Goal: Information Seeking & Learning: Stay updated

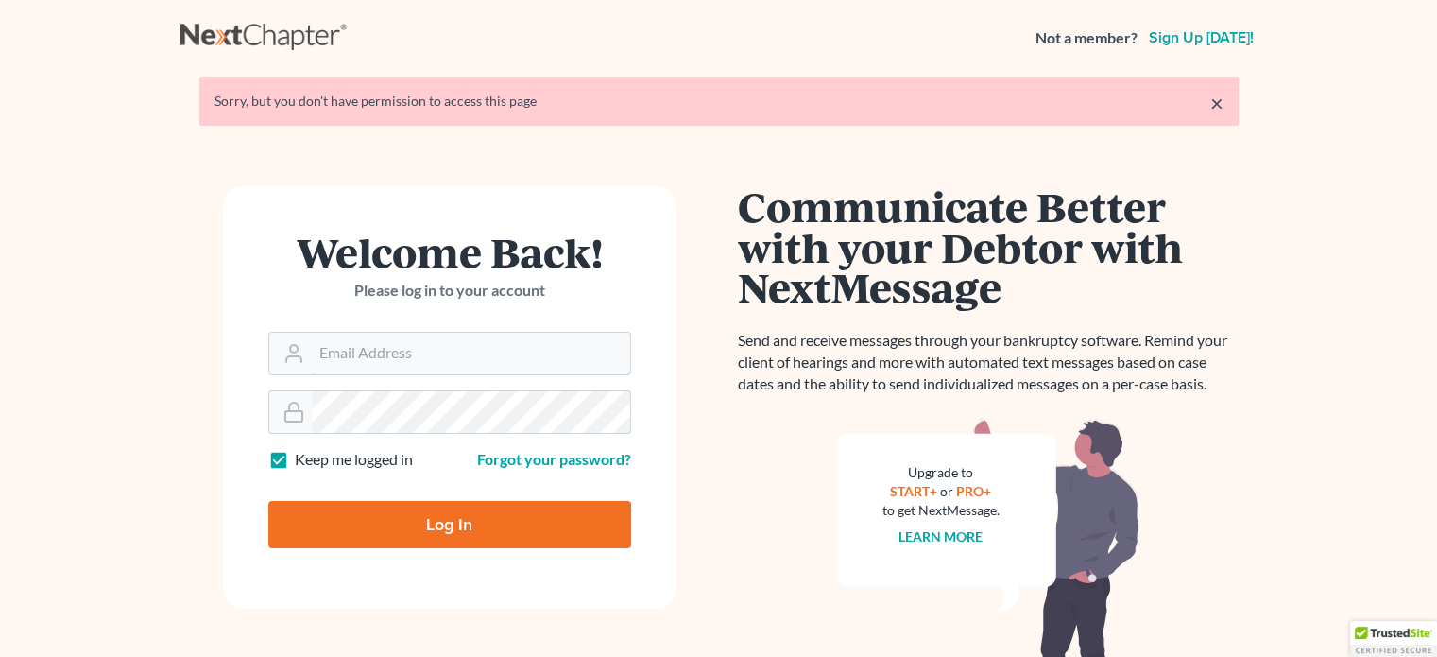
type input "[EMAIL_ADDRESS][DOMAIN_NAME]"
click at [410, 532] on input "Log In" at bounding box center [449, 524] width 363 height 47
type input "Thinking..."
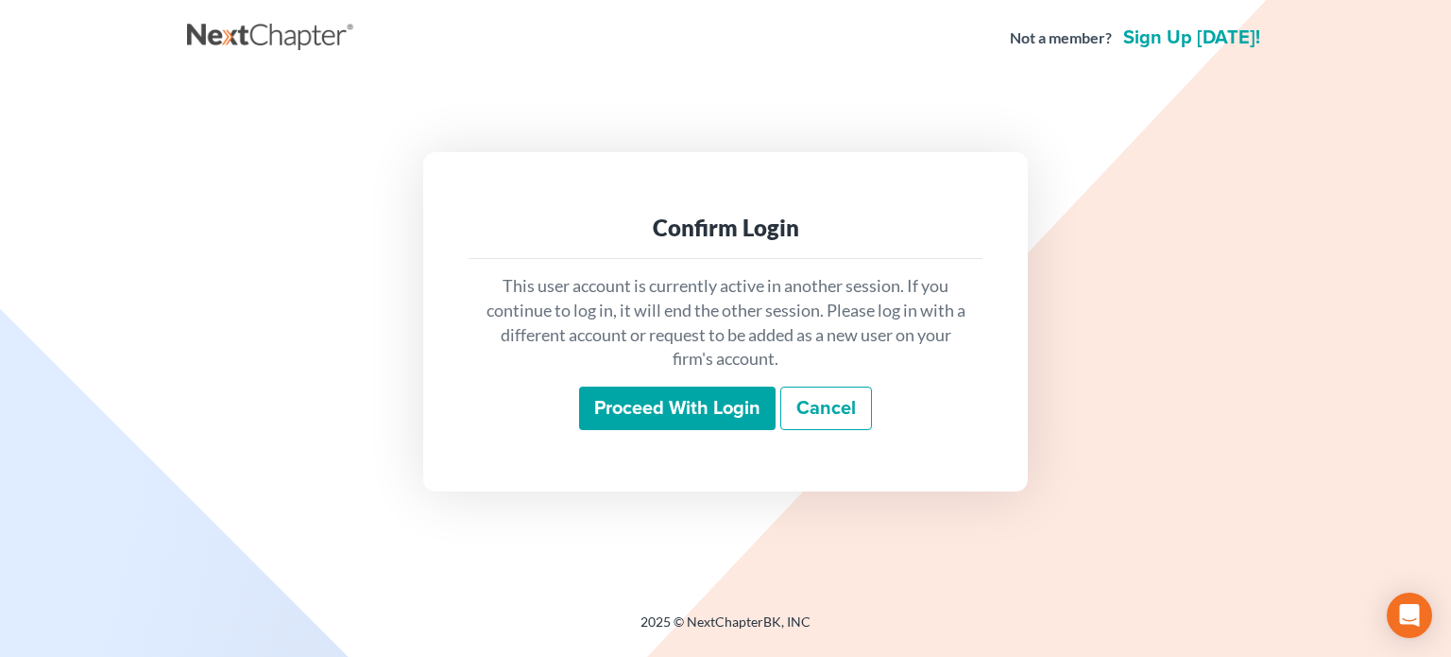
click at [661, 396] on input "Proceed with login" at bounding box center [677, 407] width 197 height 43
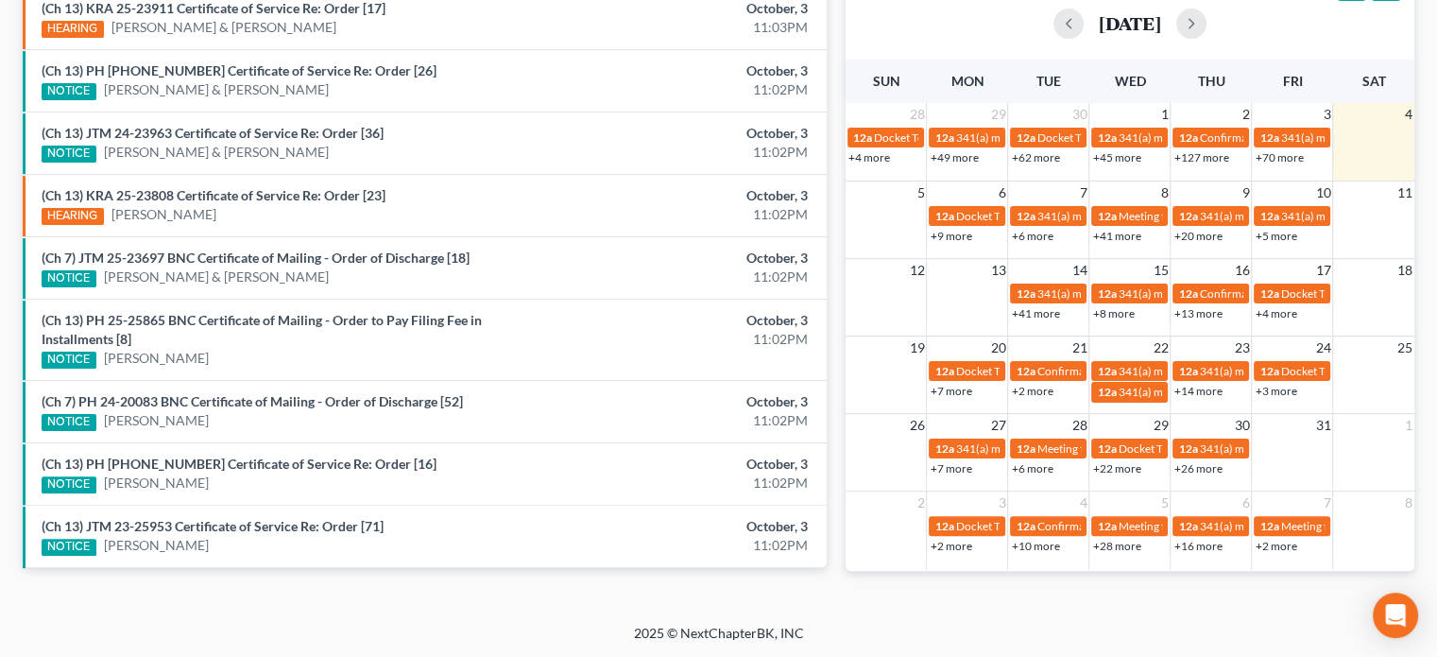
scroll to position [714, 0]
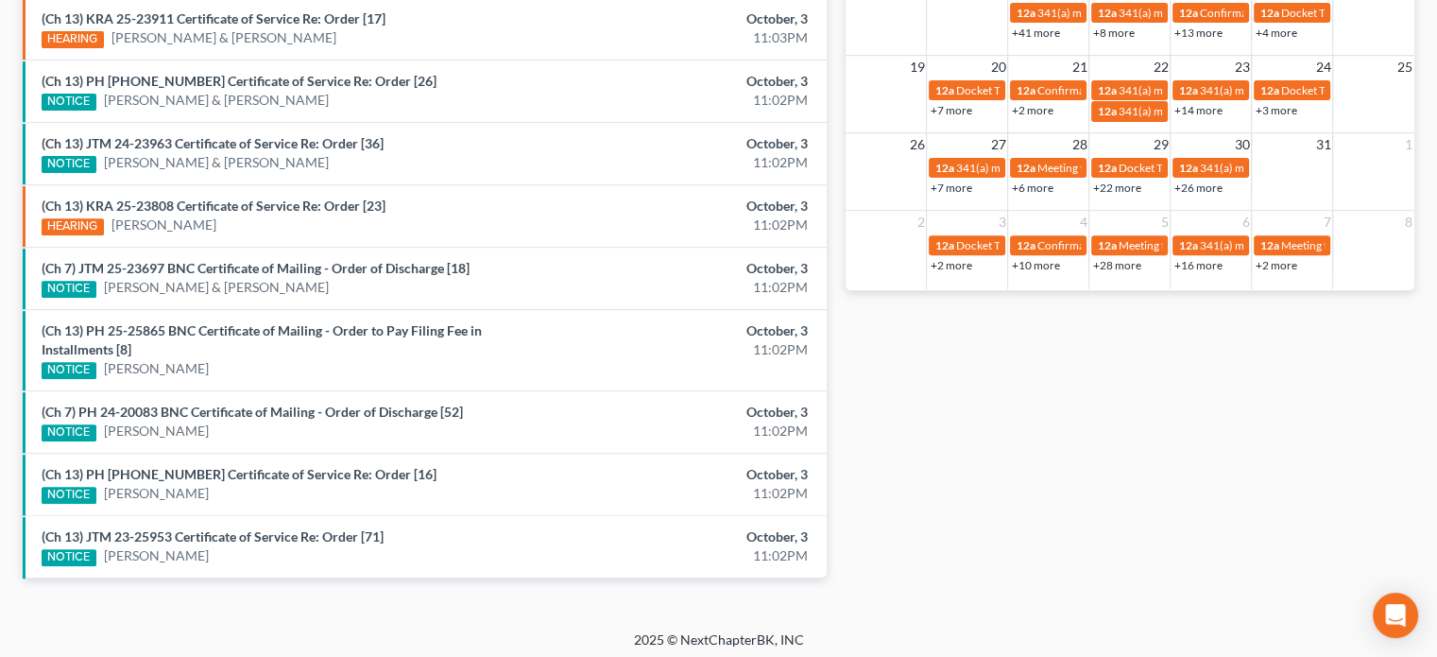
click at [245, 527] on div "(Ch 13) JTM 23-25953 Certificate of Service Re: Order [71] NOTICE Crystal Valad…" at bounding box center [293, 546] width 523 height 39
click at [226, 530] on link "(Ch 13) JTM 23-25953 Certificate of Service Re: Order [71]" at bounding box center [213, 536] width 342 height 16
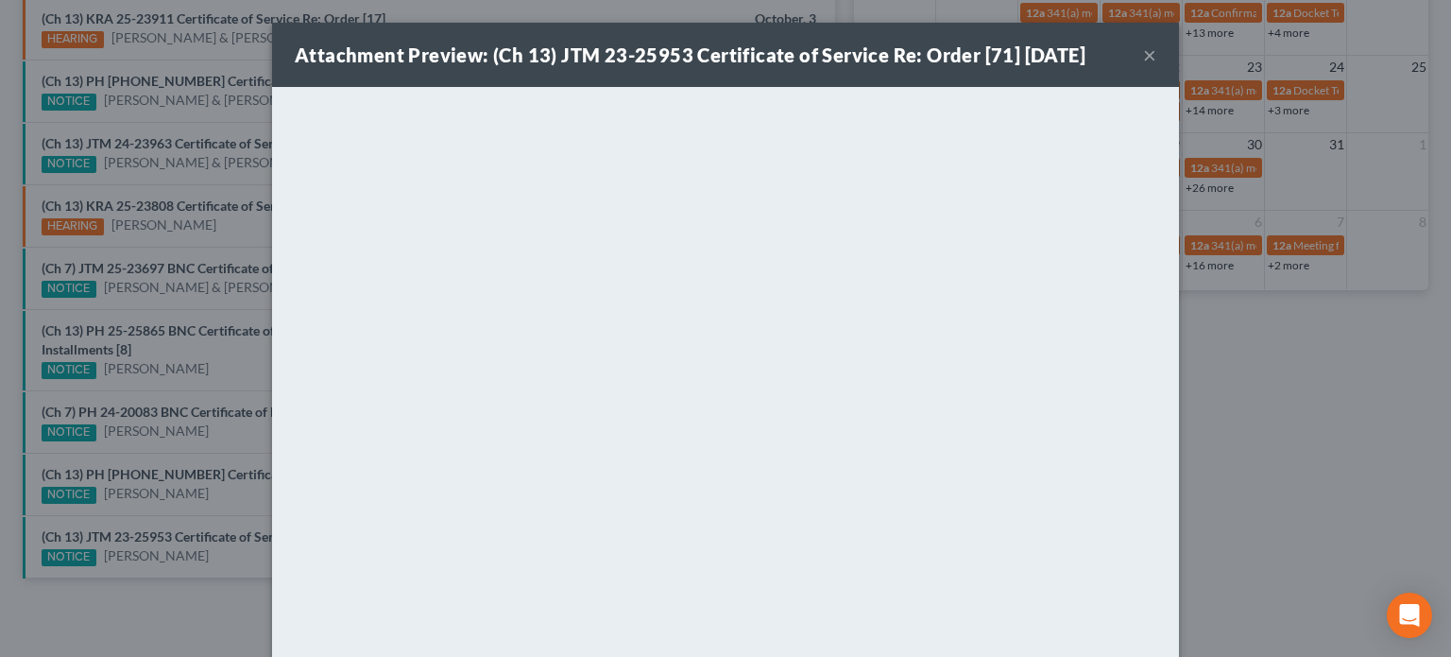
click at [200, 498] on div "Attachment Preview: (Ch 13) JTM 23-25953 Certificate of Service Re: Order [71] …" at bounding box center [725, 328] width 1451 height 657
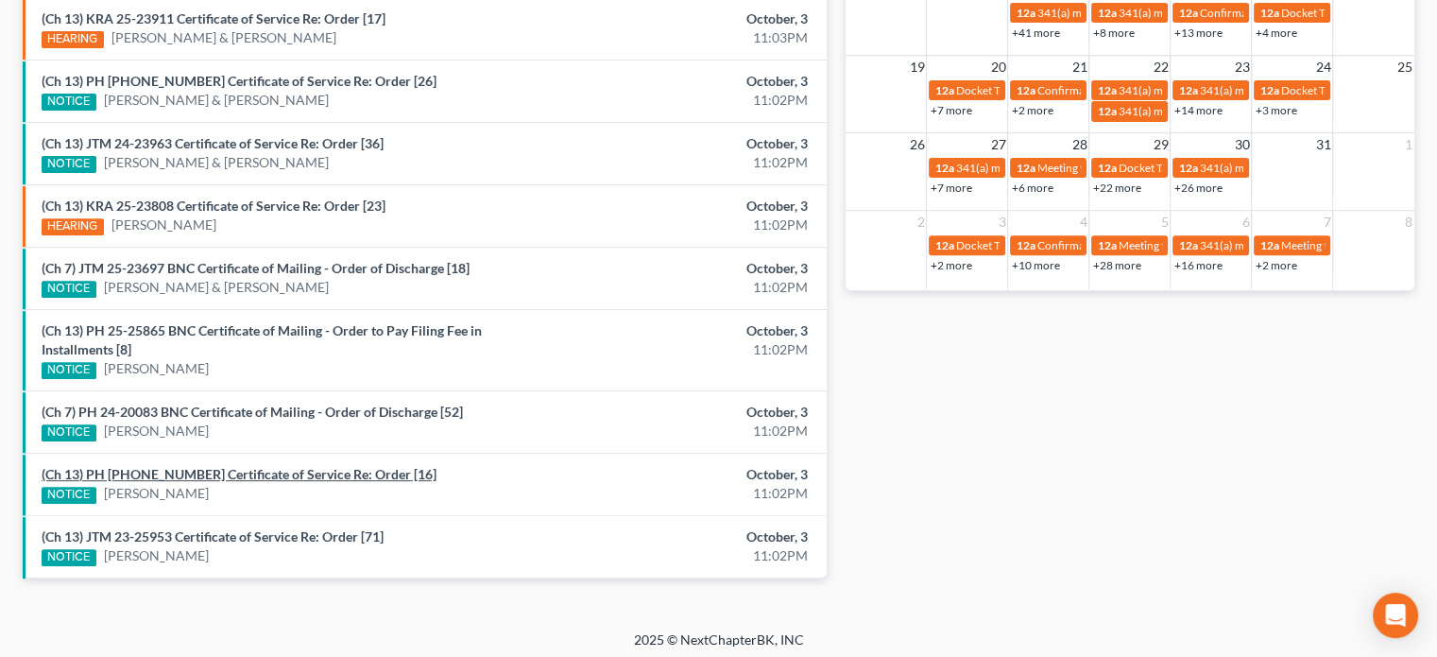
click at [202, 471] on link "(Ch 13) PH 25-23204 Certificate of Service Re: Order [16]" at bounding box center [239, 474] width 395 height 16
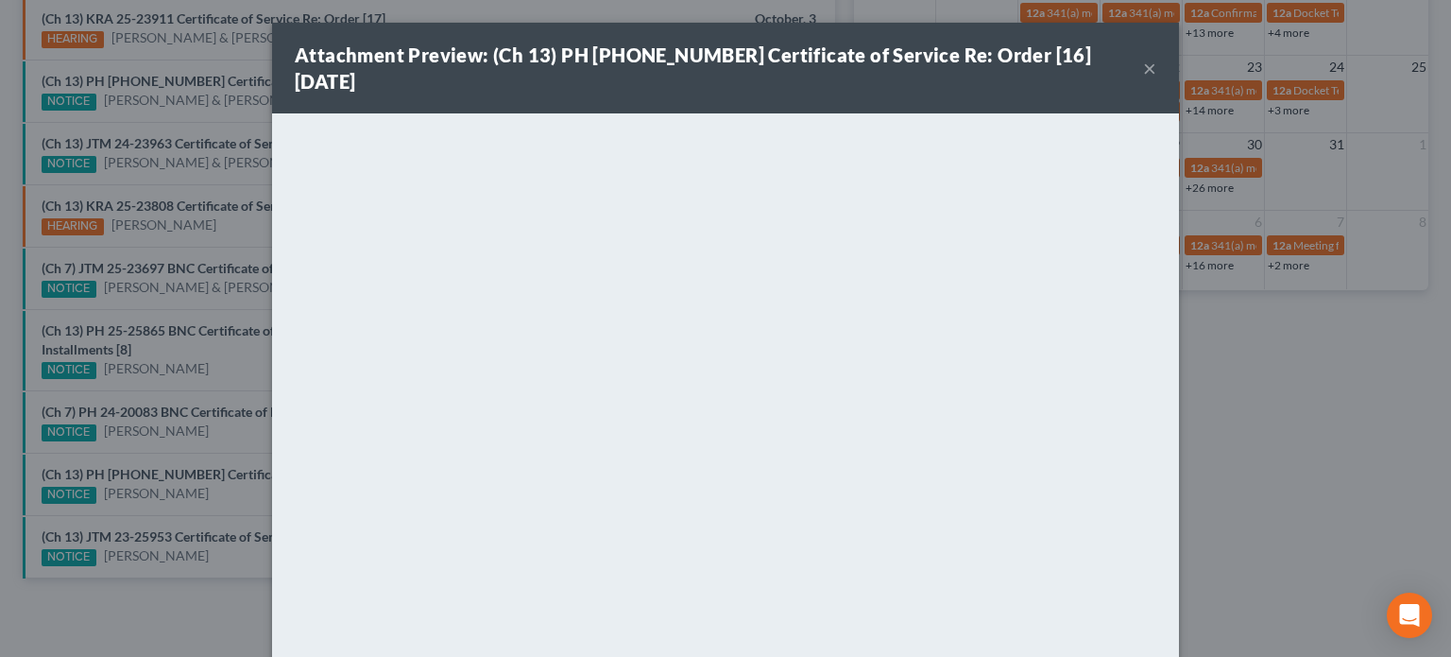
click at [201, 424] on div "Attachment Preview: (Ch 13) PH 25-23204 Certificate of Service Re: Order [16] 1…" at bounding box center [725, 328] width 1451 height 657
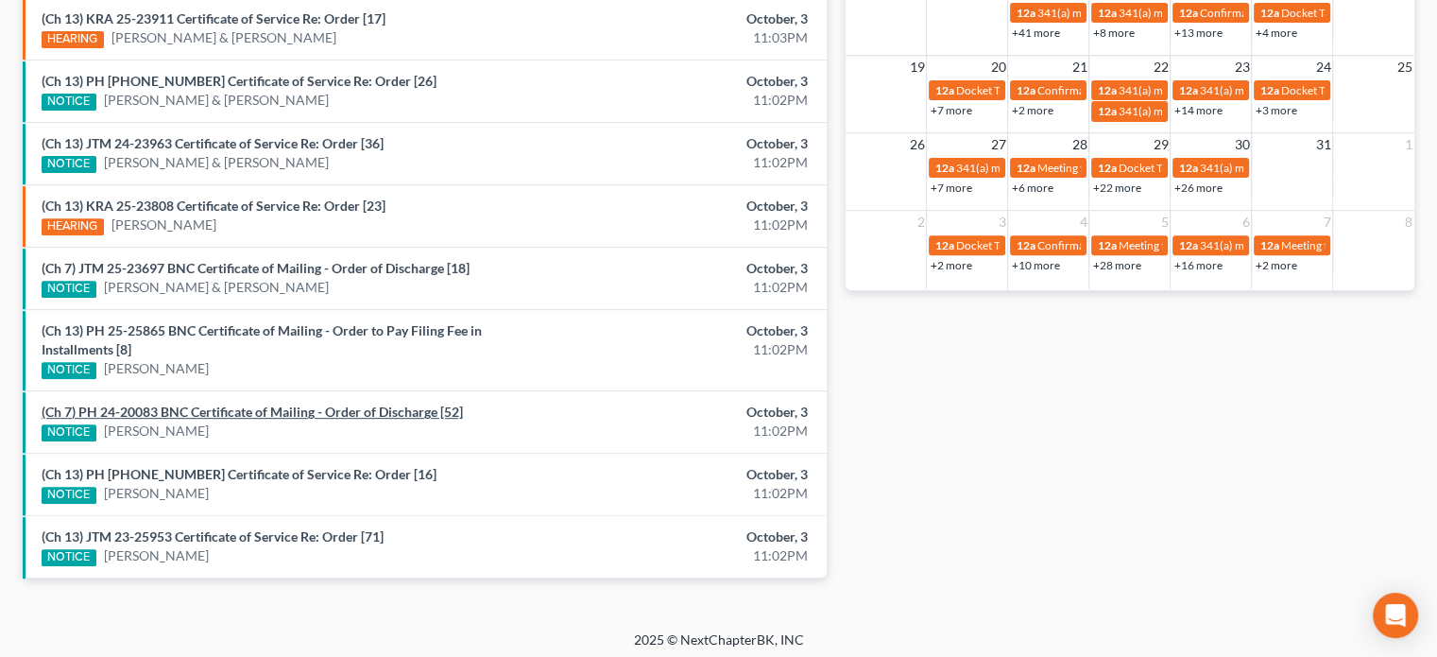
click at [200, 403] on link "(Ch 7) PH 24-20083 BNC Certificate of Mailing - Order of Discharge [52]" at bounding box center [252, 411] width 421 height 16
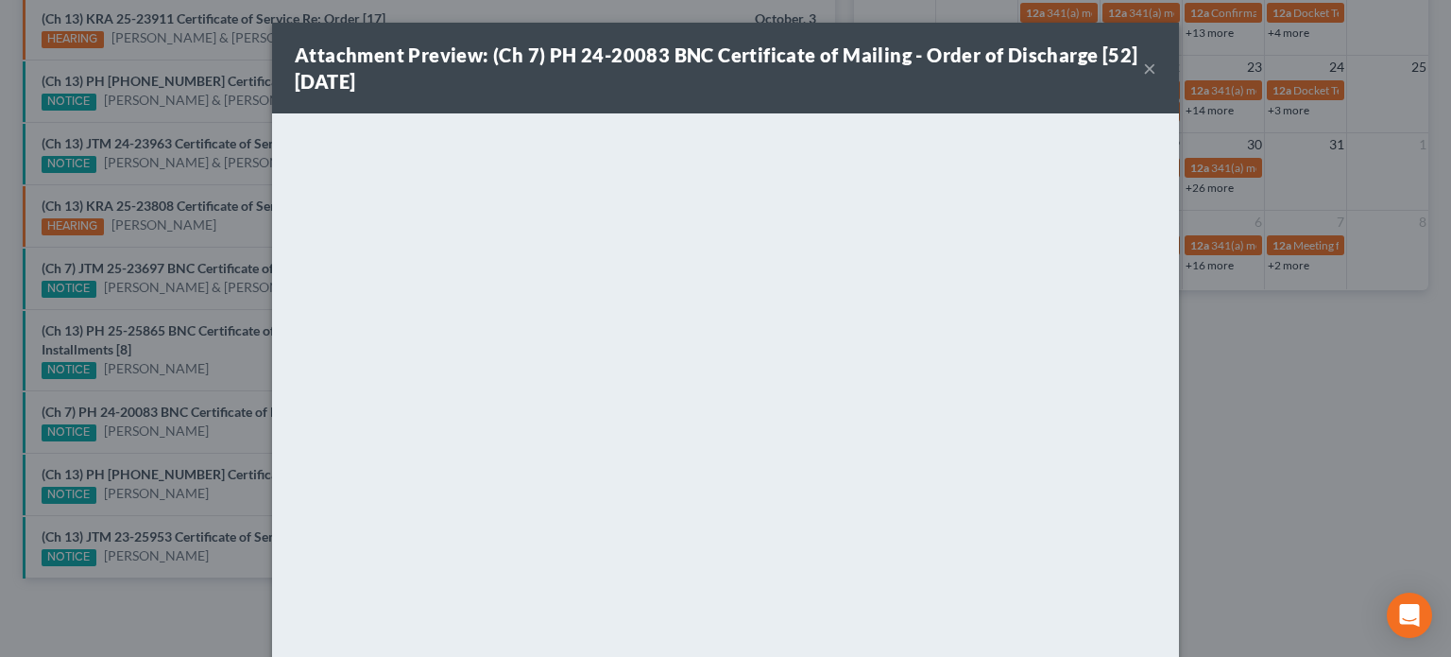
click at [205, 369] on div "Attachment Preview: (Ch 7) PH 24-20083 BNC Certificate of Mailing - Order of Di…" at bounding box center [725, 328] width 1451 height 657
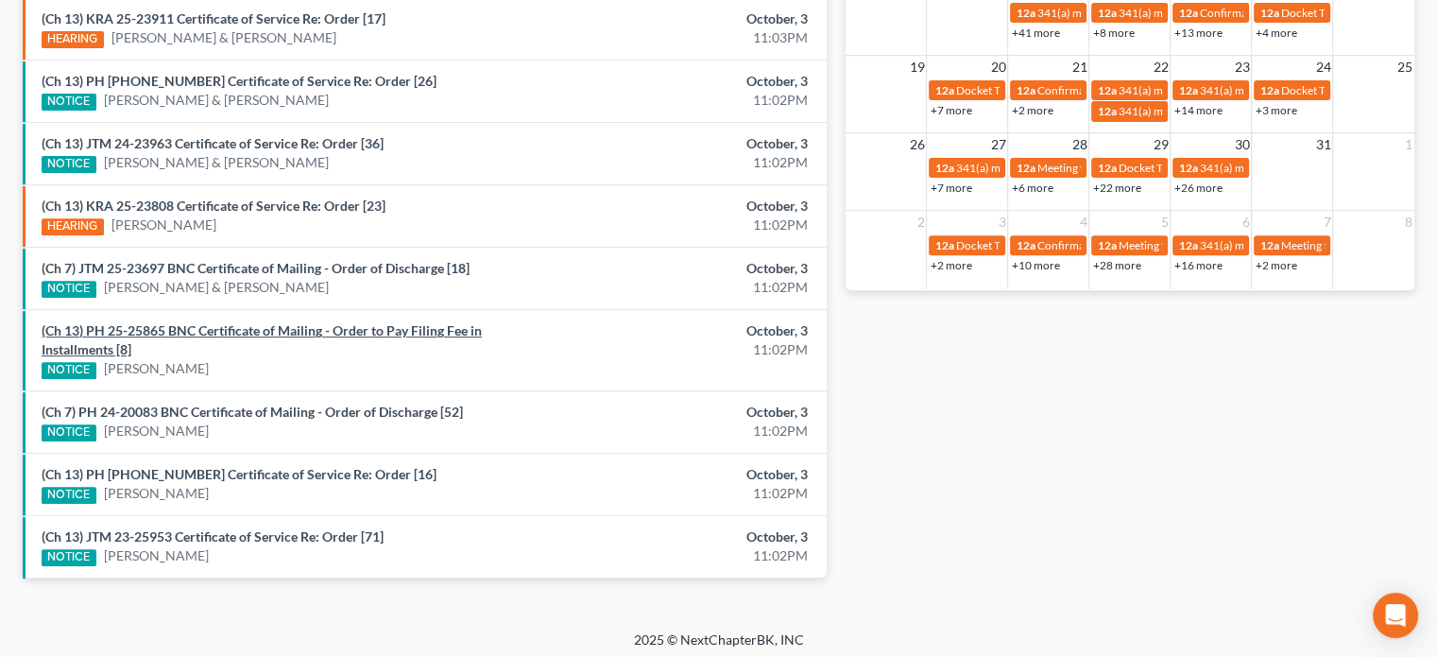
click at [208, 327] on link "(Ch 13) PH 25-25865 BNC Certificate of Mailing - Order to Pay Filing Fee in Ins…" at bounding box center [262, 339] width 440 height 35
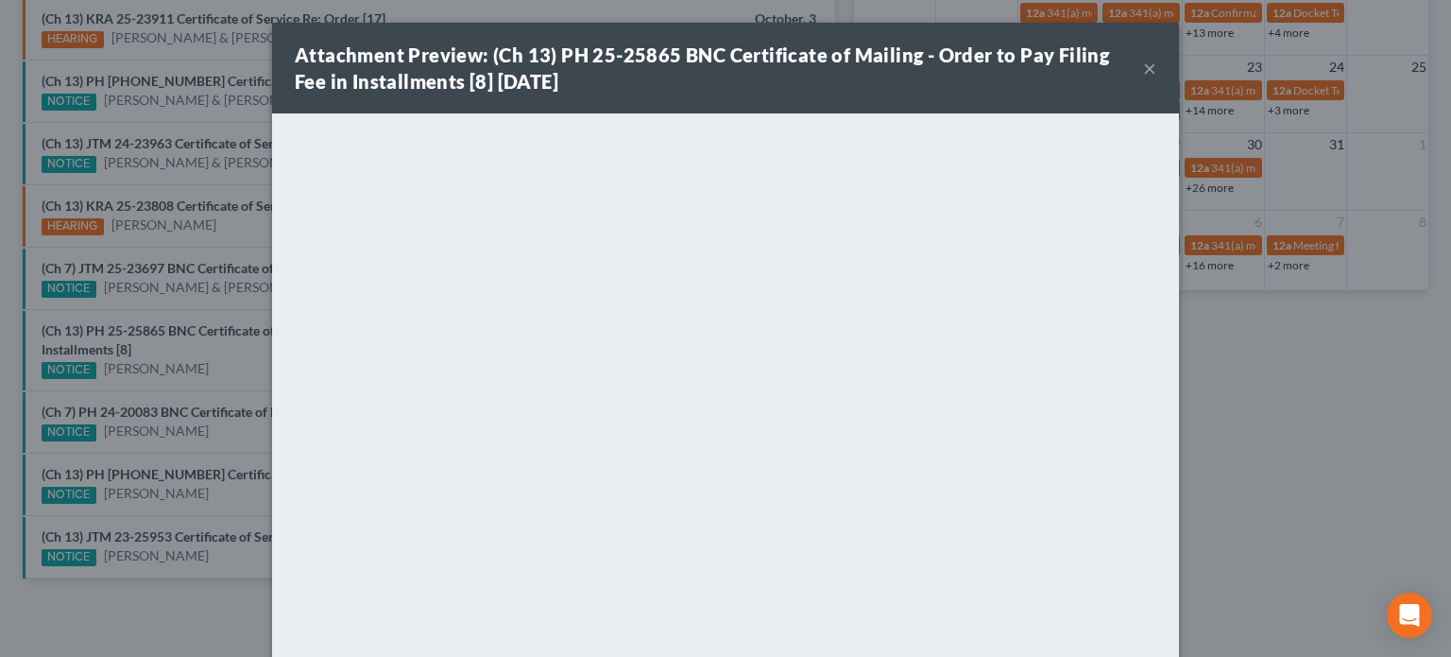
click at [219, 364] on div "Attachment Preview: (Ch 13) PH 25-25865 BNC Certificate of Mailing - Order to P…" at bounding box center [725, 328] width 1451 height 657
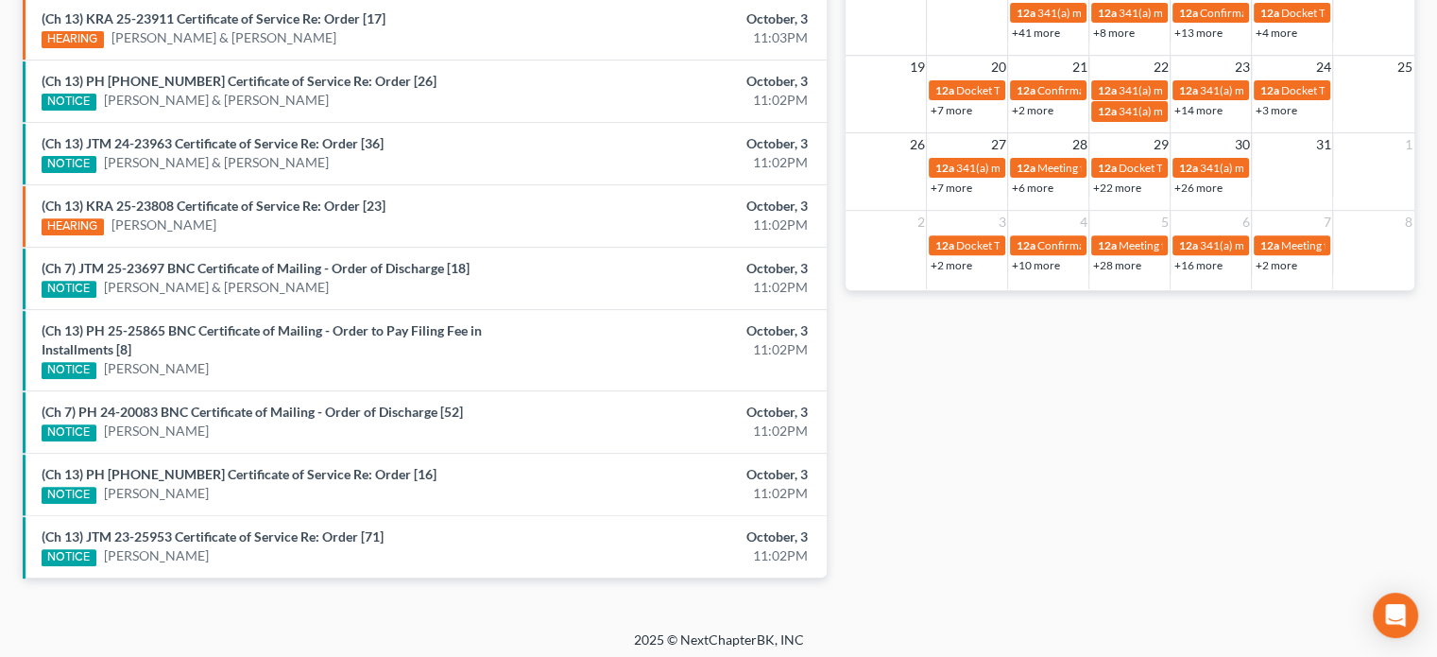
click at [229, 259] on div "(Ch 7) JTM 25-23697 BNC Certificate of Mailing - Order of Discharge [18] NOTICE…" at bounding box center [293, 278] width 523 height 39
click at [229, 263] on link "(Ch 7) JTM 25-23697 BNC Certificate of Mailing - Order of Discharge [18]" at bounding box center [256, 268] width 428 height 16
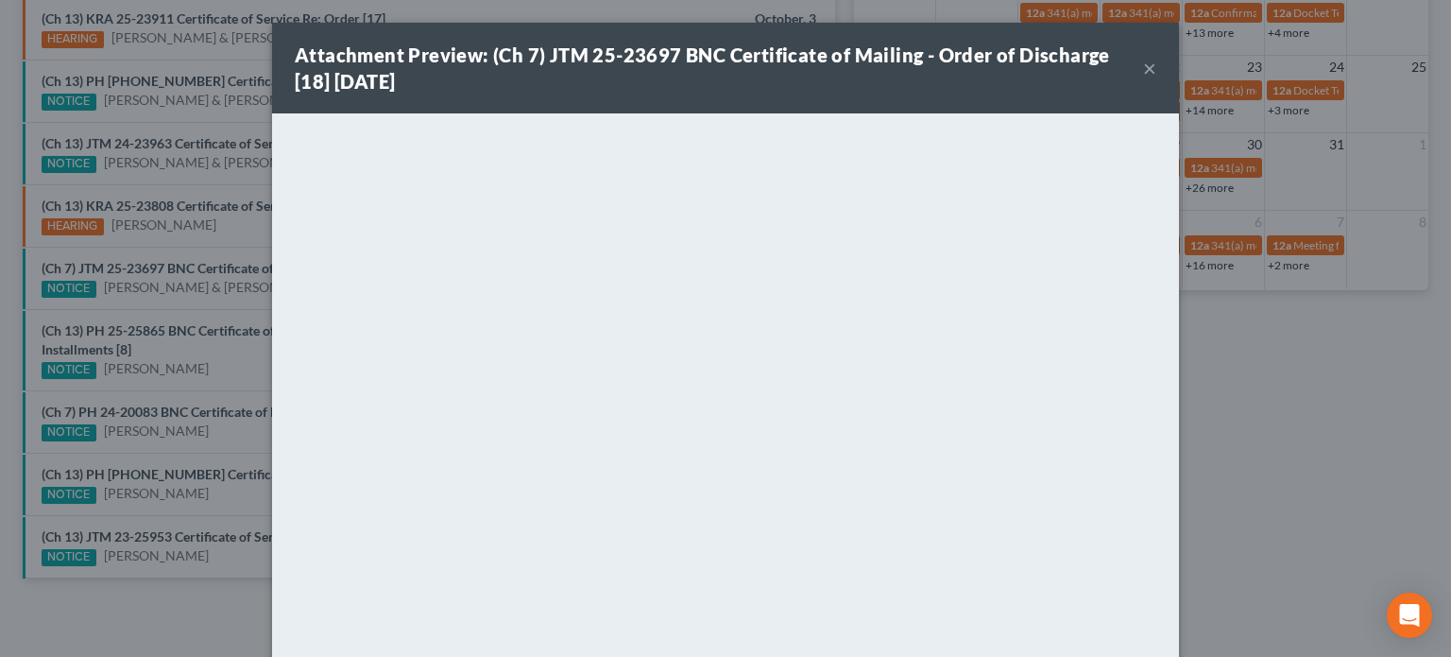
click at [219, 236] on div "Attachment Preview: (Ch 7) JTM 25-23697 BNC Certificate of Mailing - Order of D…" at bounding box center [725, 328] width 1451 height 657
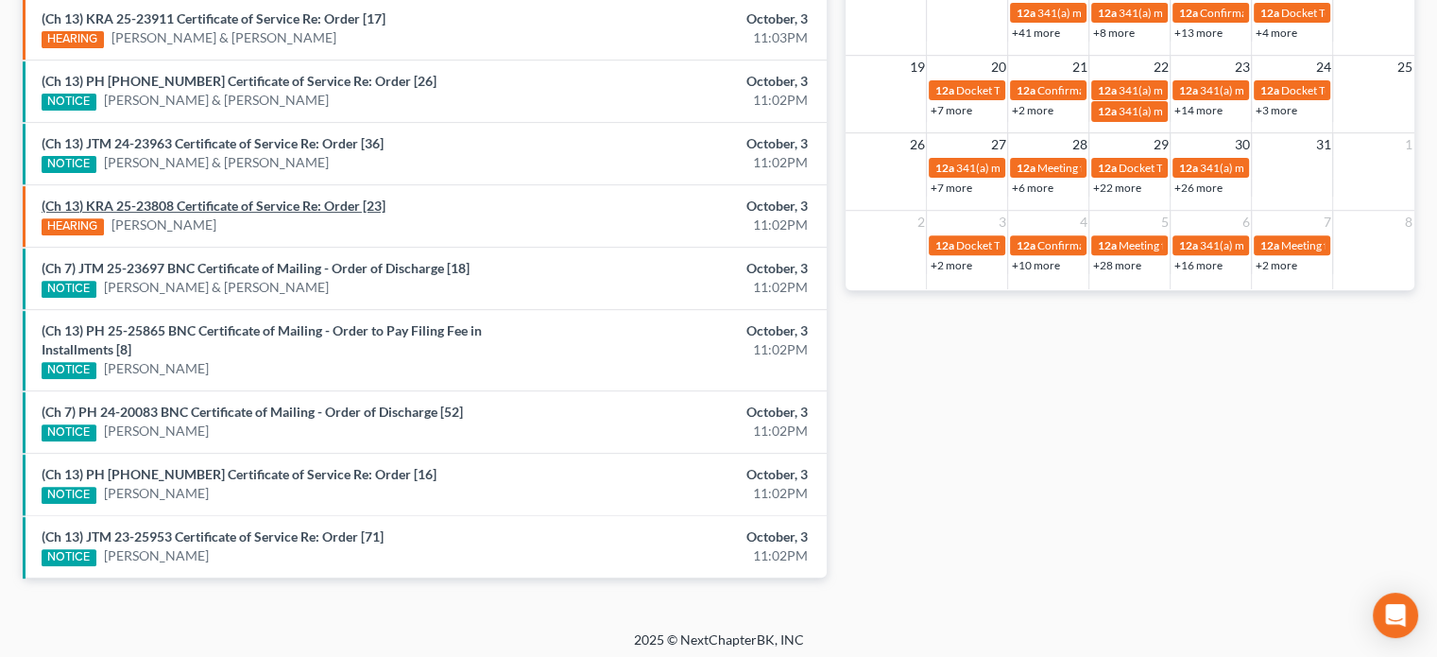
click at [224, 200] on link "(Ch 13) KRA 25-23808 Certificate of Service Re: Order [23]" at bounding box center [214, 205] width 344 height 16
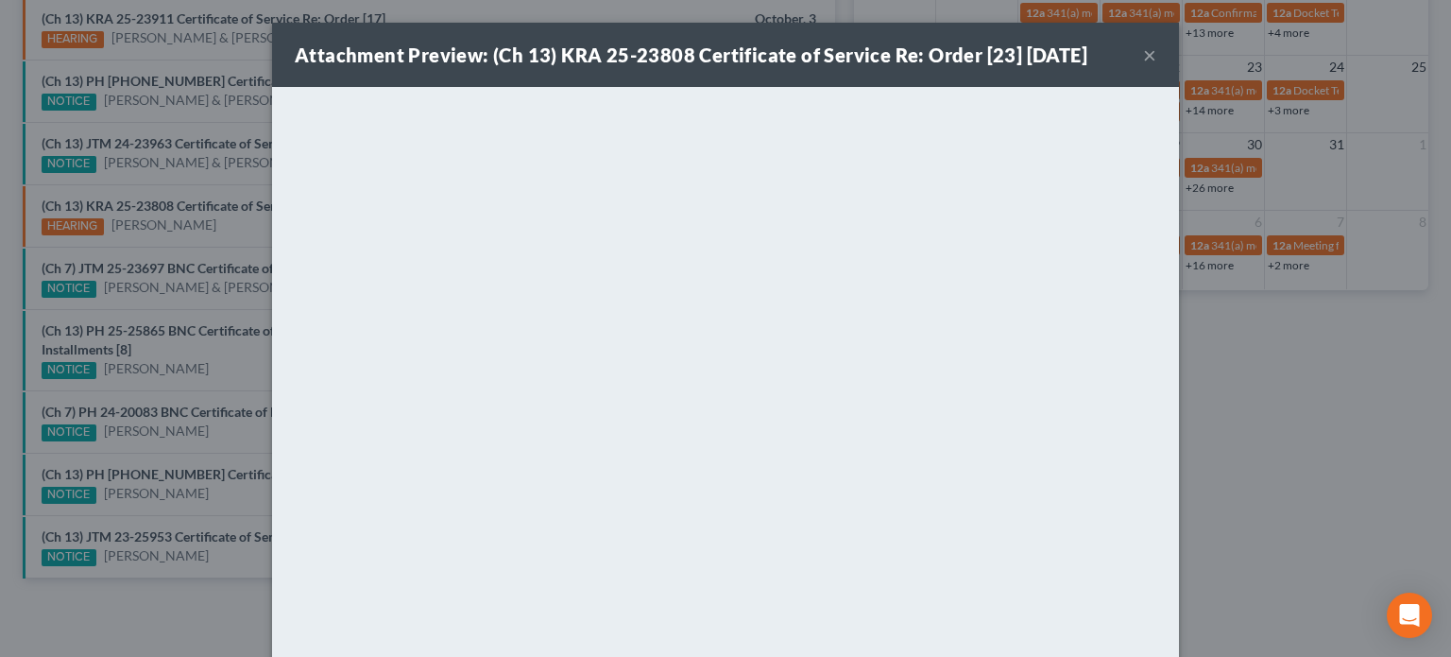
click at [217, 182] on div "Attachment Preview: (Ch 13) KRA 25-23808 Certificate of Service Re: Order [23] …" at bounding box center [725, 328] width 1451 height 657
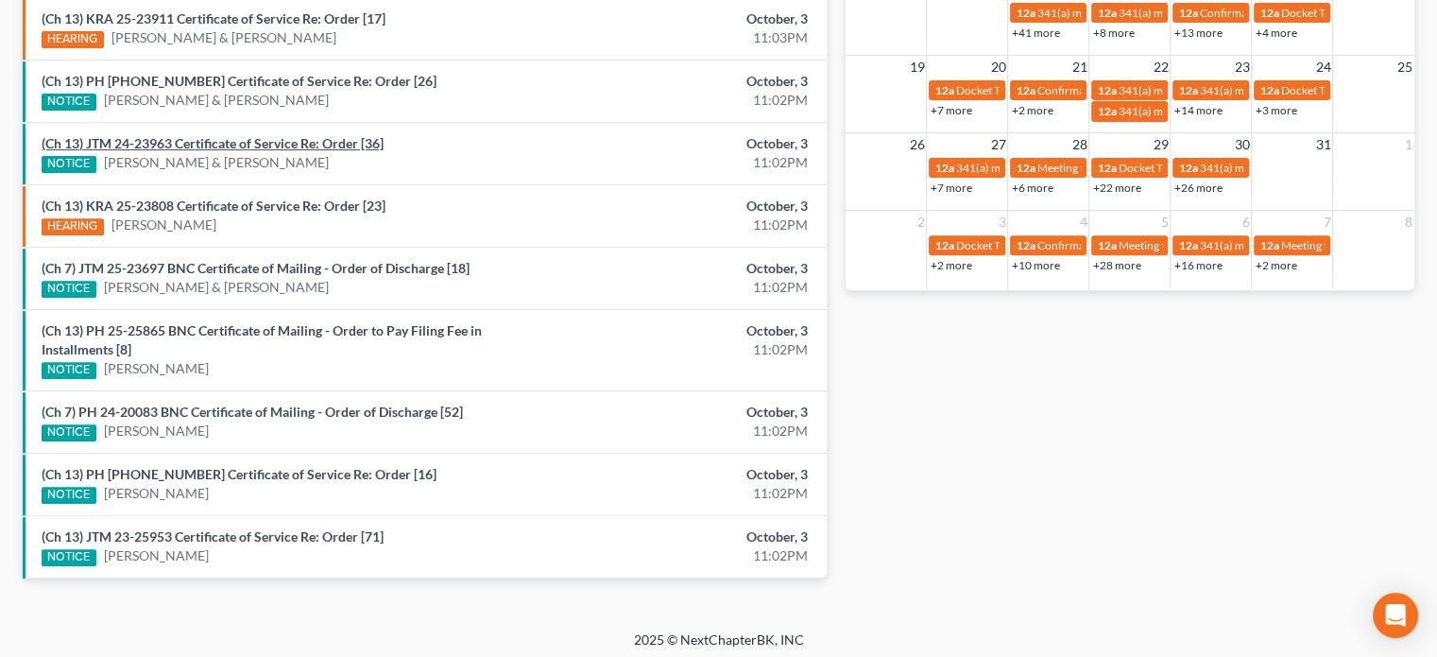
click at [230, 139] on link "(Ch 13) JTM 24-23963 Certificate of Service Re: Order [36]" at bounding box center [213, 143] width 342 height 16
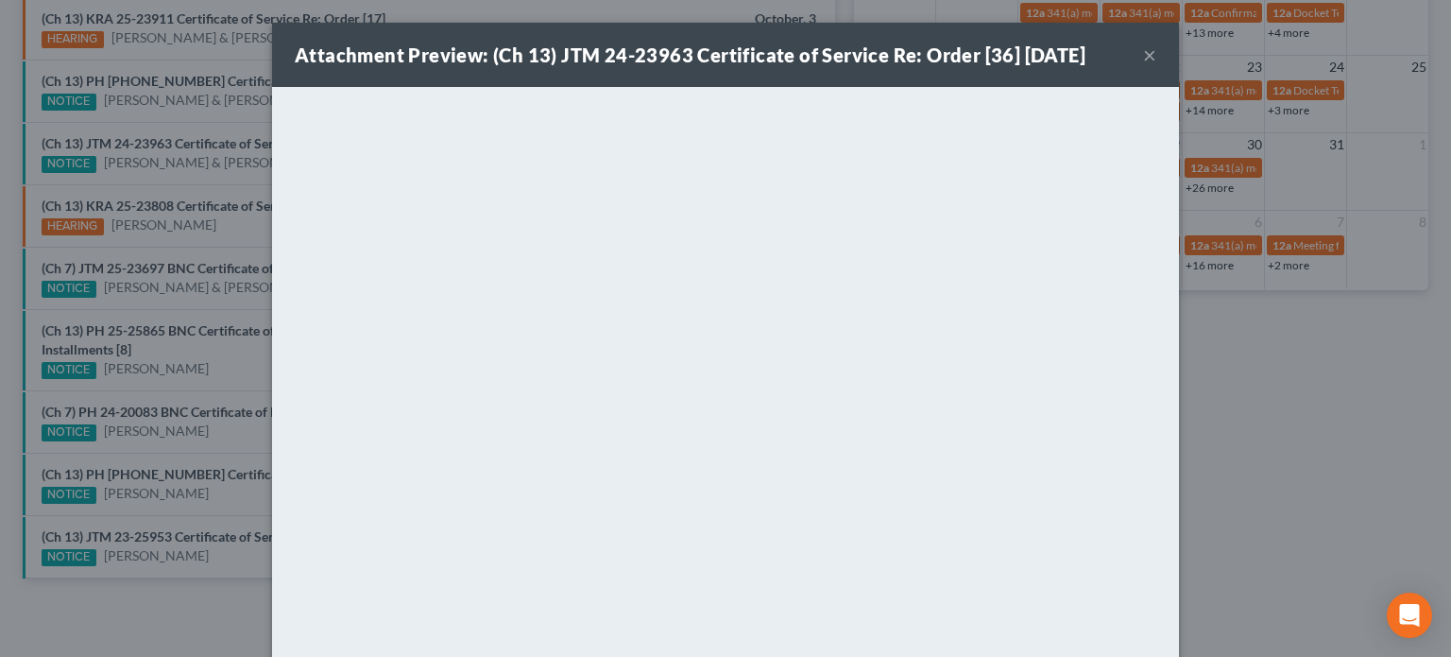
click at [222, 122] on div "Attachment Preview: (Ch 13) JTM 24-23963 Certificate of Service Re: Order [36] …" at bounding box center [725, 328] width 1451 height 657
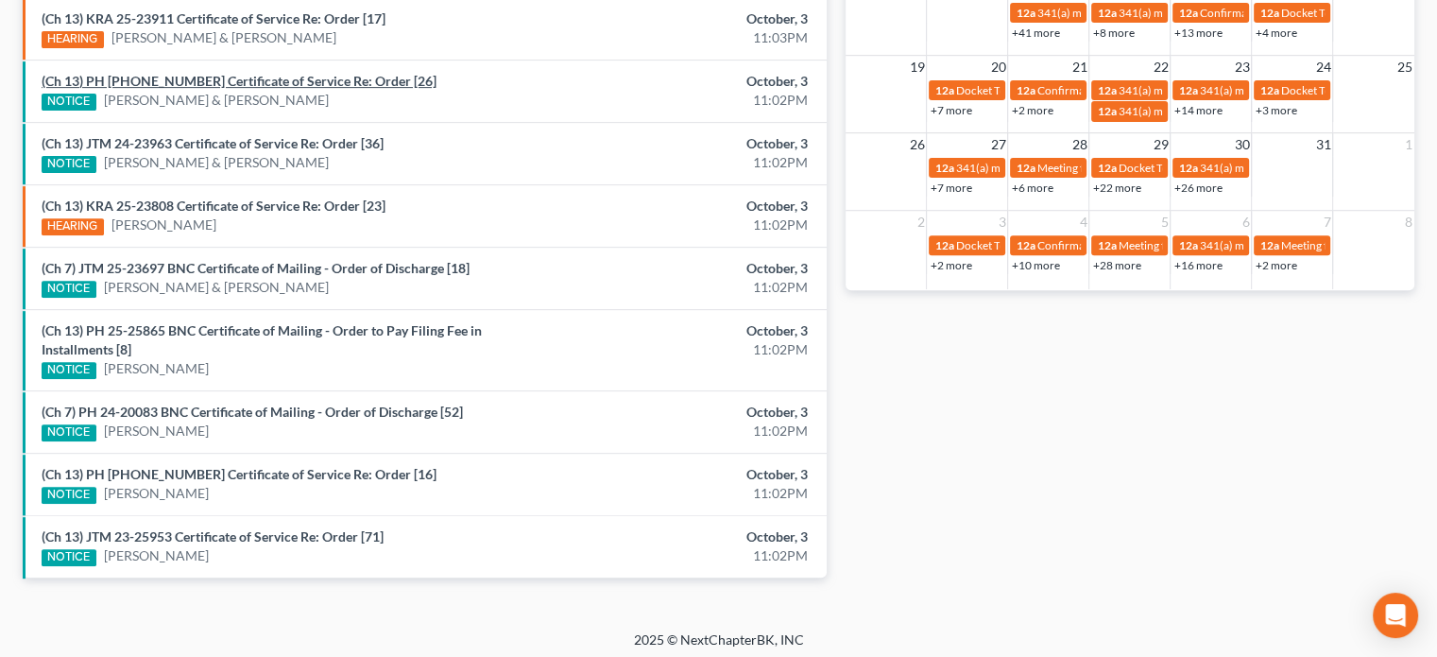
click at [227, 82] on link "(Ch 13) PH 25-20028 Certificate of Service Re: Order [26]" at bounding box center [239, 81] width 395 height 16
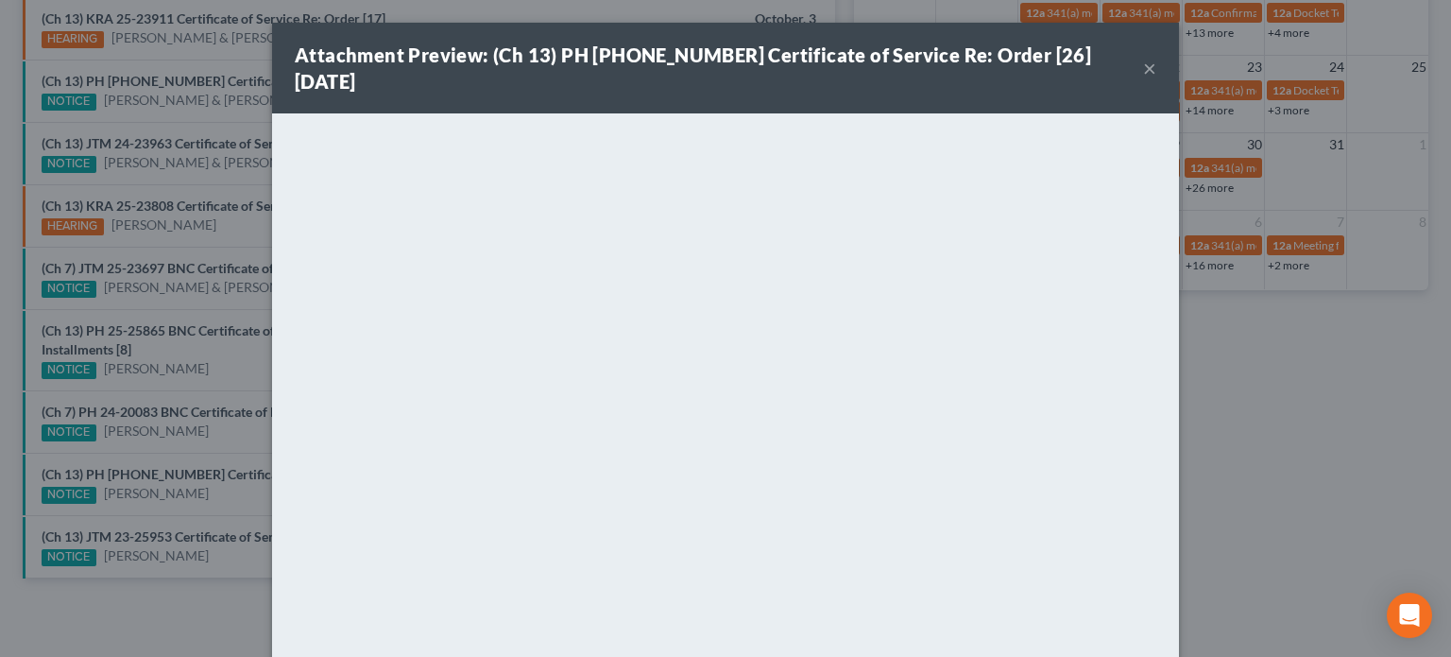
click at [213, 59] on div "Attachment Preview: (Ch 13) PH 25-20028 Certificate of Service Re: Order [26] 1…" at bounding box center [725, 328] width 1451 height 657
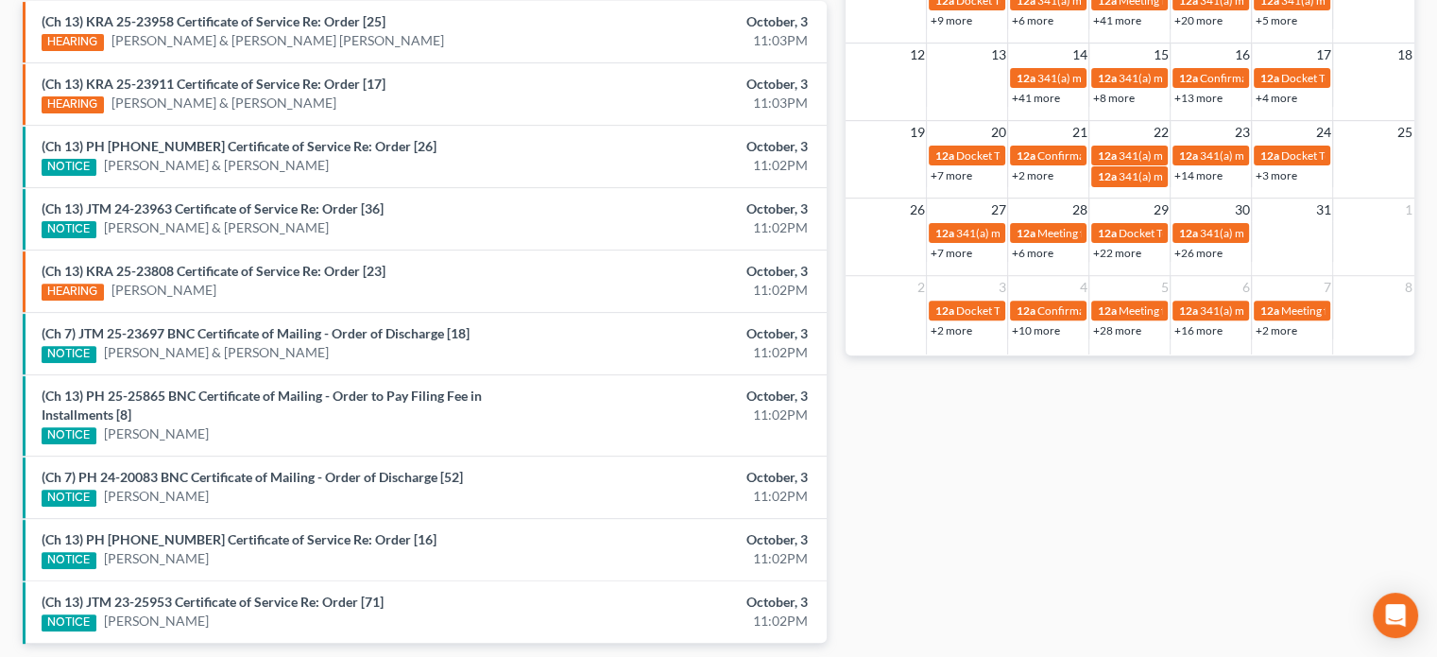
scroll to position [639, 0]
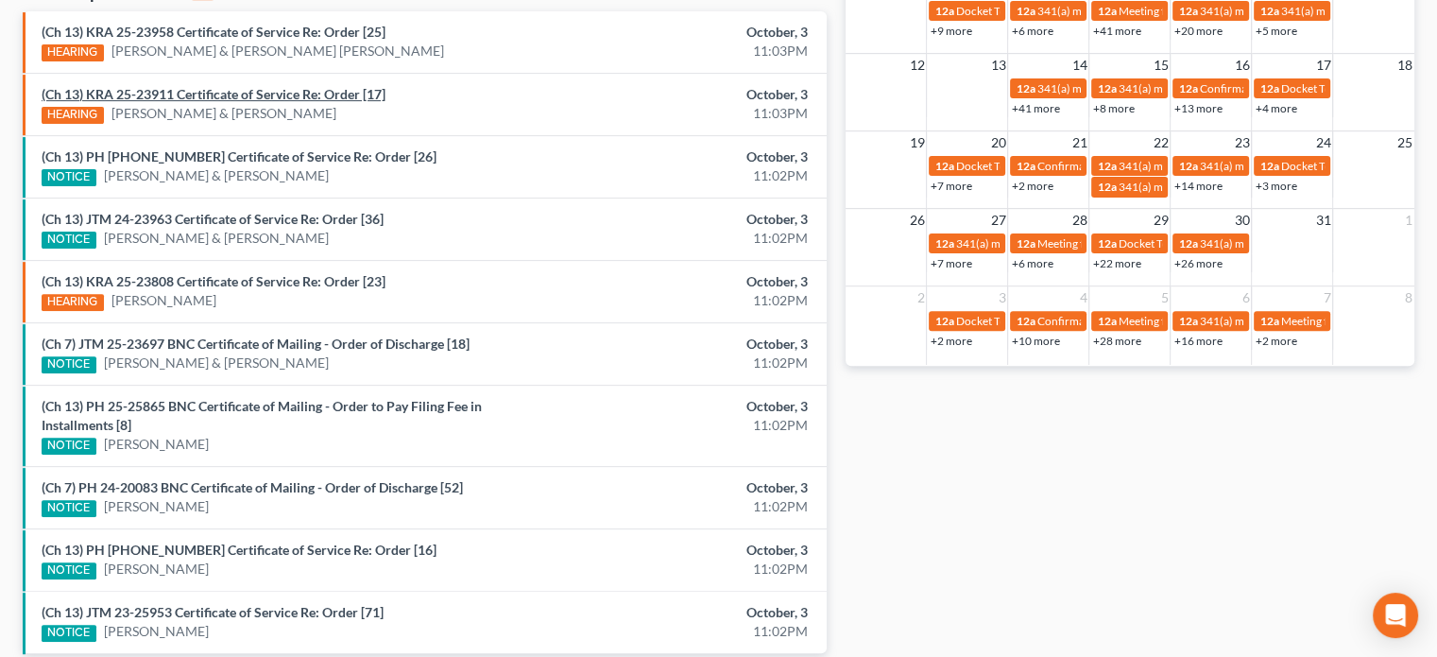
click at [214, 94] on link "(Ch 13) KRA 25-23911 Certificate of Service Re: Order [17]" at bounding box center [214, 94] width 344 height 16
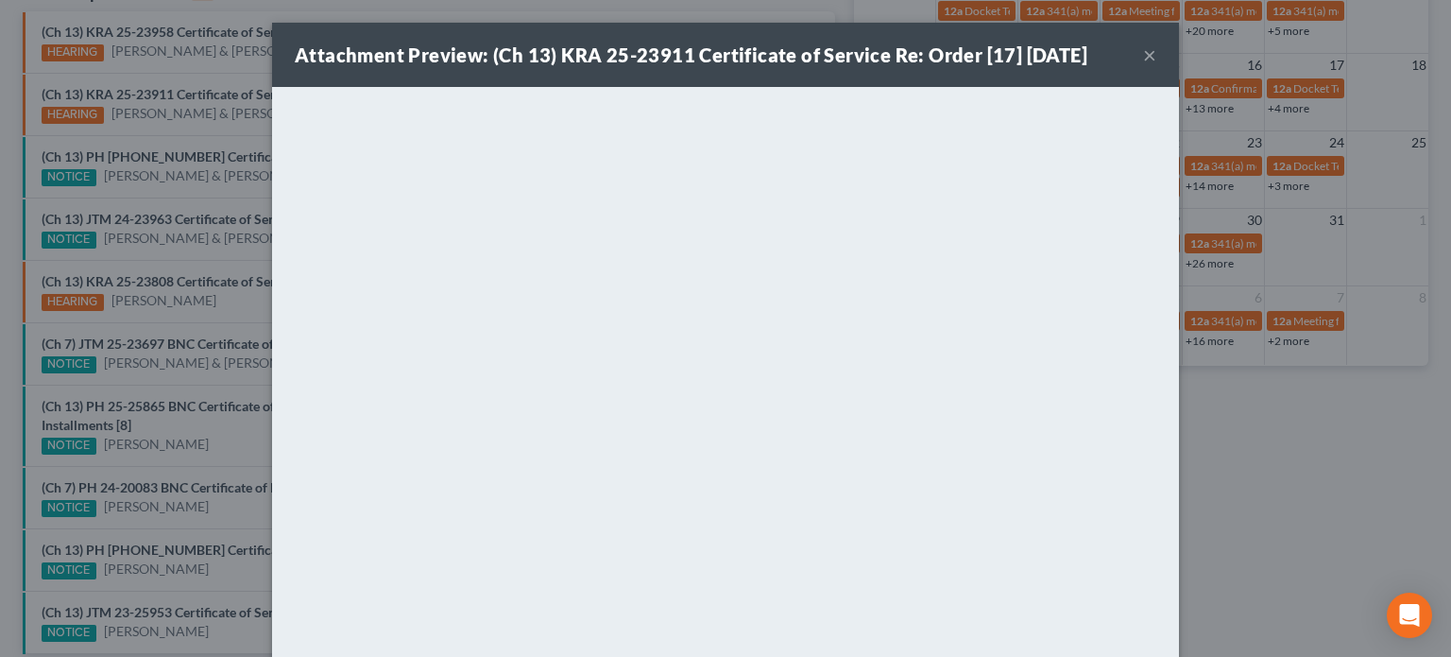
click at [200, 79] on div "Attachment Preview: (Ch 13) KRA 25-23911 Certificate of Service Re: Order [17] …" at bounding box center [725, 328] width 1451 height 657
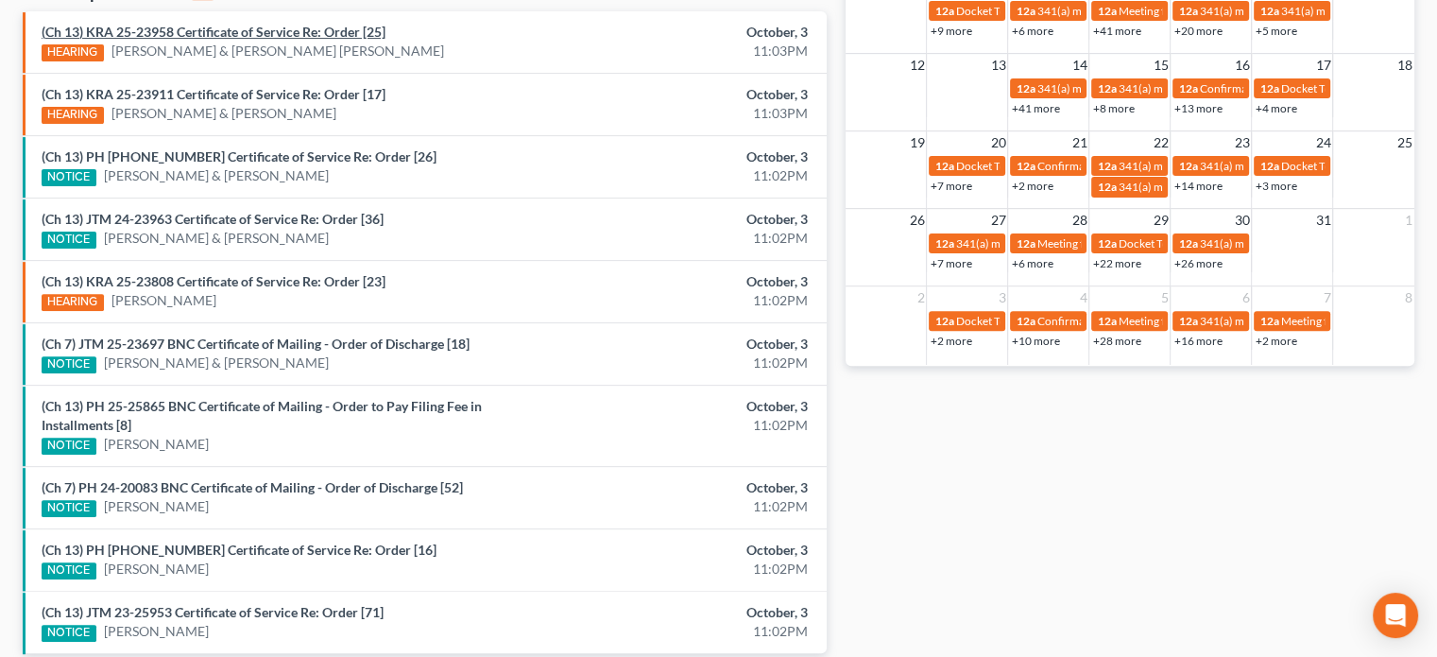
click at [214, 32] on link "(Ch 13) KRA 25-23958 Certificate of Service Re: Order [25]" at bounding box center [214, 32] width 344 height 16
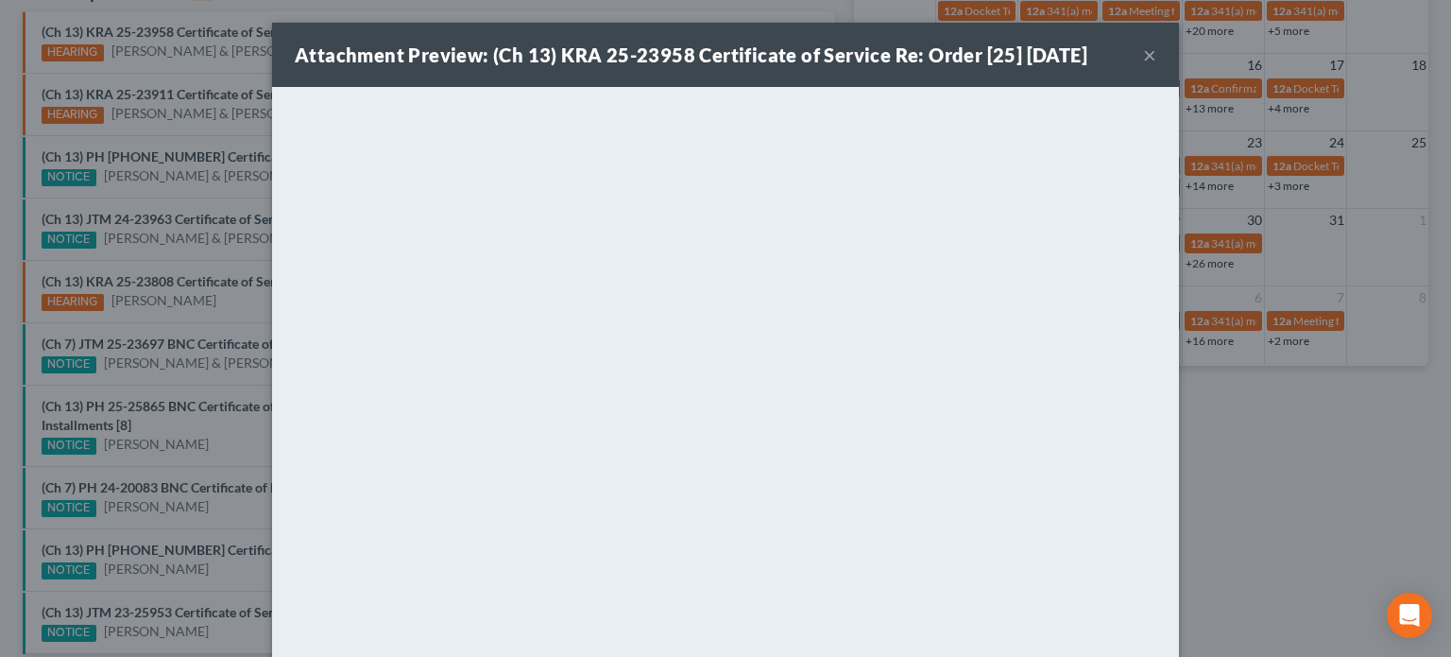
click at [211, 69] on div "Attachment Preview: (Ch 13) KRA 25-23958 Certificate of Service Re: Order [25] …" at bounding box center [725, 328] width 1451 height 657
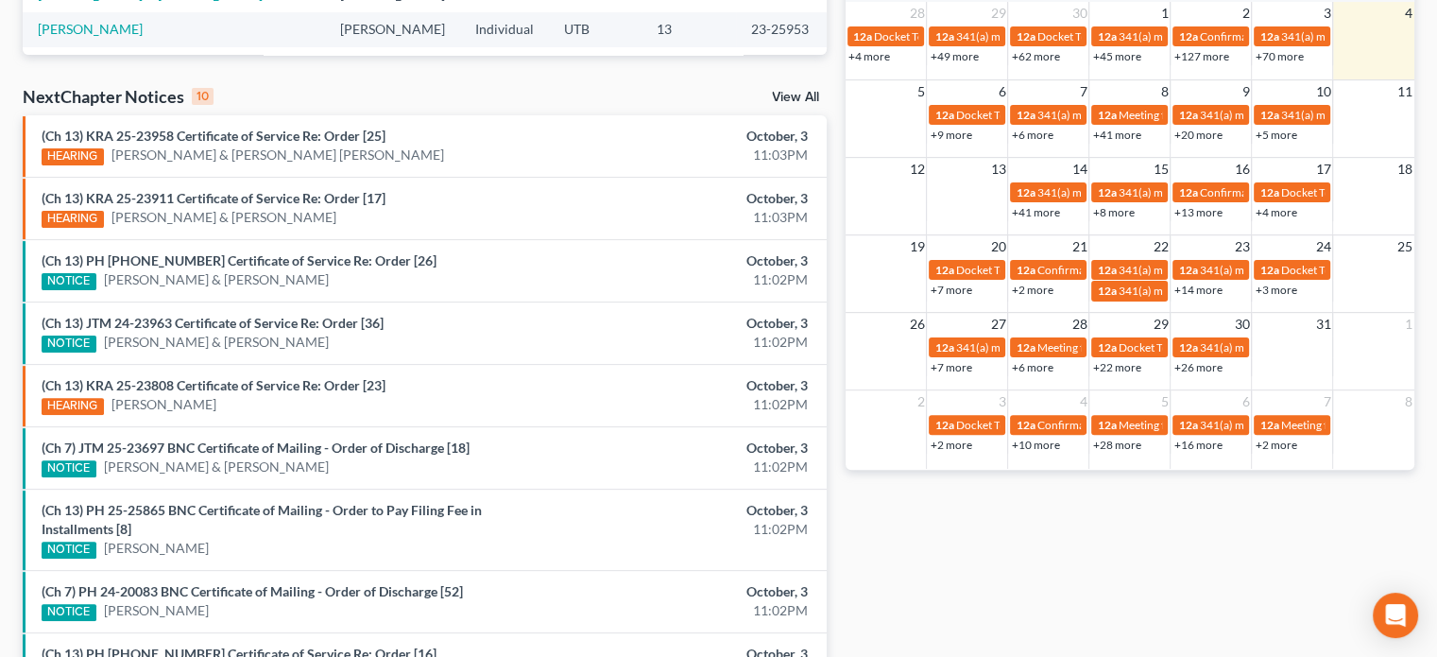
scroll to position [714, 0]
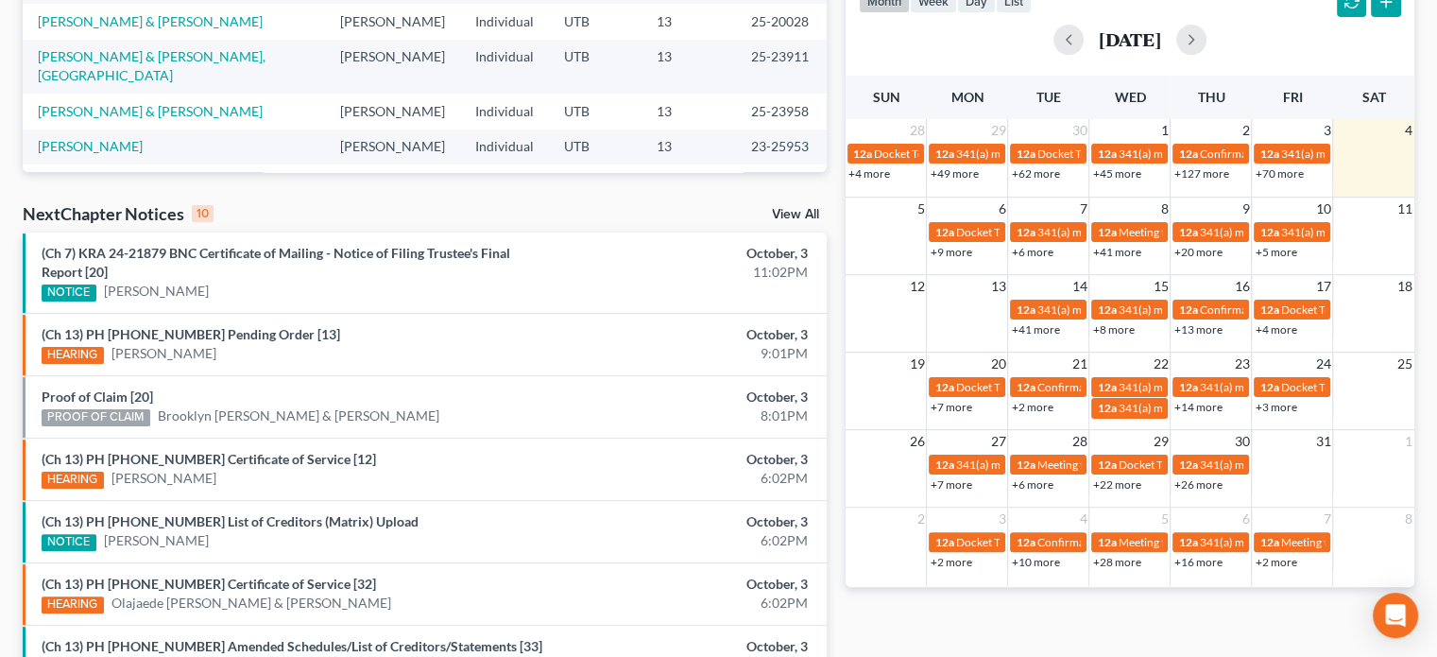
scroll to position [714, 0]
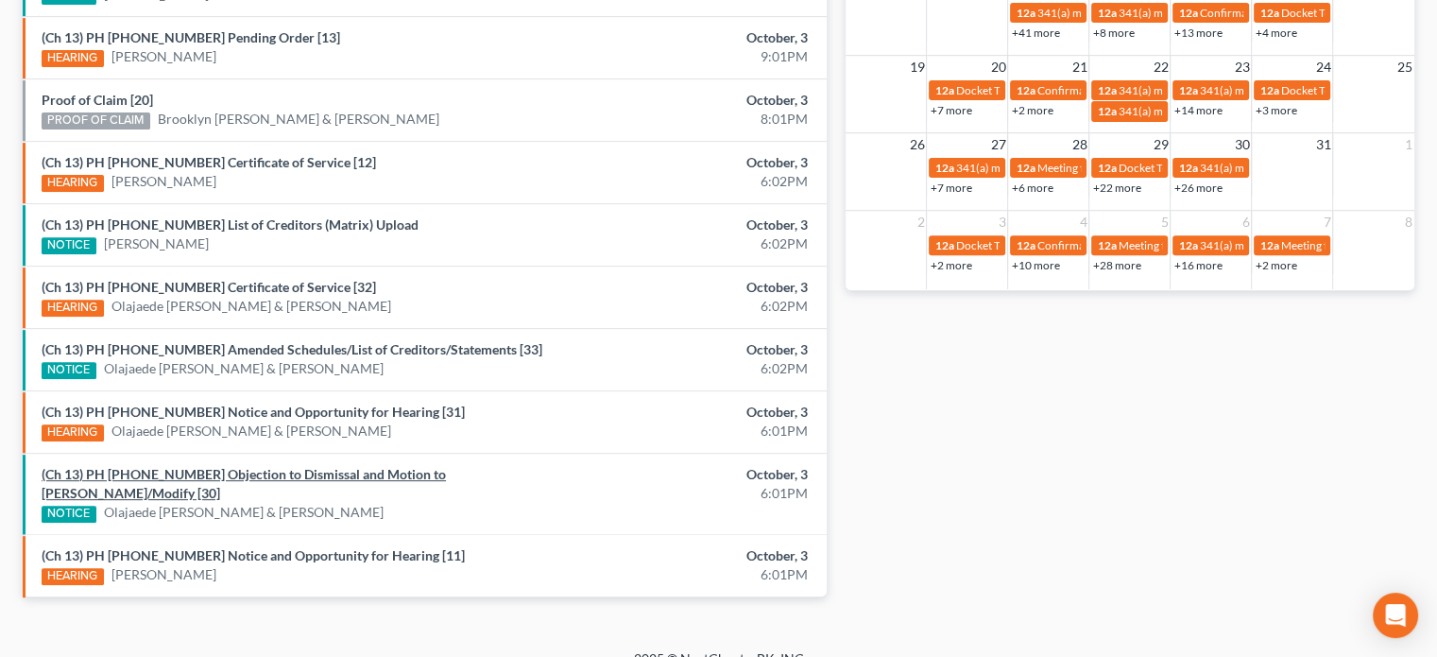
click at [301, 467] on link "(Ch 13) PH 24-22538 Objection to Dismissal and Motion to Abate/Modify [30]" at bounding box center [244, 483] width 404 height 35
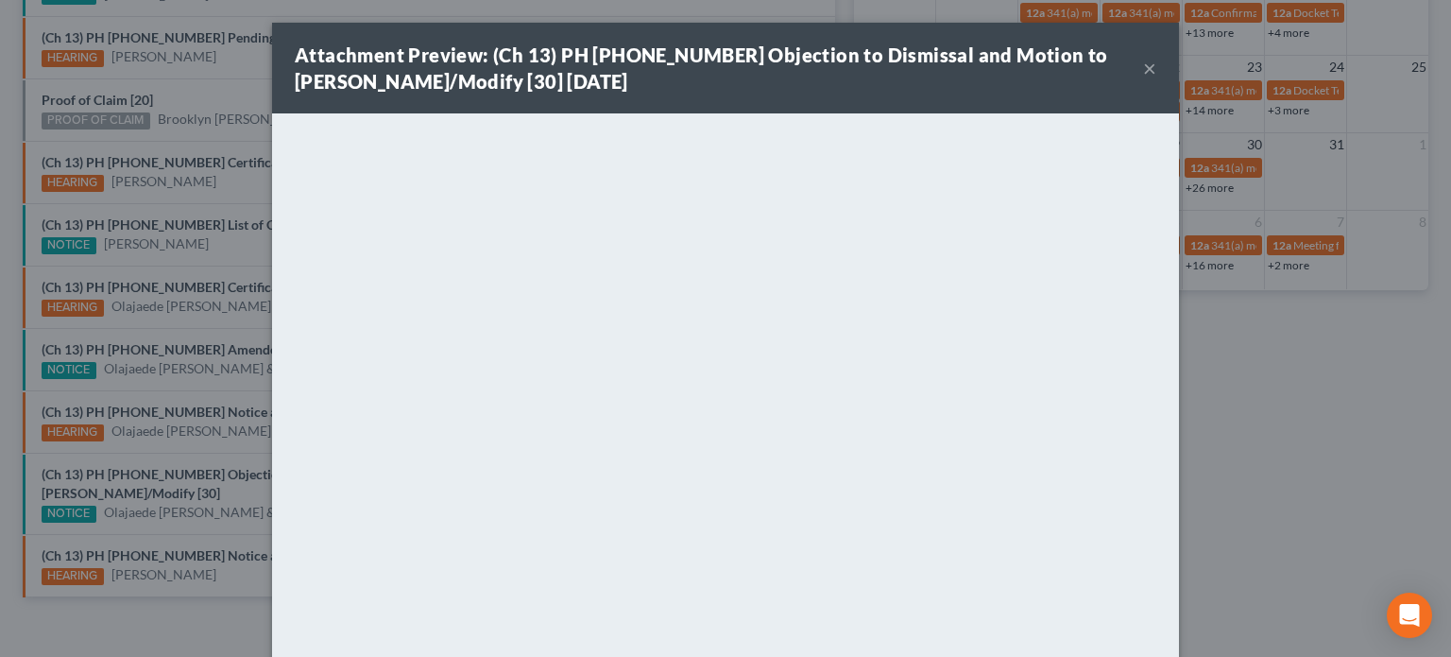
click at [197, 343] on div "Attachment Preview: (Ch 13) PH 24-22538 Objection to Dismissal and Motion to Ab…" at bounding box center [725, 328] width 1451 height 657
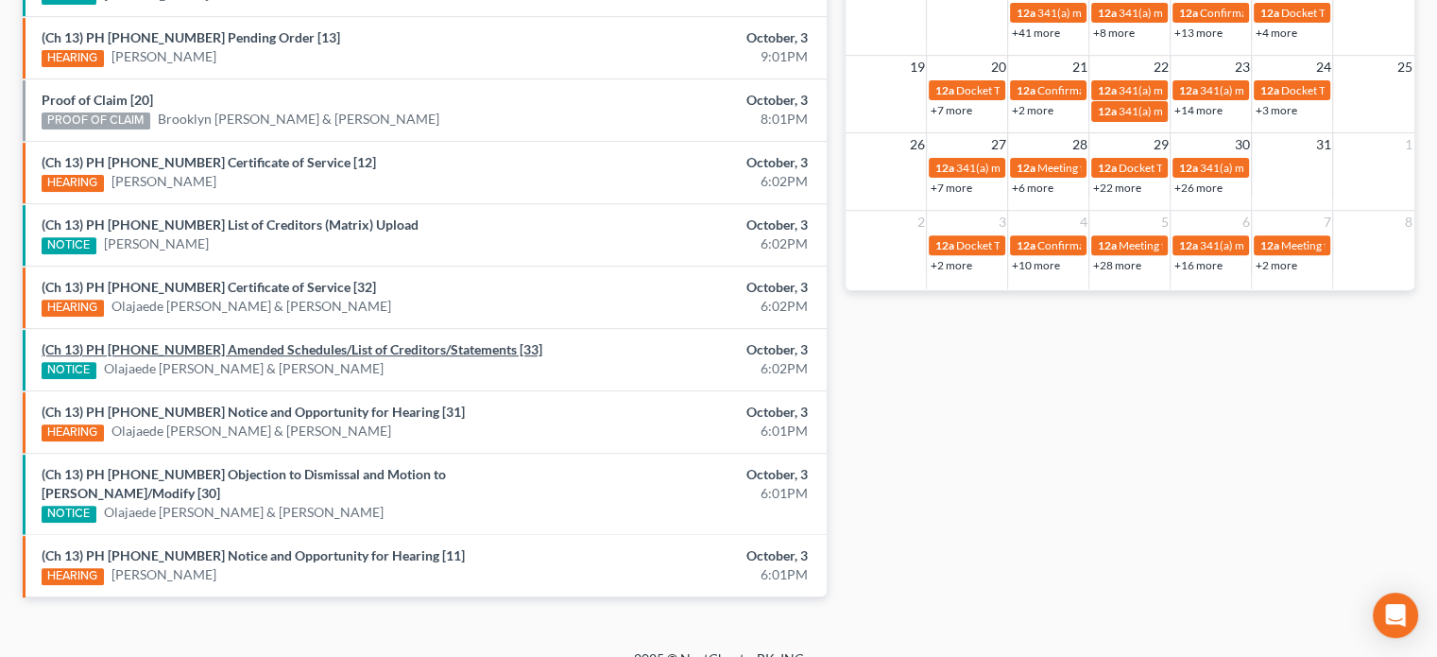
click at [197, 343] on link "(Ch 13) PH 24-22538 Amended Schedules/List of Creditors/Statements [33]" at bounding box center [292, 349] width 501 height 16
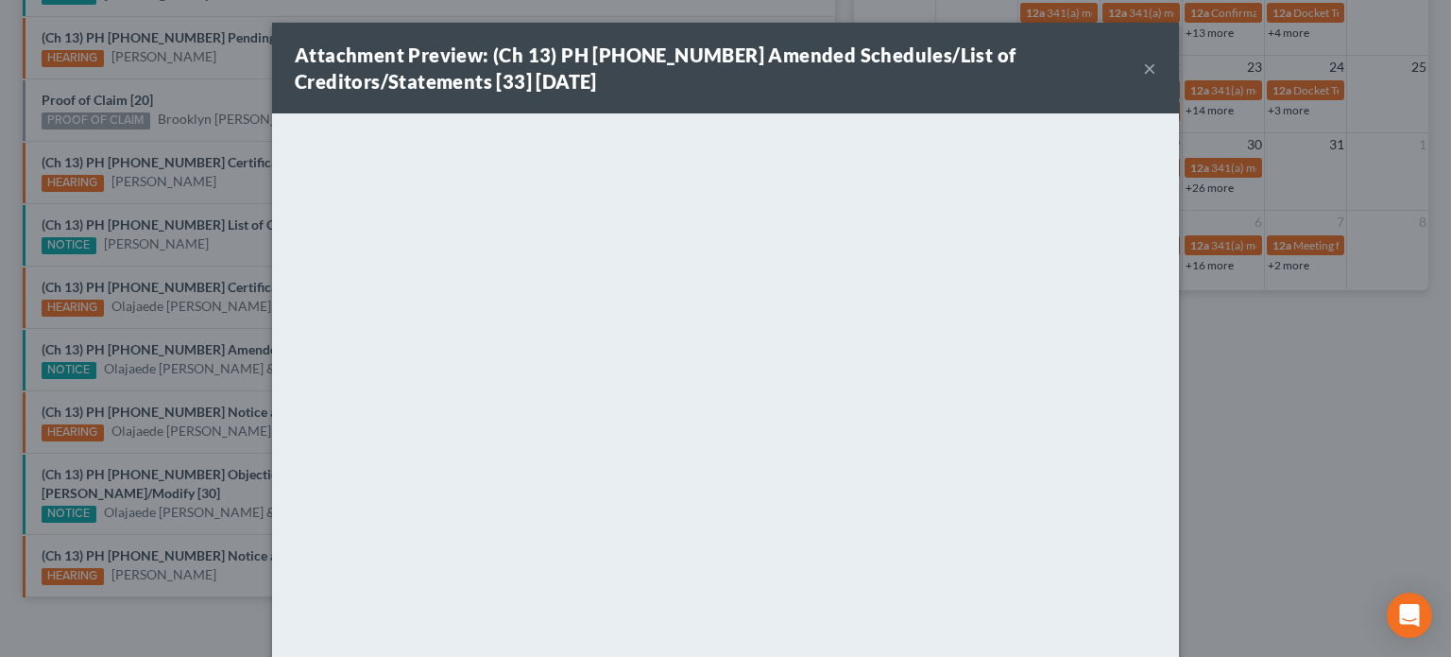
click at [188, 328] on div "Attachment Preview: (Ch 13) PH 24-22538 Amended Schedules/List of Creditors/Sta…" at bounding box center [725, 328] width 1451 height 657
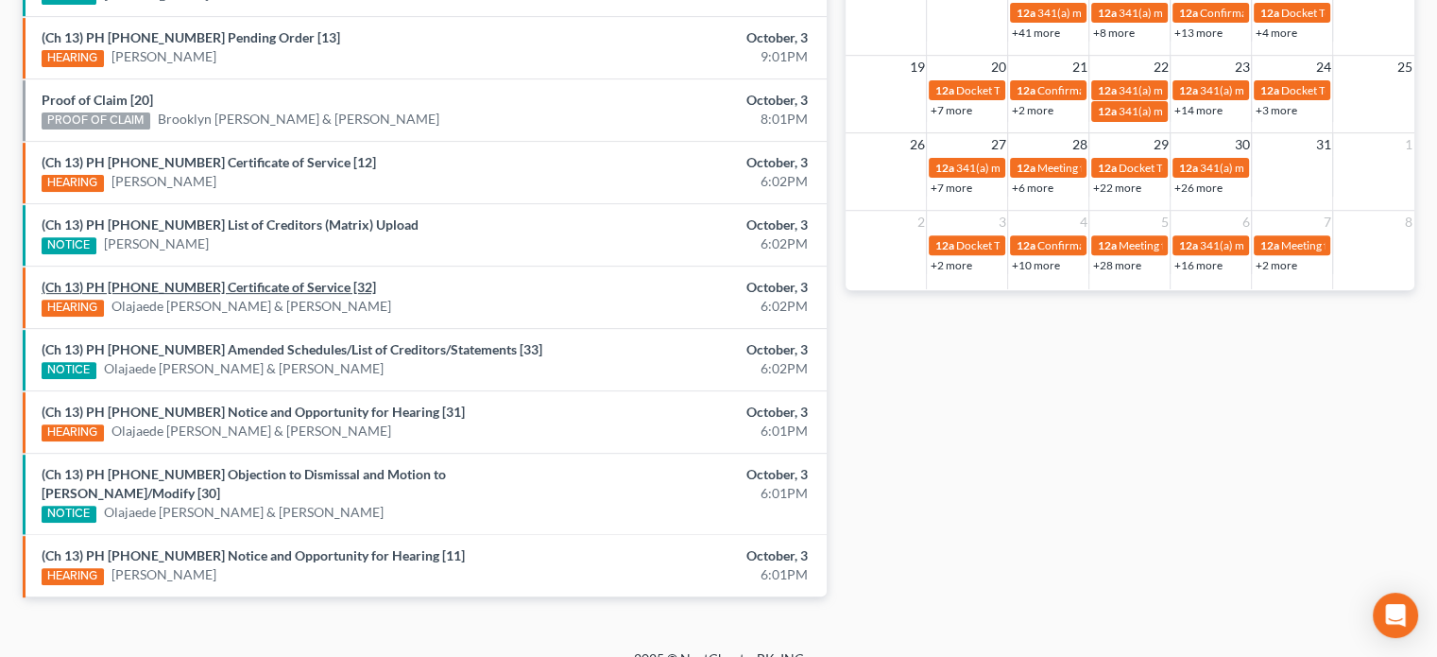
click at [187, 286] on link "(Ch 13) PH 24-22538 Certificate of Service [32]" at bounding box center [209, 287] width 334 height 16
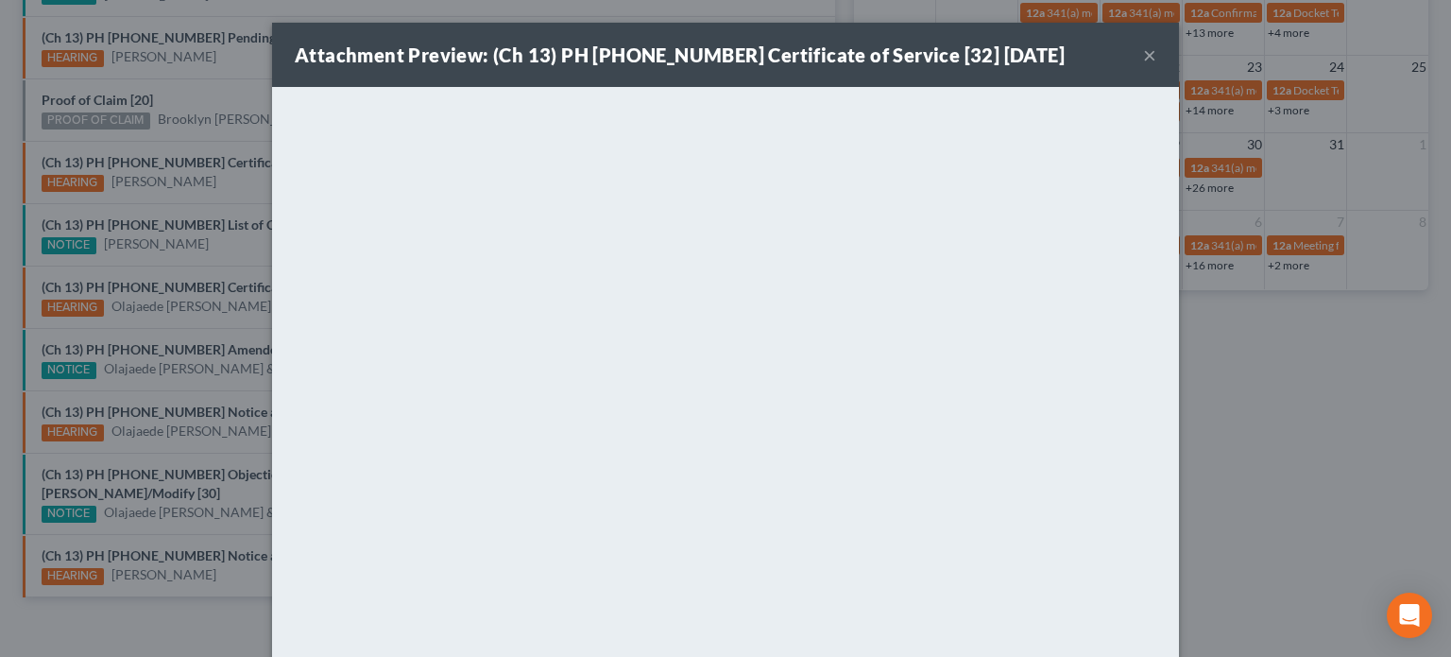
click at [189, 256] on div "Attachment Preview: (Ch 13) PH 24-22538 Certificate of Service [32] 10/03/2025 …" at bounding box center [725, 328] width 1451 height 657
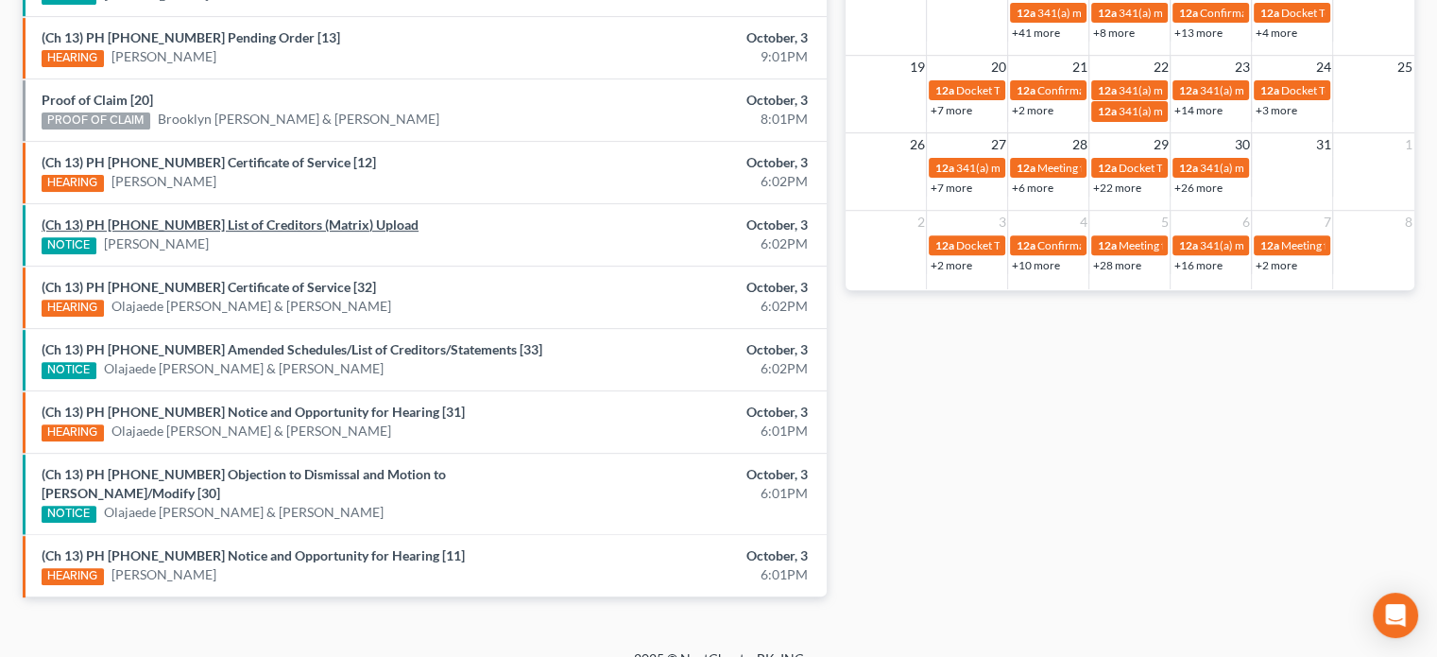
click at [207, 220] on link "(Ch 13) PH 25-25952 List of Creditors (Matrix) Upload" at bounding box center [230, 224] width 377 height 16
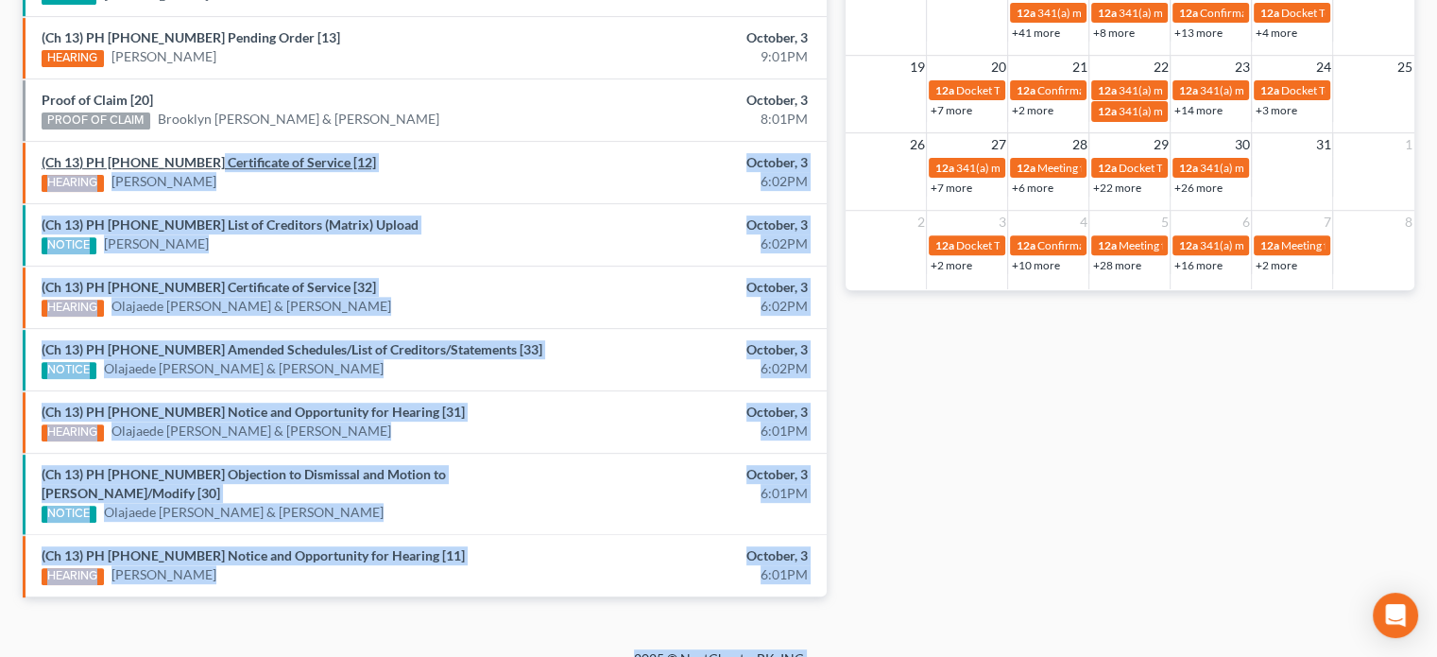
drag, startPoint x: 197, startPoint y: 195, endPoint x: 197, endPoint y: 162, distance: 33.1
click at [197, 162] on link "(Ch 13) PH 25-25884 Certificate of Service [12]" at bounding box center [209, 162] width 334 height 16
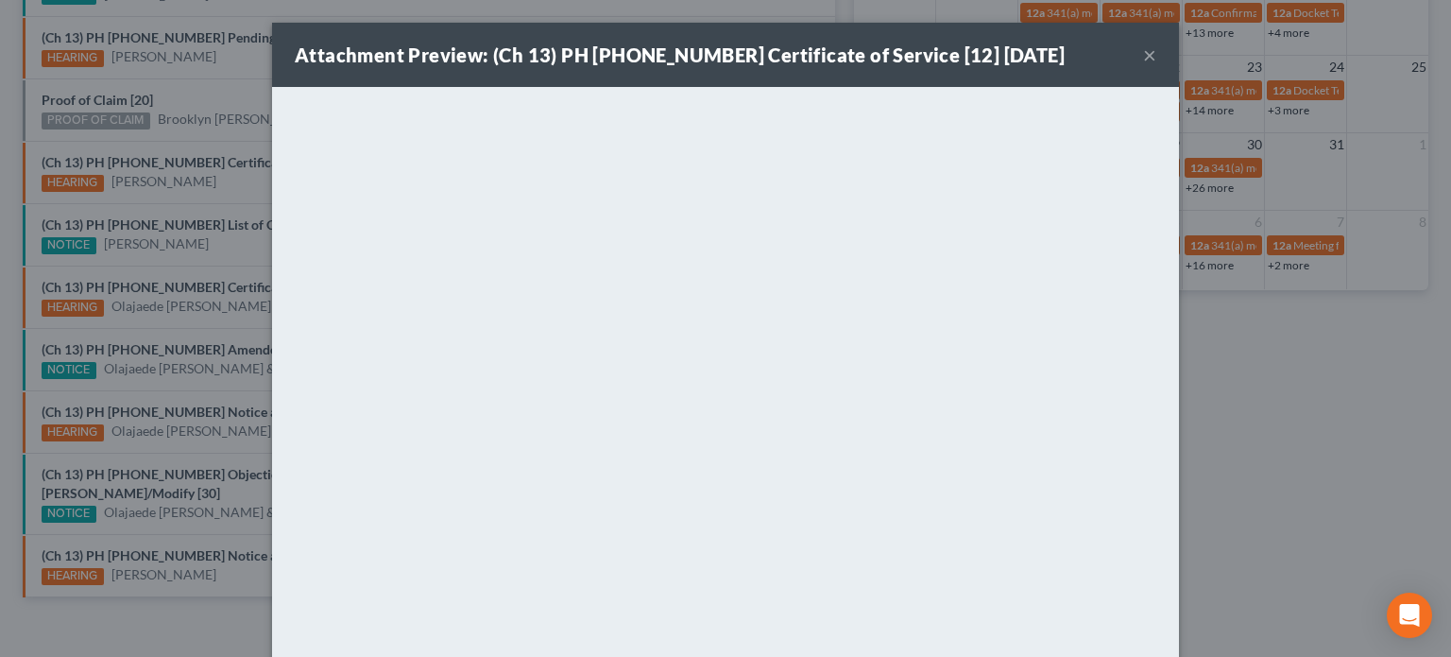
click at [131, 135] on div "Attachment Preview: (Ch 13) PH 25-25884 Certificate of Service [12] 10/03/2025 …" at bounding box center [725, 328] width 1451 height 657
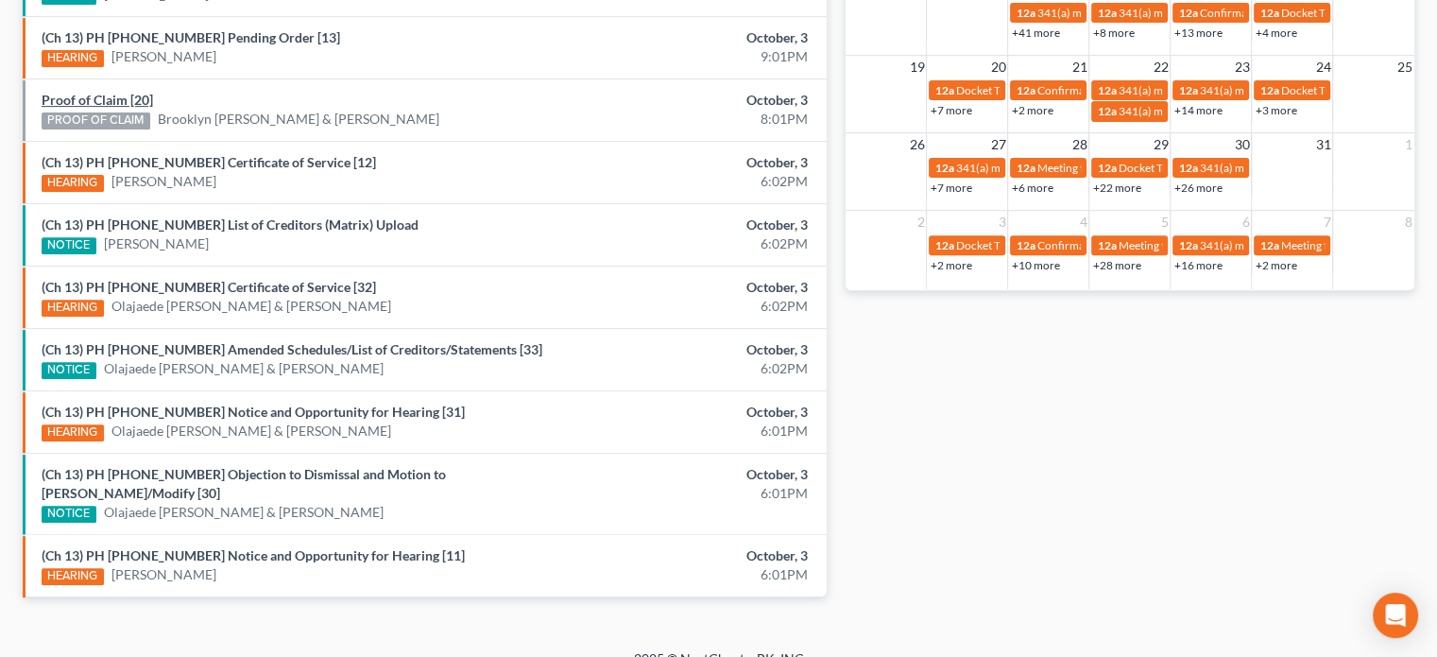
click at [102, 101] on link "Proof of Claim [20]" at bounding box center [97, 100] width 111 height 16
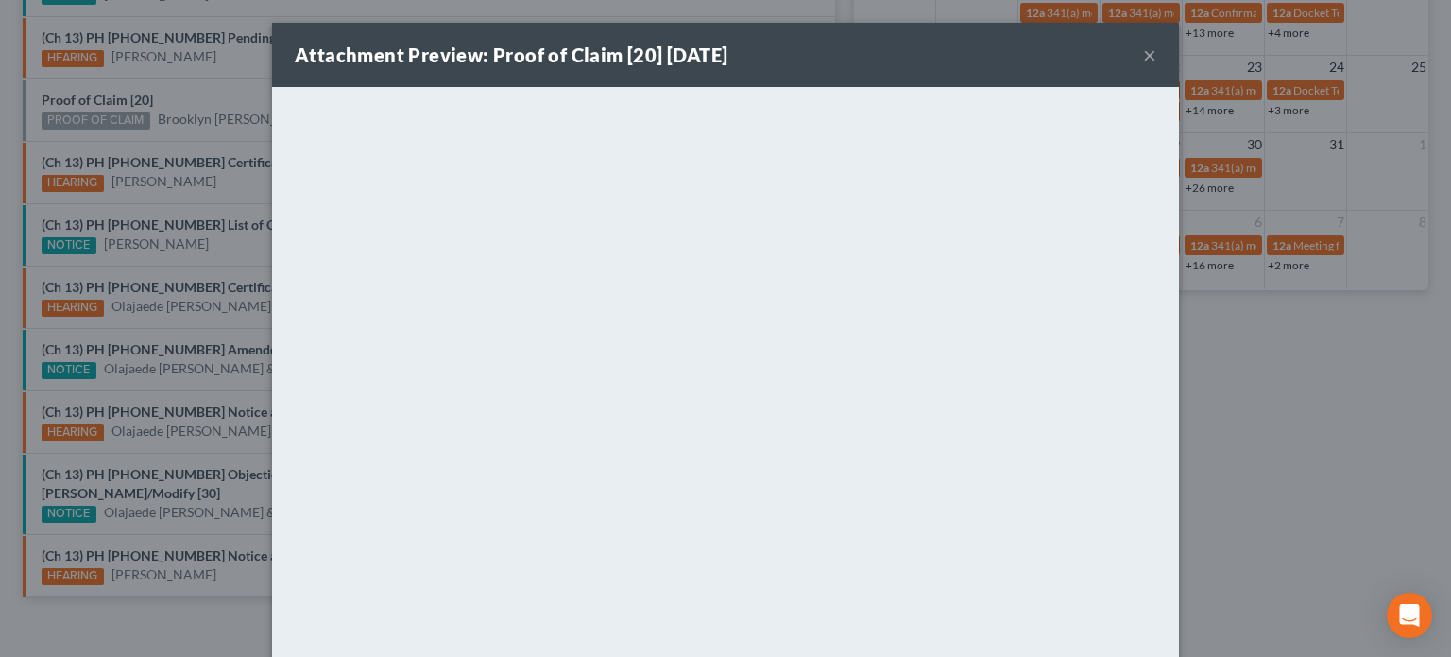
click at [161, 99] on div "Attachment Preview: Proof of Claim [20] 10/03/2025 × <object ng-attr-data='http…" at bounding box center [725, 328] width 1451 height 657
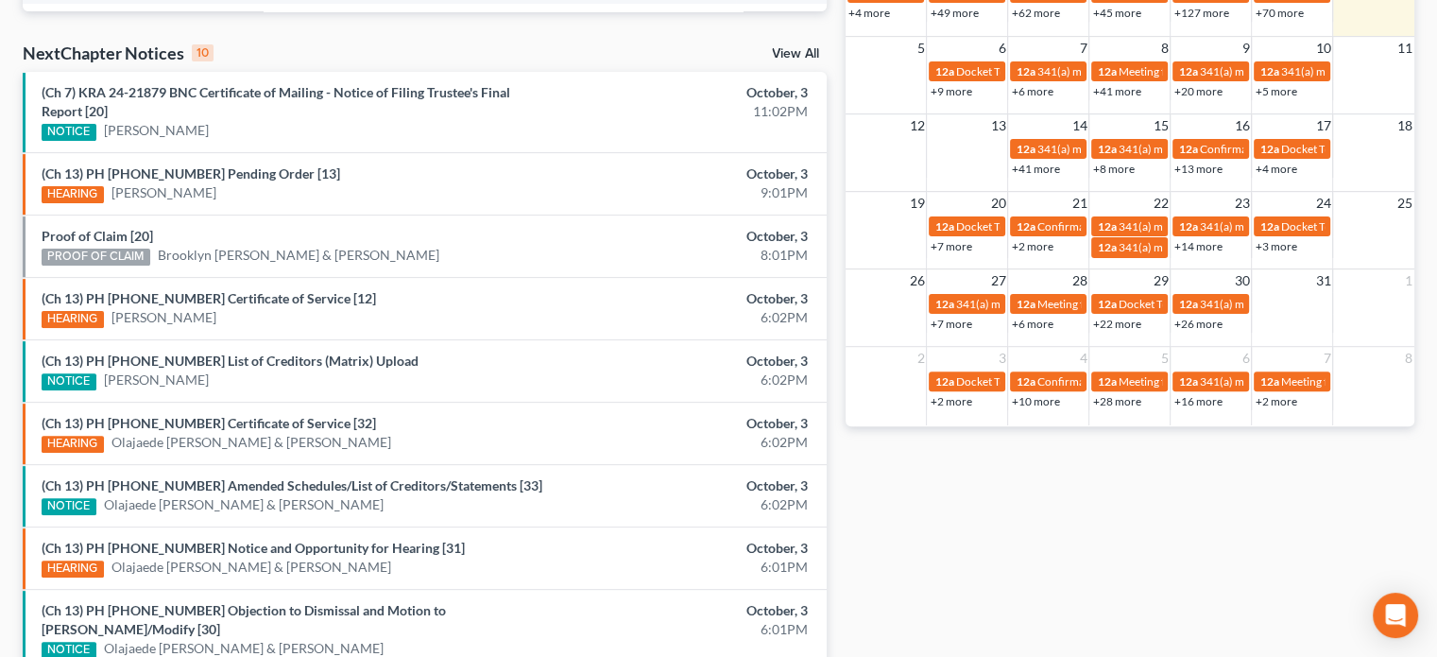
scroll to position [578, 0]
click at [227, 90] on link "(Ch 7) KRA 24-21879 BNC Certificate of Mailing - Notice of Filing Trustee's Fin…" at bounding box center [276, 101] width 469 height 35
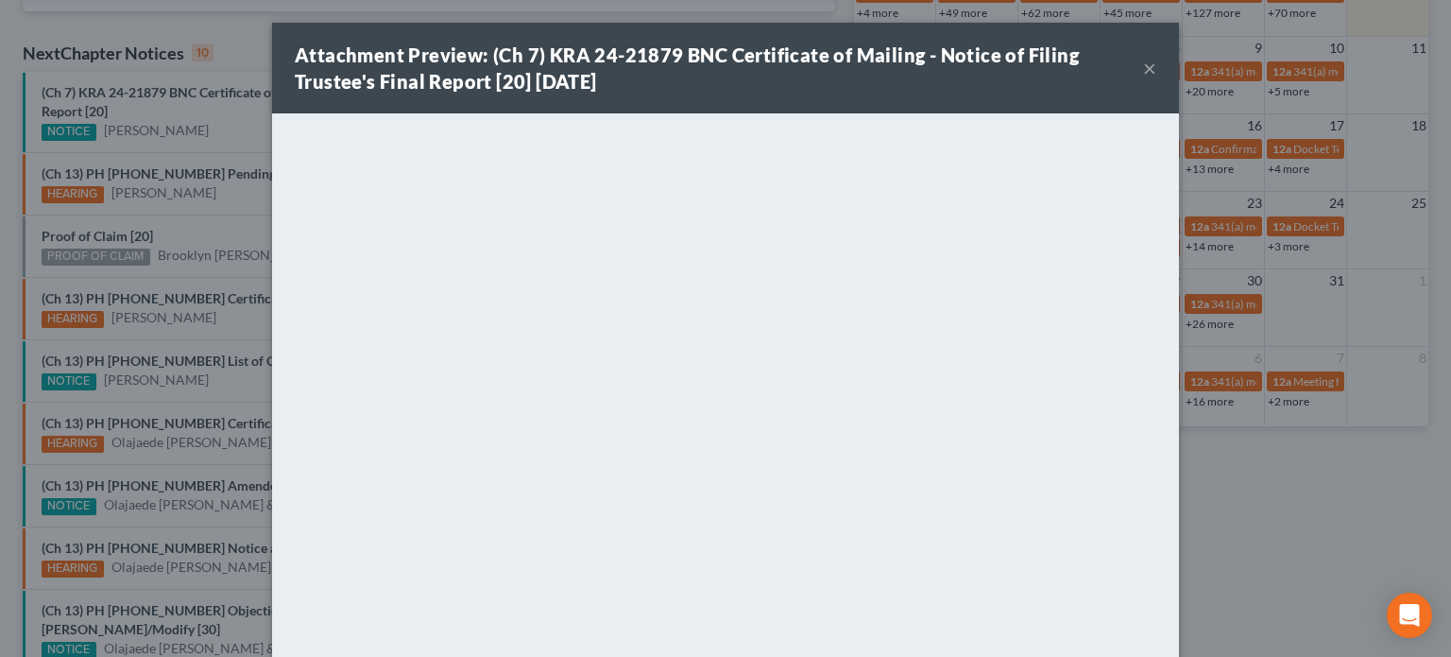
click at [212, 119] on div "Attachment Preview: (Ch 7) KRA 24-21879 BNC Certificate of Mailing - Notice of …" at bounding box center [725, 328] width 1451 height 657
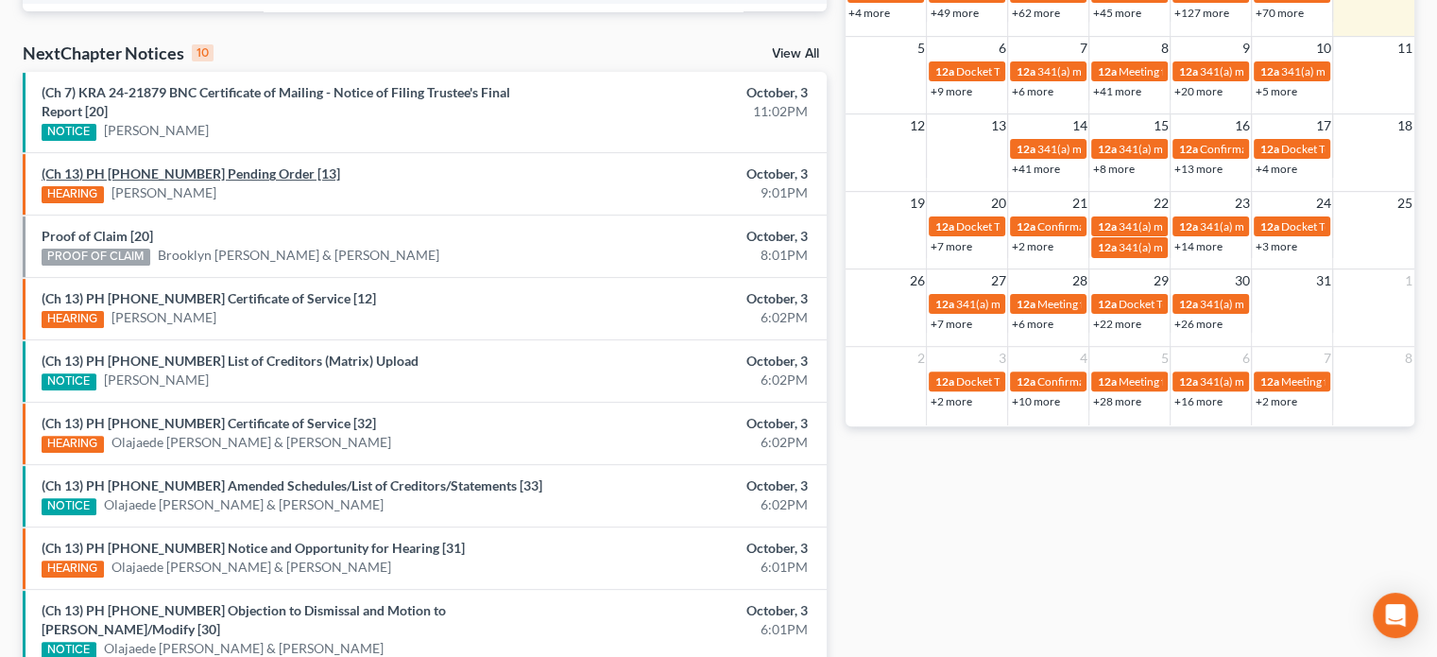
click at [212, 169] on link "(Ch 13) PH 25-24279 Pending Order [13]" at bounding box center [191, 173] width 299 height 16
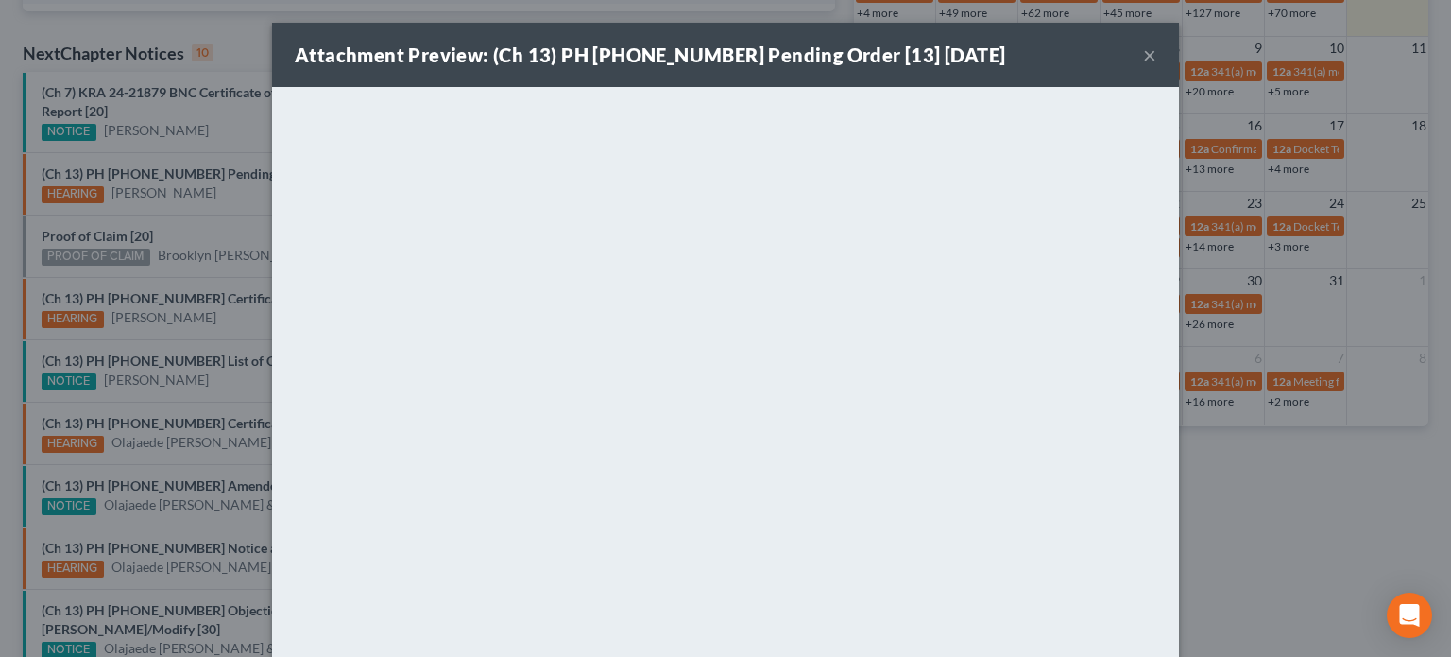
click at [204, 325] on div "Attachment Preview: (Ch 13) PH 25-24279 Pending Order [13] 10/03/2025 × <object…" at bounding box center [725, 328] width 1451 height 657
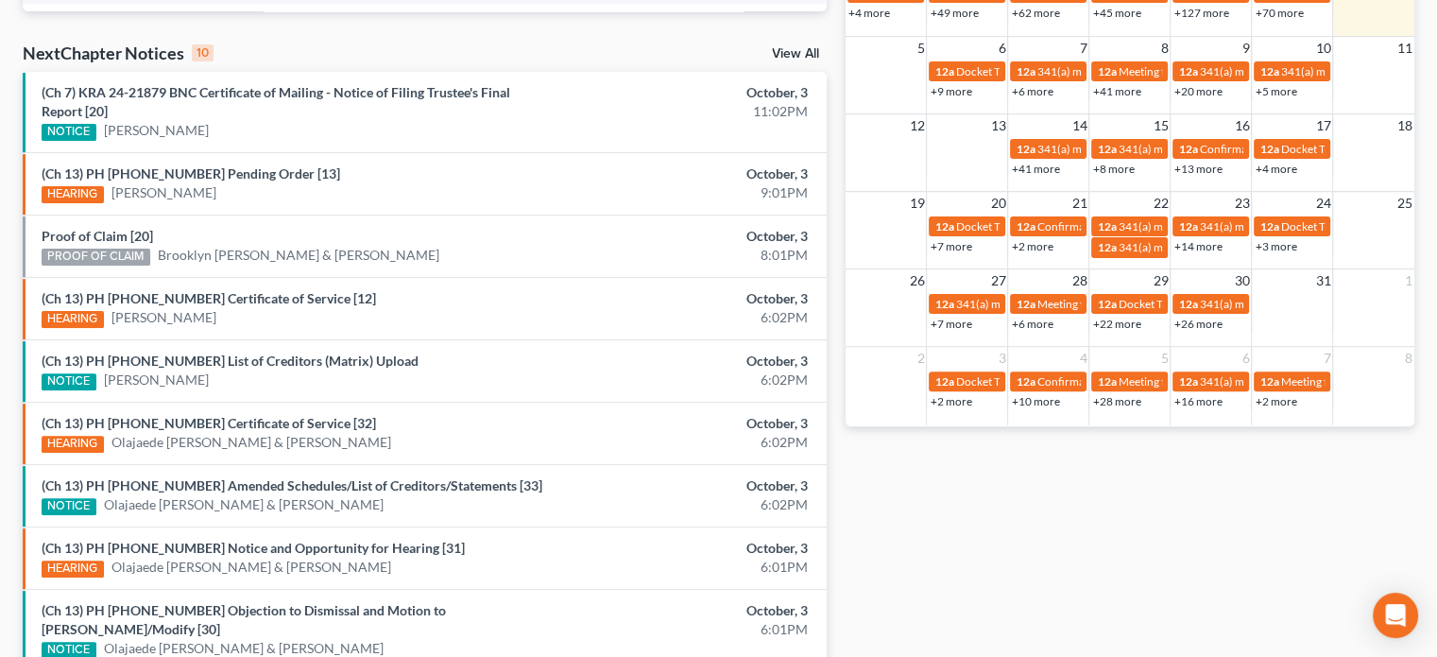
scroll to position [714, 0]
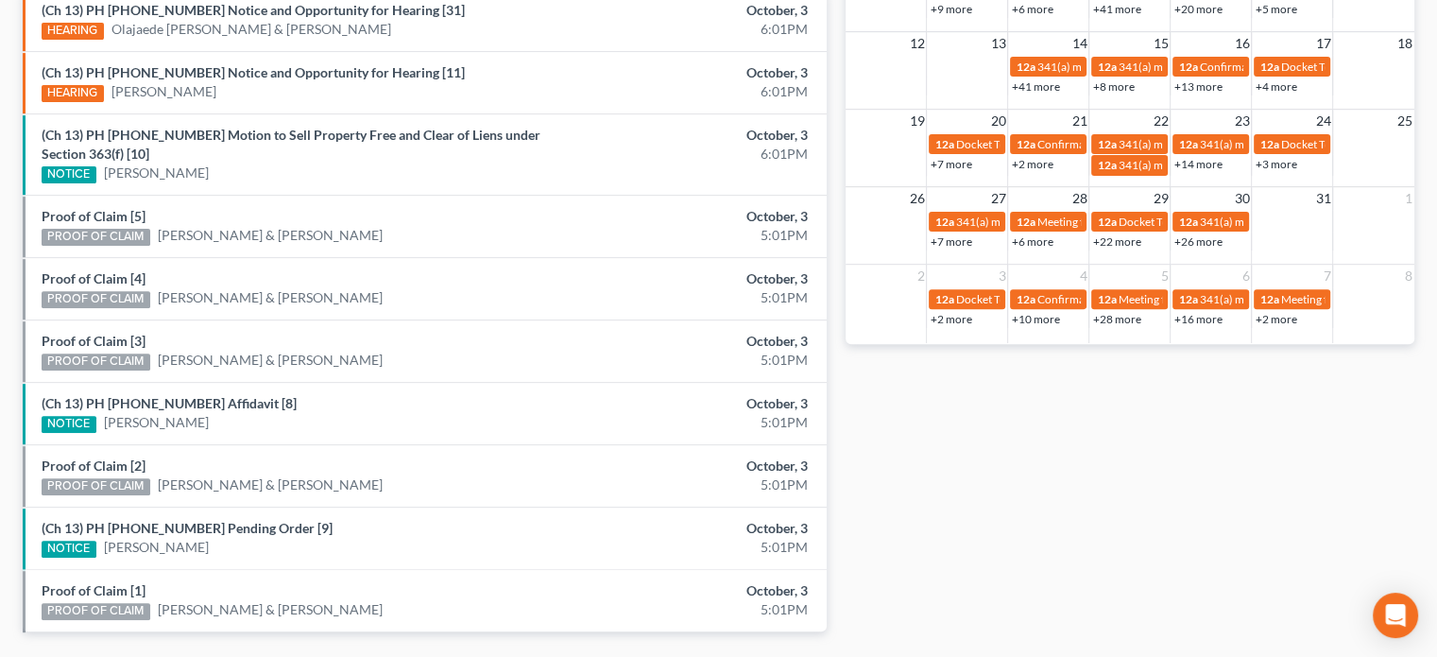
scroll to position [714, 0]
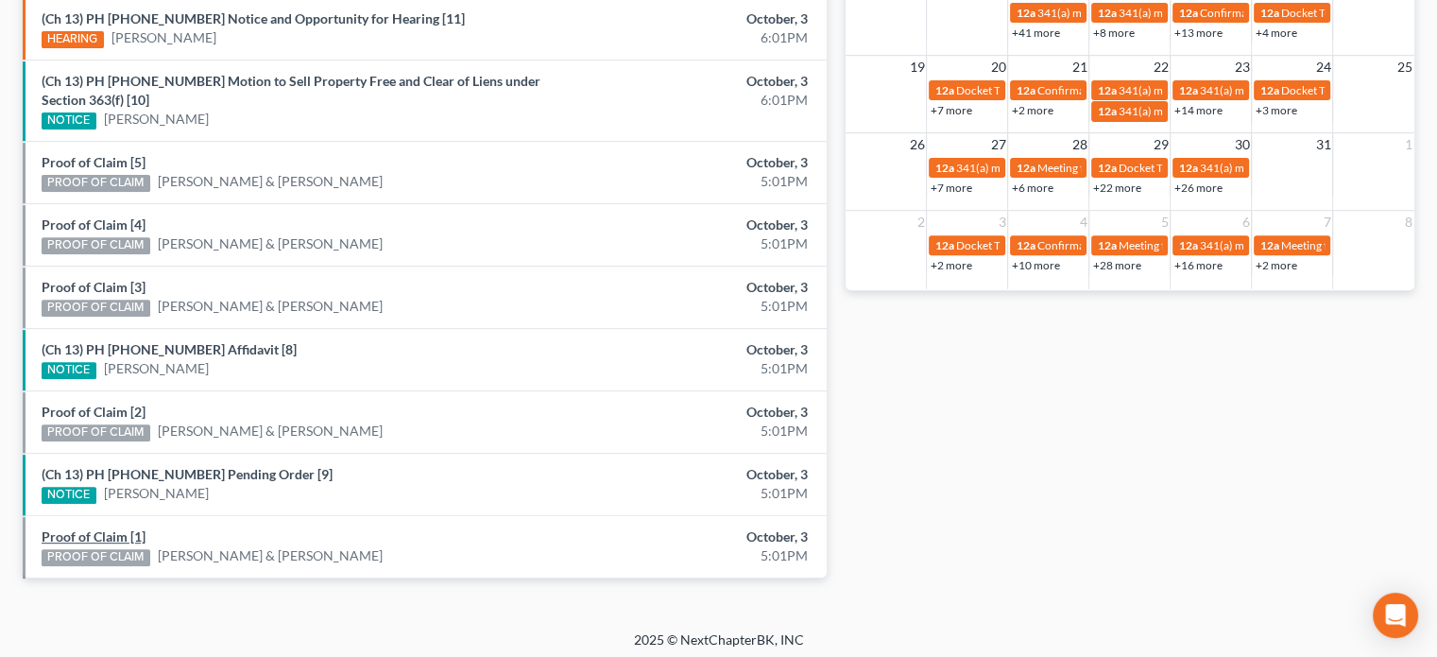
click at [86, 528] on link "Proof of Claim [1]" at bounding box center [94, 536] width 104 height 16
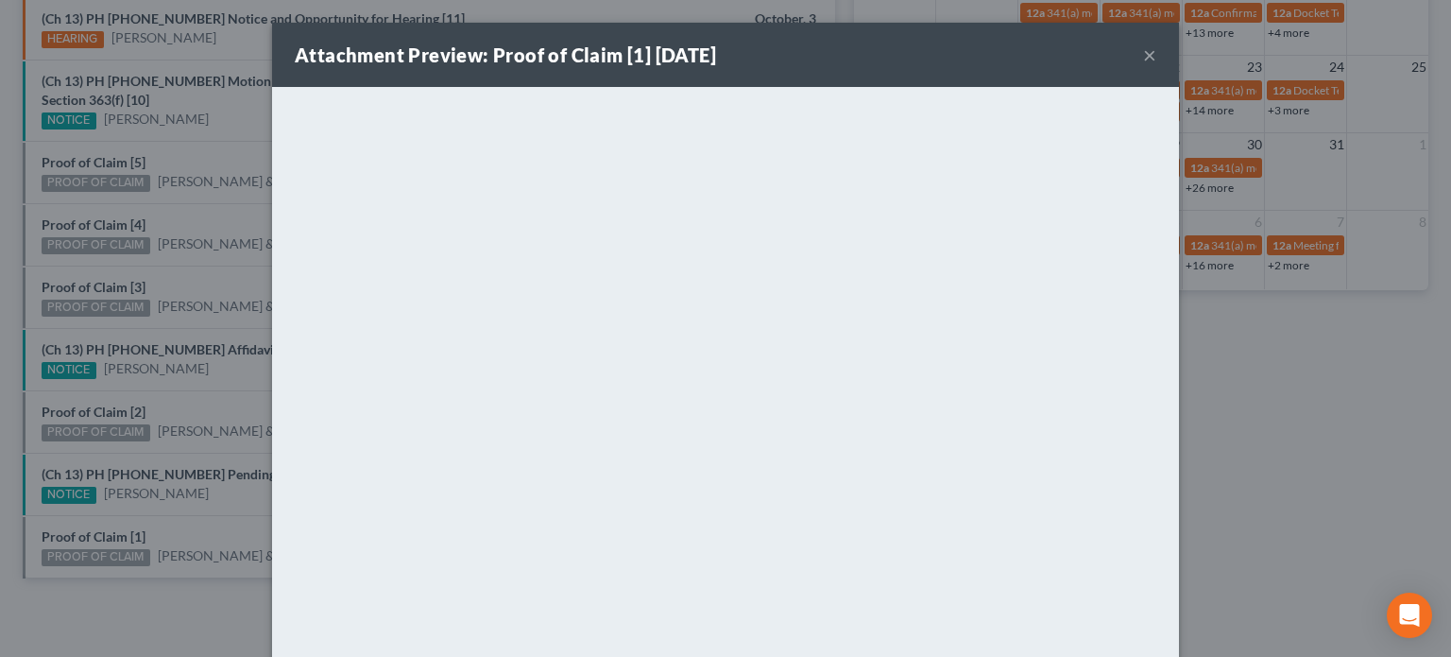
click at [100, 516] on div "Attachment Preview: Proof of Claim [1] 10/03/2025 × <object ng-attr-data='https…" at bounding box center [725, 328] width 1451 height 657
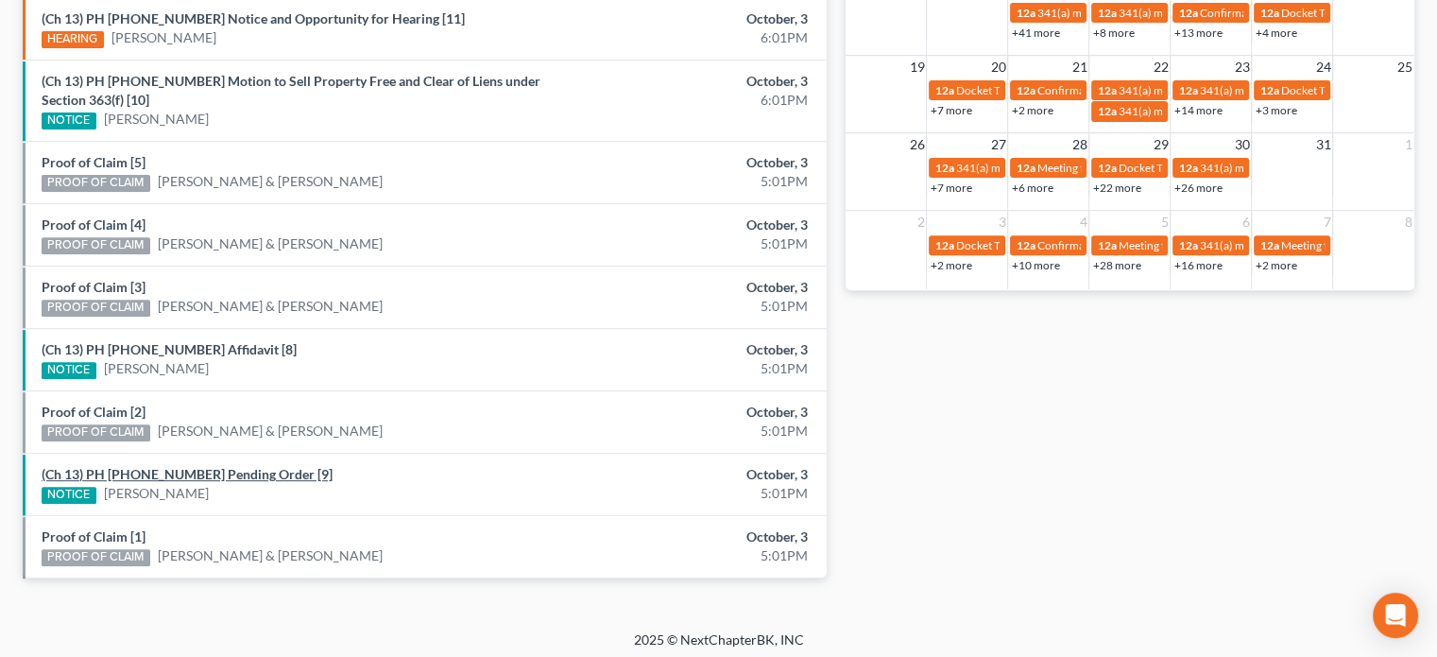
click at [137, 468] on link "(Ch 13) PH 25-25884 Pending Order [9]" at bounding box center [187, 474] width 291 height 16
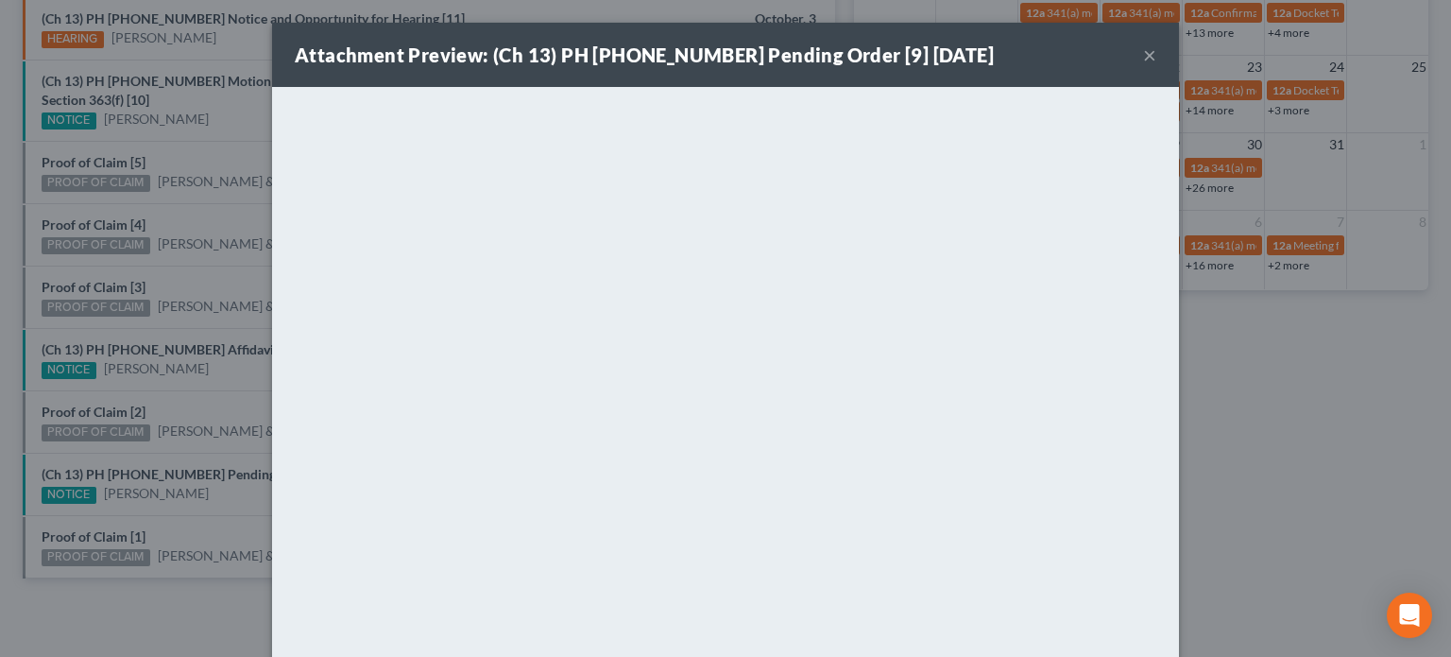
click at [128, 441] on div "Attachment Preview: (Ch 13) PH 25-25884 Pending Order [9] 10/03/2025 × <object …" at bounding box center [725, 328] width 1451 height 657
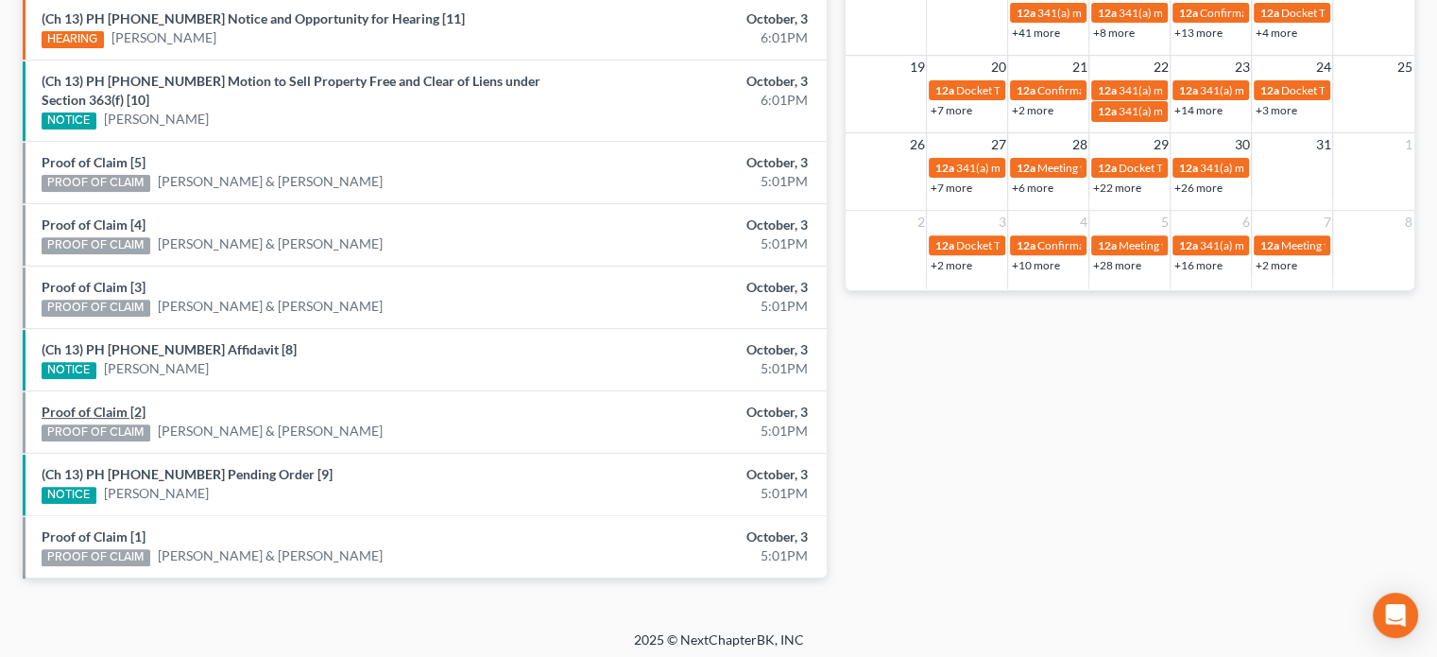
click at [99, 405] on link "Proof of Claim [2]" at bounding box center [94, 411] width 104 height 16
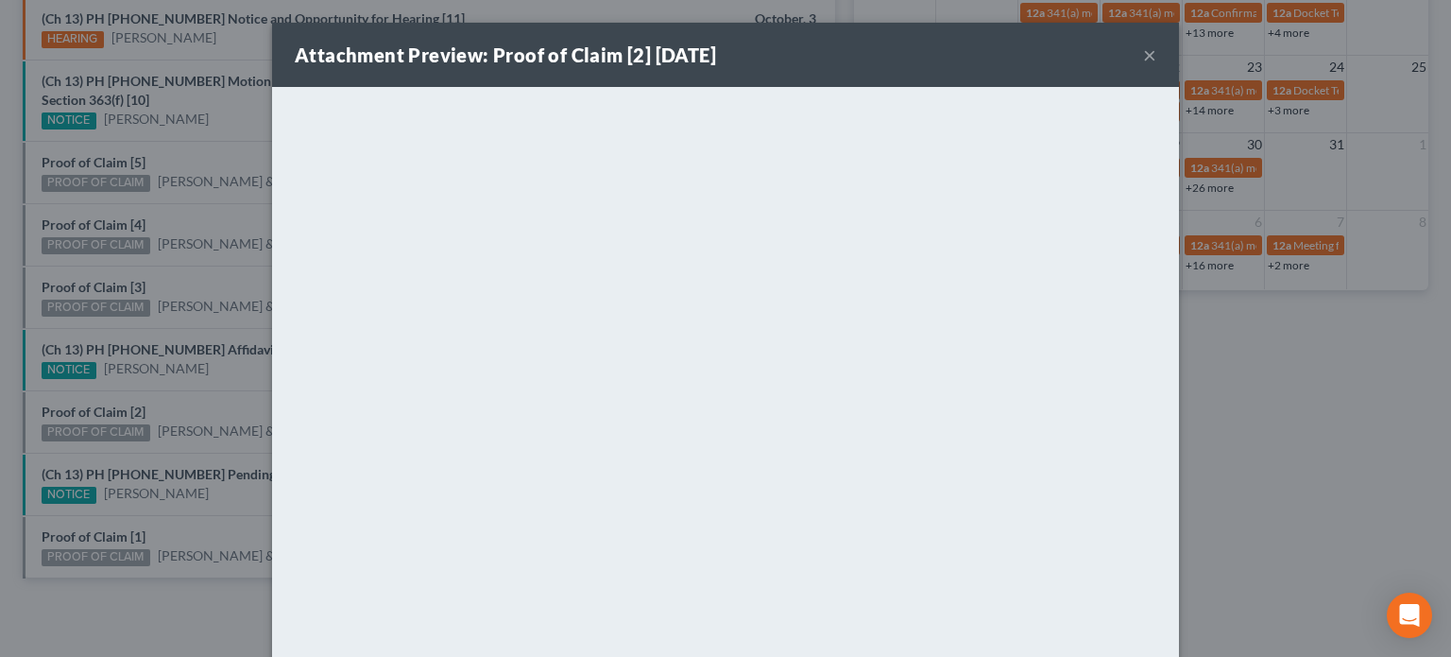
click at [166, 389] on div "Attachment Preview: Proof of Claim [2] 10/03/2025 × <object ng-attr-data='https…" at bounding box center [725, 328] width 1451 height 657
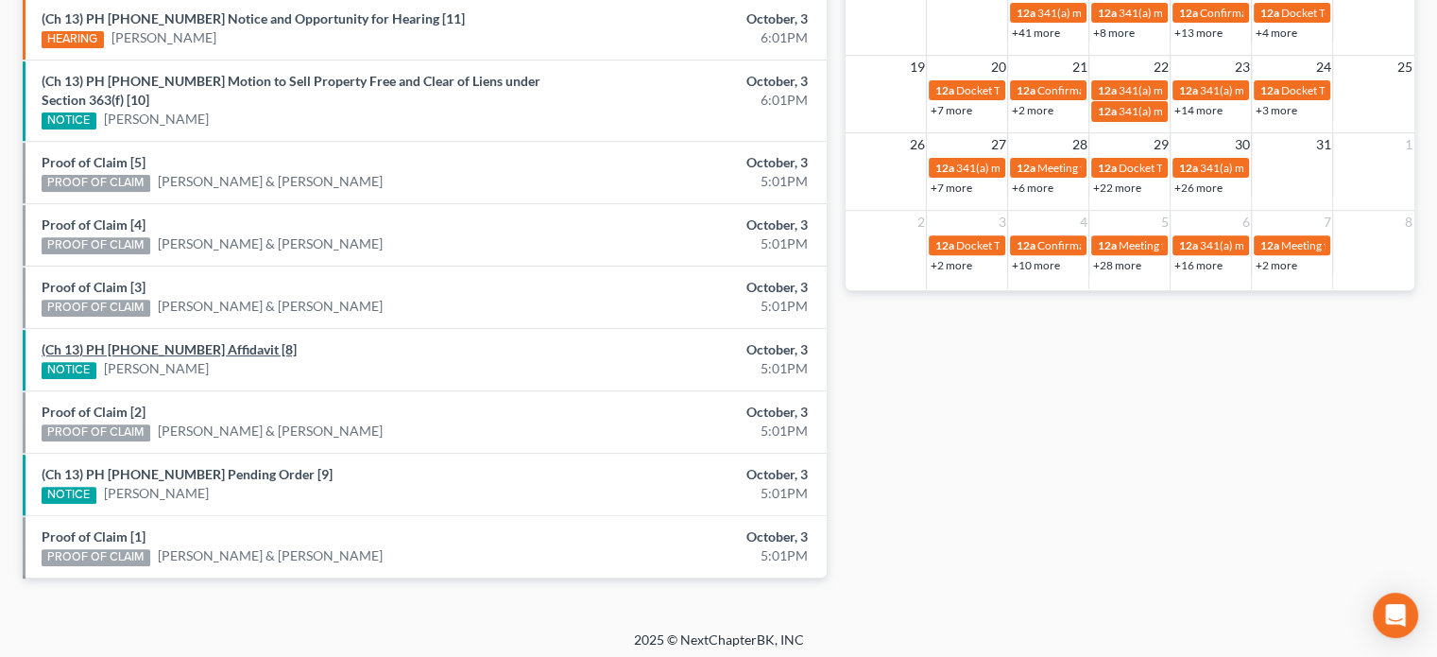
click at [156, 341] on link "(Ch 13) PH 25-25884 Affidavit [8]" at bounding box center [169, 349] width 255 height 16
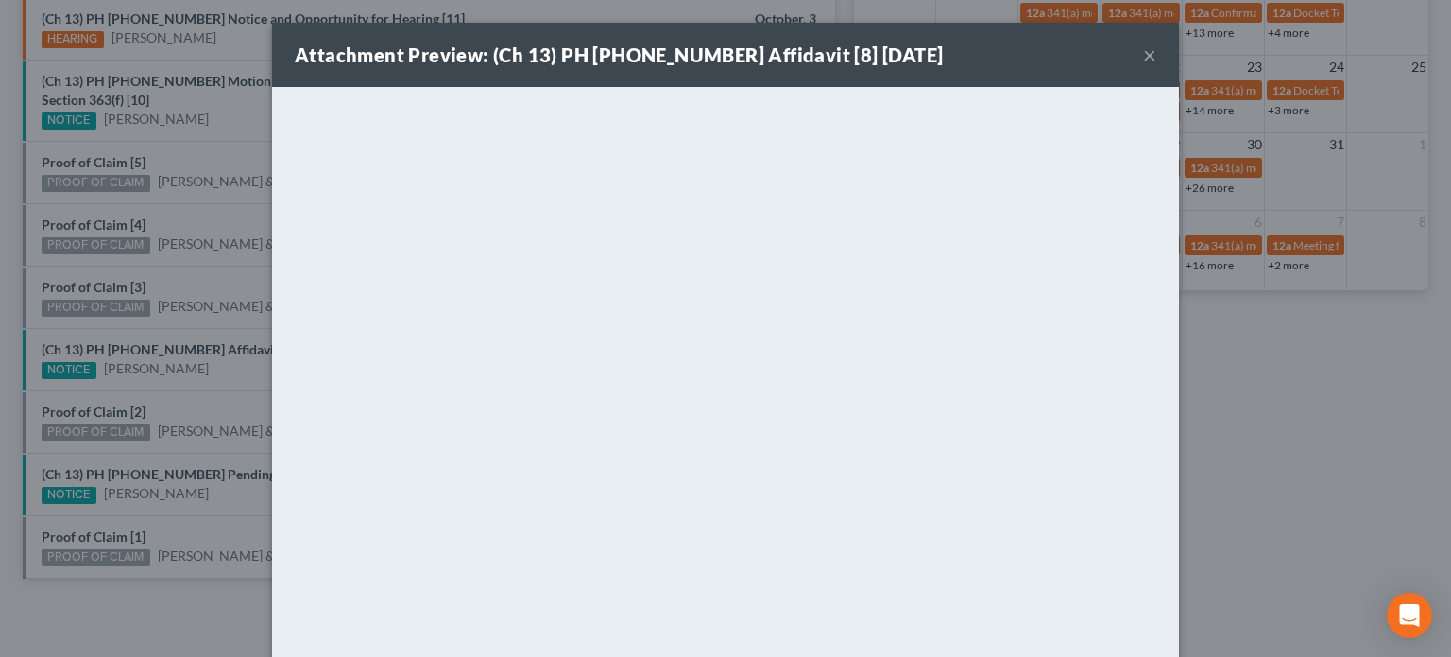
click at [130, 317] on div "Attachment Preview: (Ch 13) PH 25-25884 Affidavit [8] 10/03/2025 × <object ng-a…" at bounding box center [725, 328] width 1451 height 657
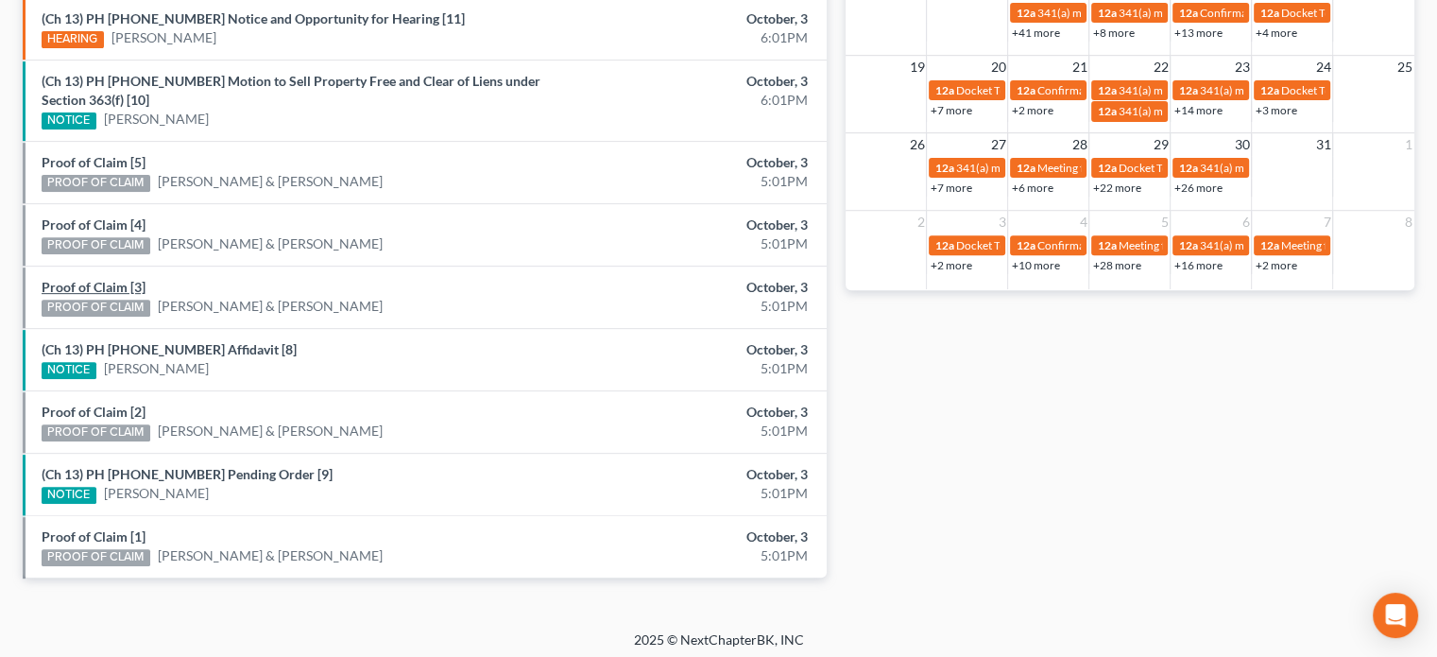
click at [101, 279] on link "Proof of Claim [3]" at bounding box center [94, 287] width 104 height 16
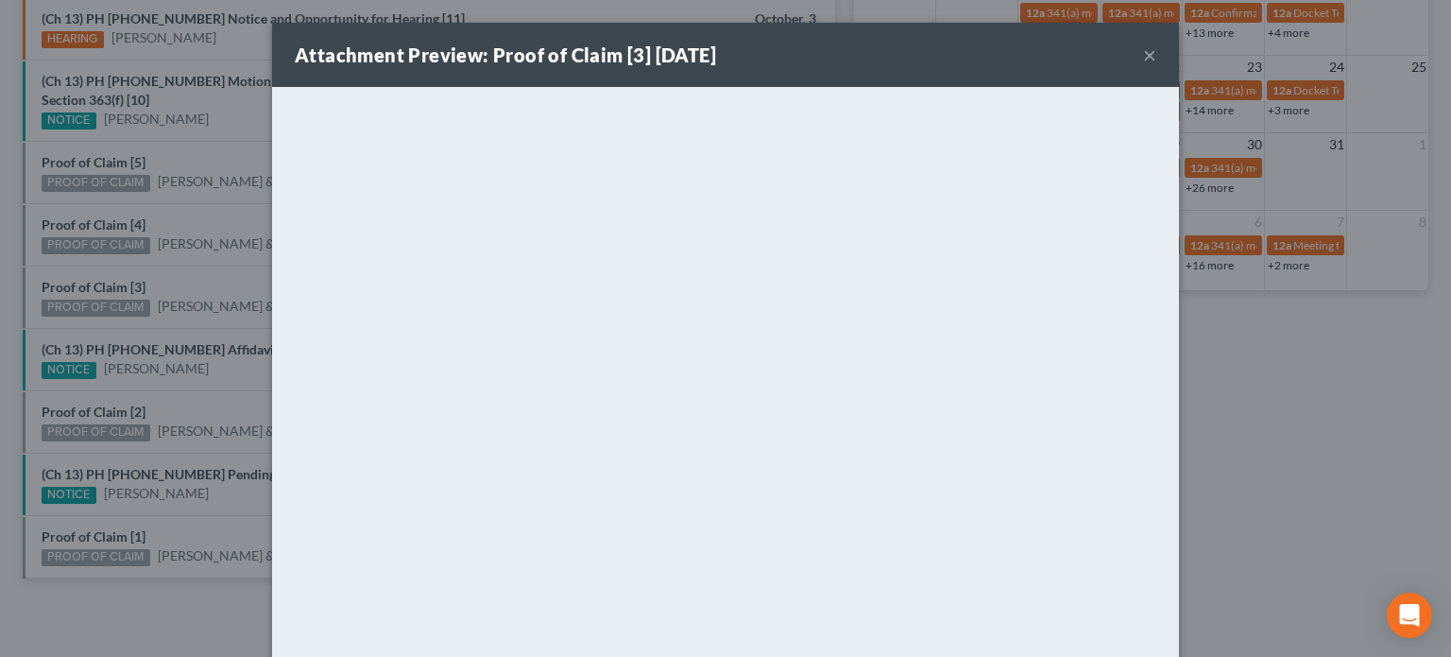
click at [105, 271] on div "Attachment Preview: Proof of Claim [3] 10/03/2025 × <object ng-attr-data='https…" at bounding box center [725, 328] width 1451 height 657
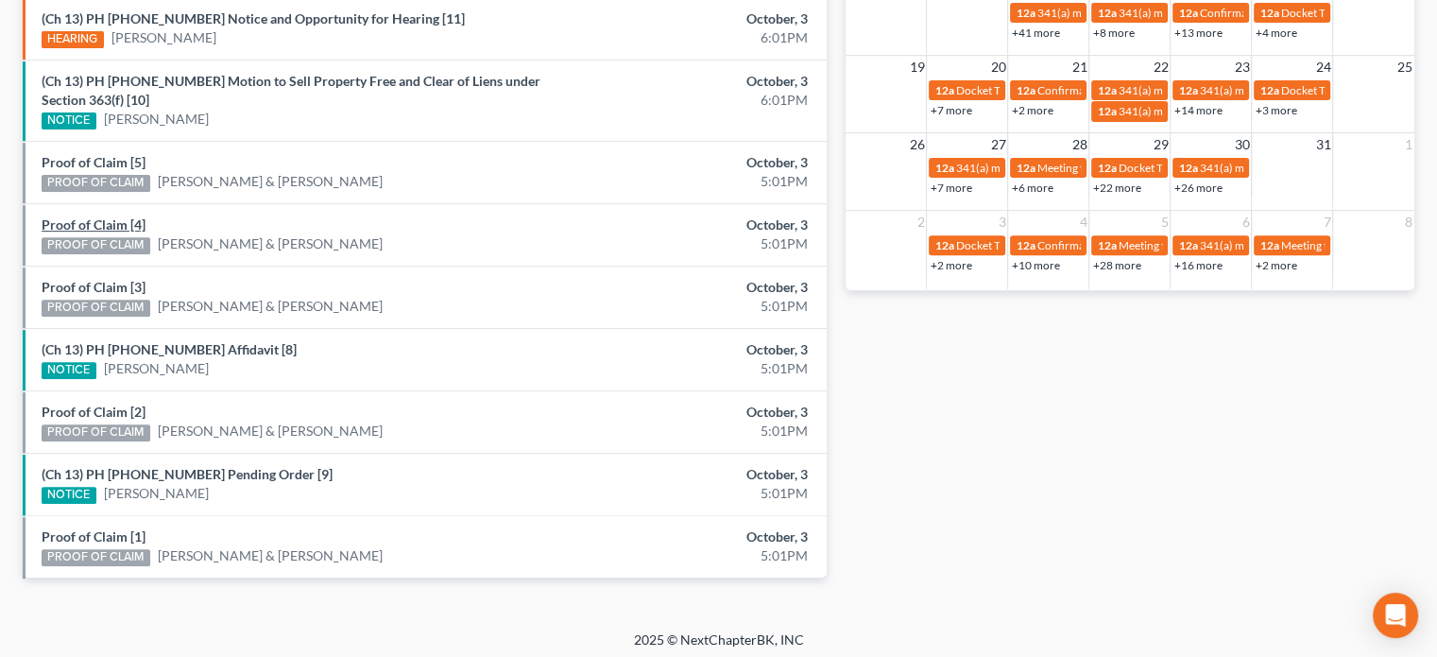
click at [107, 224] on link "Proof of Claim [4]" at bounding box center [94, 224] width 104 height 16
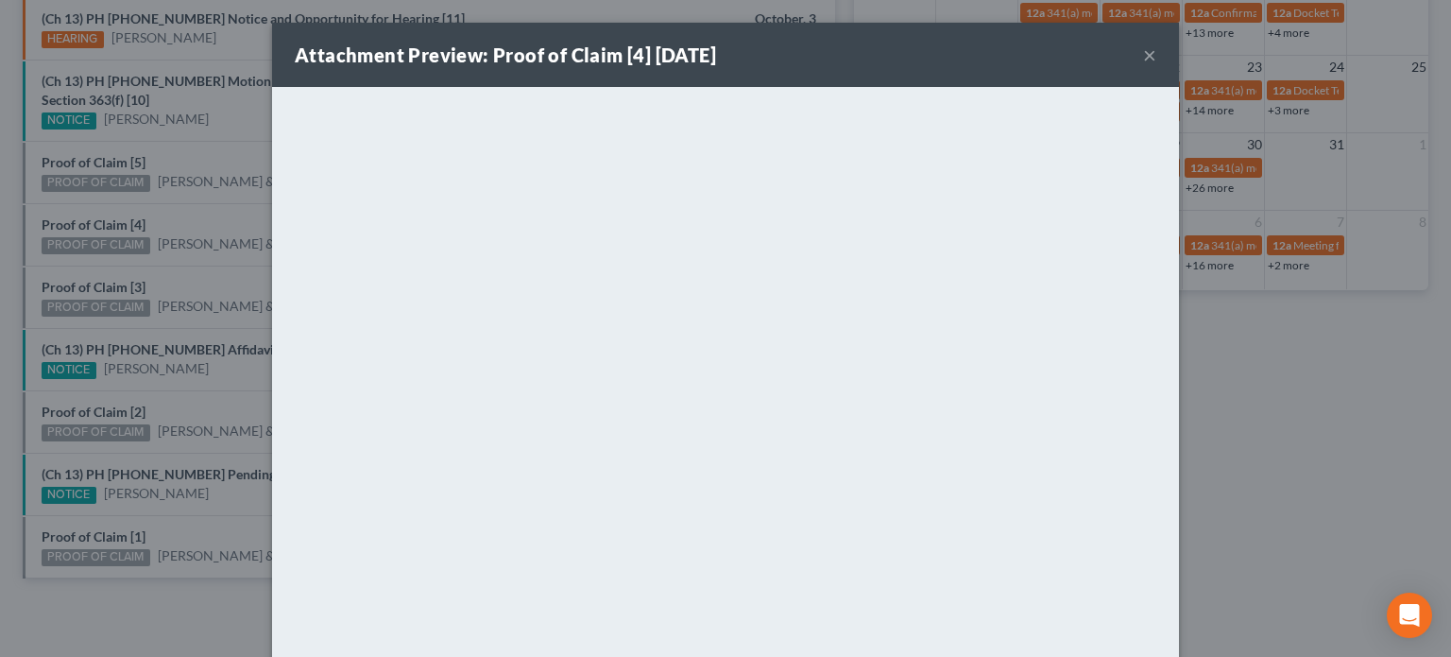
click at [110, 200] on div "Attachment Preview: Proof of Claim [4] 10/03/2025 × <object ng-attr-data='https…" at bounding box center [725, 328] width 1451 height 657
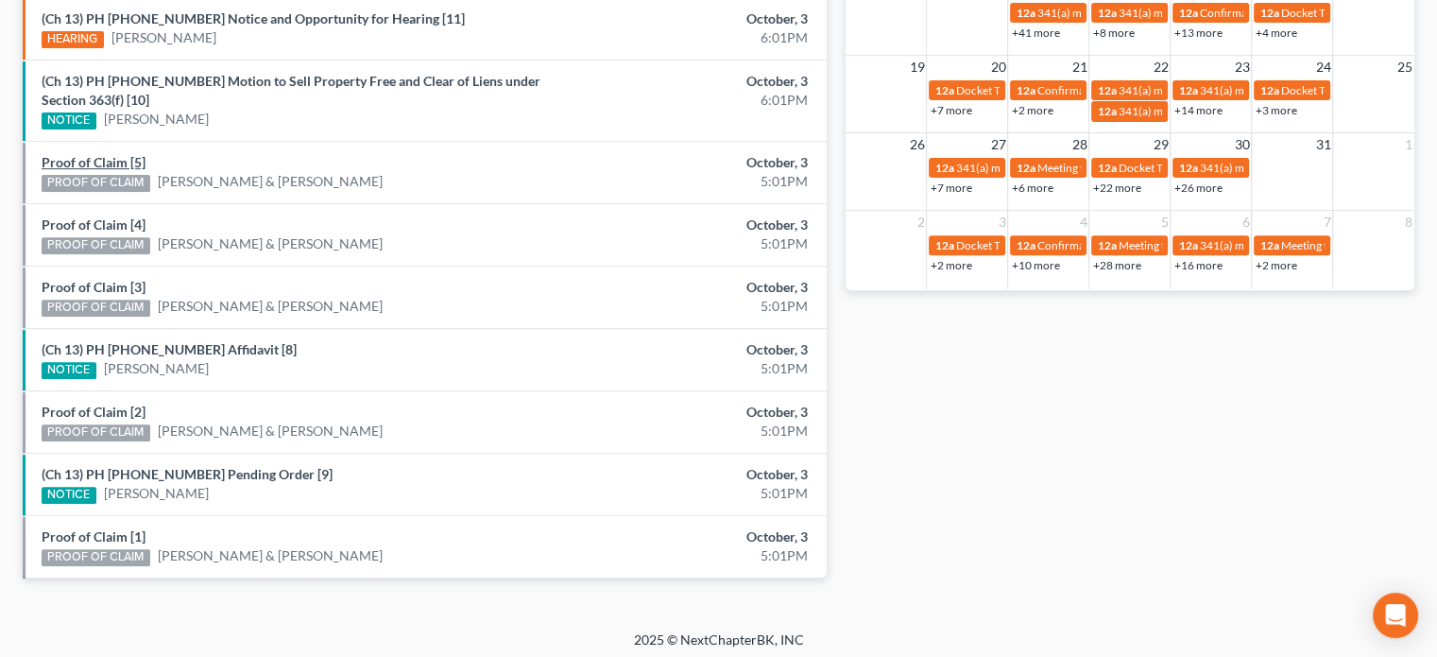
click at [111, 159] on link "Proof of Claim [5]" at bounding box center [94, 162] width 104 height 16
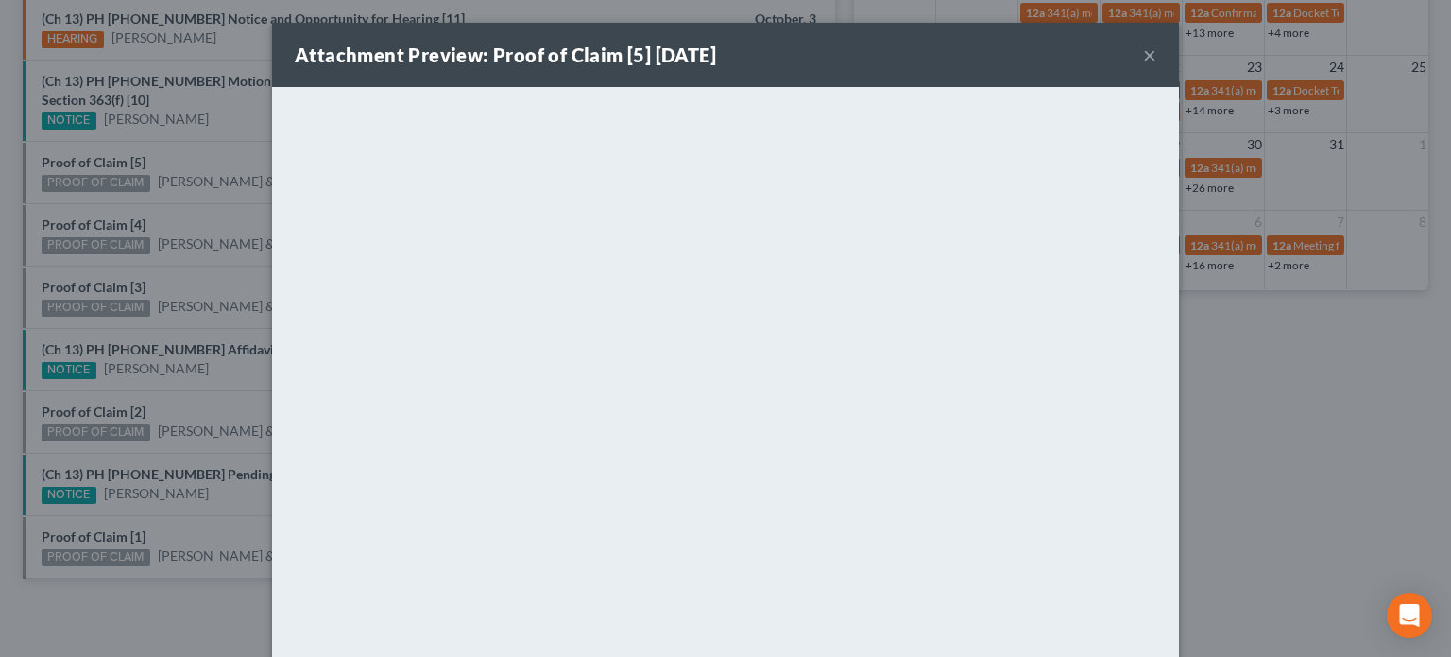
click at [114, 144] on div "Attachment Preview: Proof of Claim [5] 10/03/2025 × <object ng-attr-data='https…" at bounding box center [725, 328] width 1451 height 657
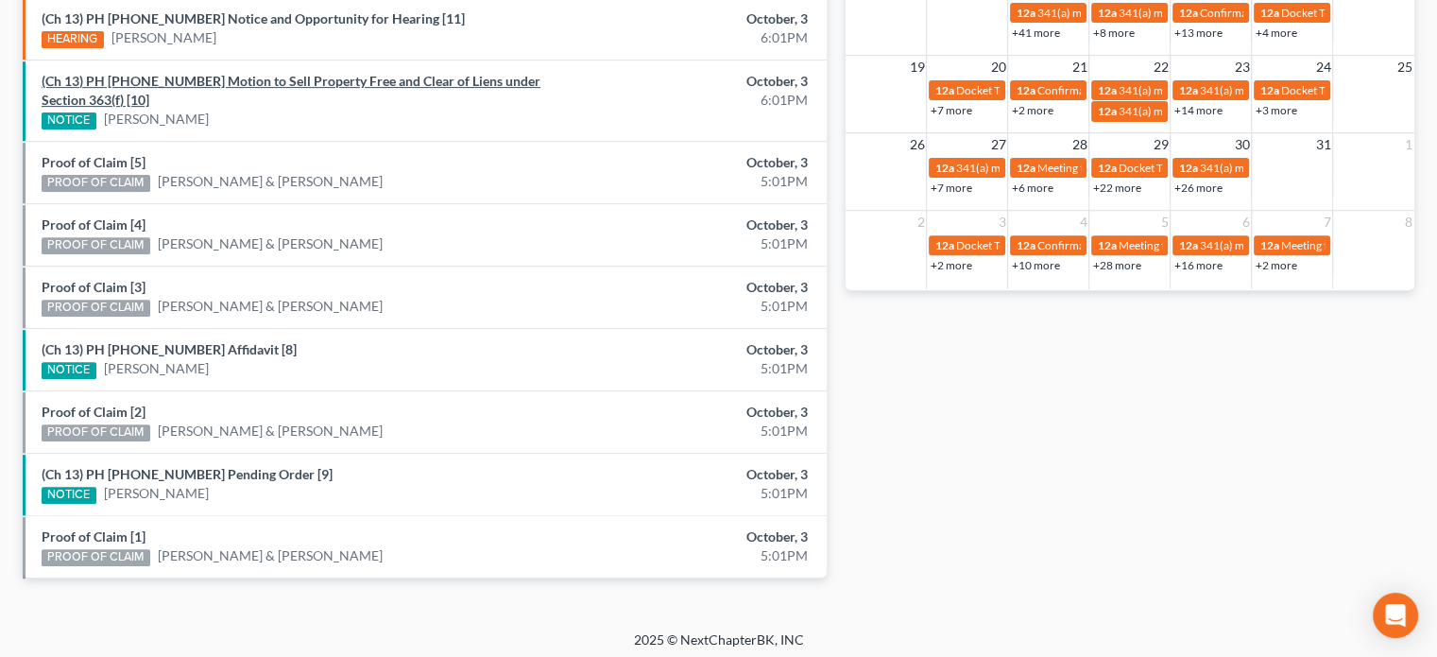
click at [131, 80] on link "(Ch 13) PH 25-25884 Motion to Sell Property Free and Clear of Liens under Secti…" at bounding box center [291, 90] width 499 height 35
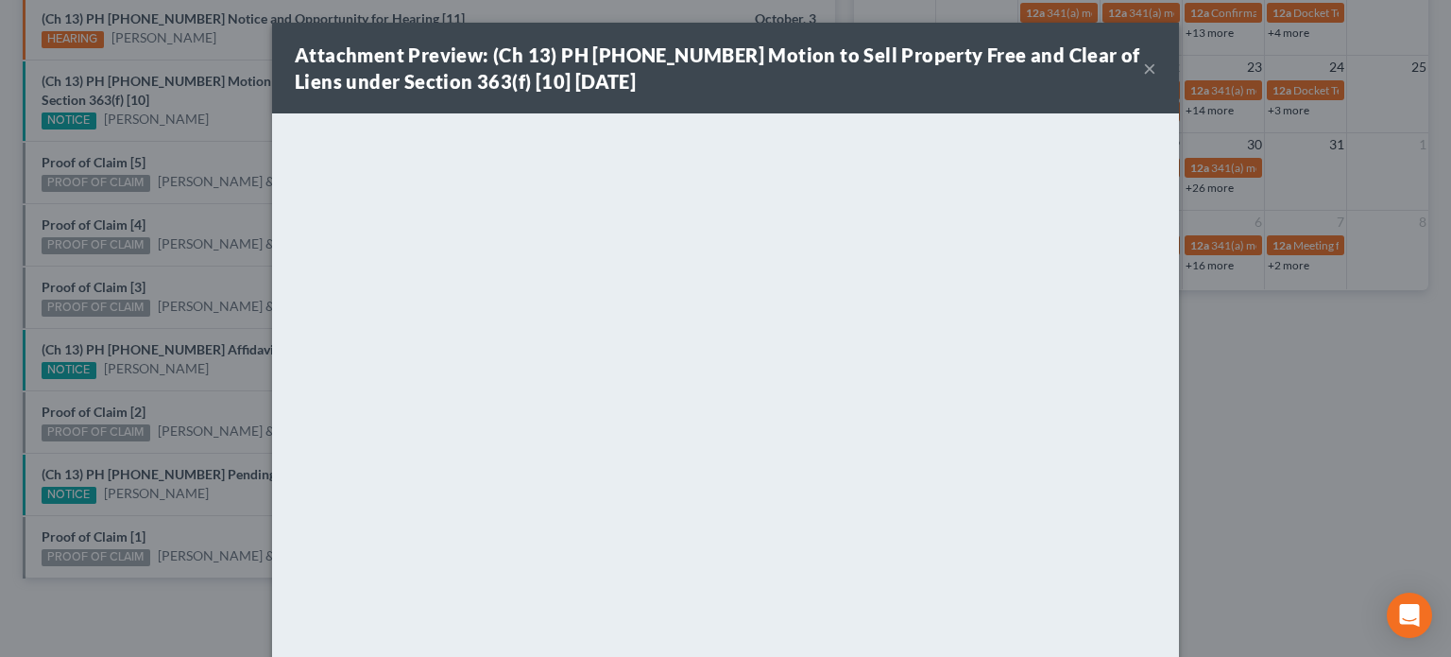
click at [191, 136] on div "Attachment Preview: (Ch 13) PH 25-25884 Motion to Sell Property Free and Clear …" at bounding box center [725, 328] width 1451 height 657
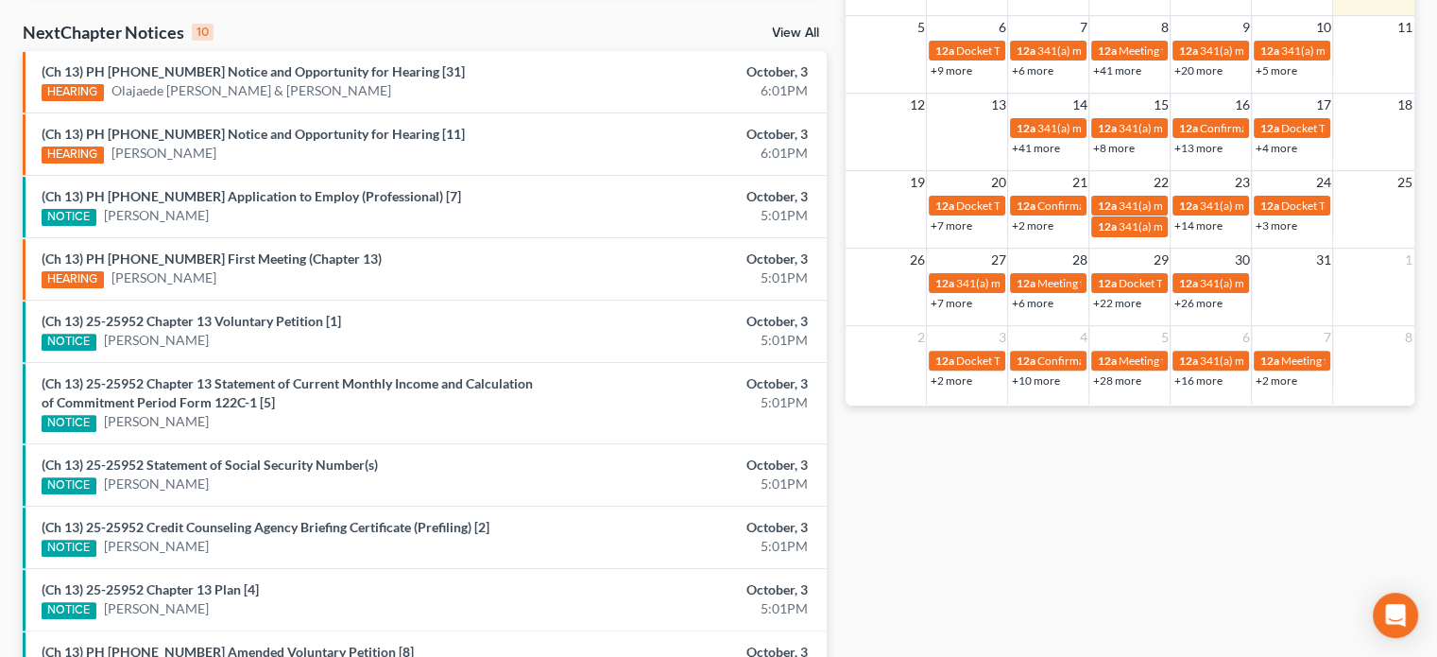
scroll to position [714, 0]
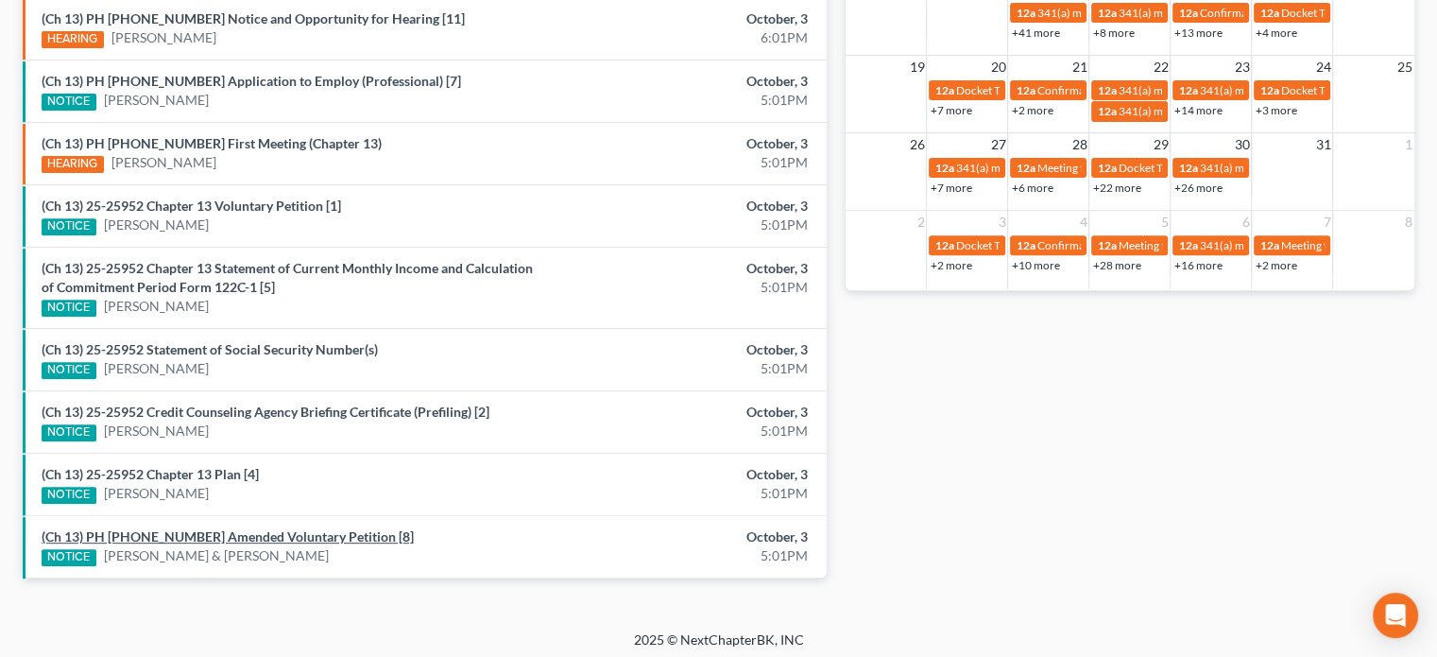
click at [180, 528] on link "(Ch 13) PH [PHONE_NUMBER] Amended Voluntary Petition [8]" at bounding box center [228, 536] width 372 height 16
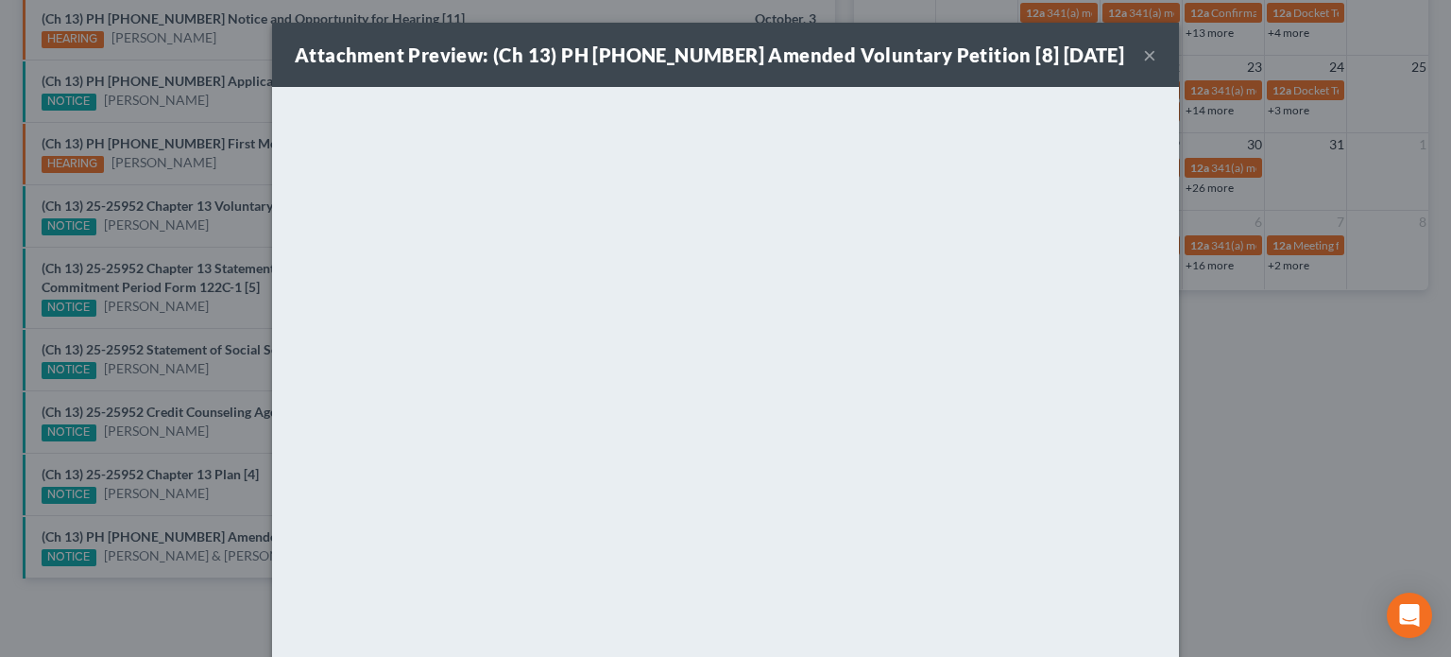
click at [155, 467] on div "Attachment Preview: (Ch 13) PH [PHONE_NUMBER] Amended Voluntary Petition [8] [D…" at bounding box center [725, 328] width 1451 height 657
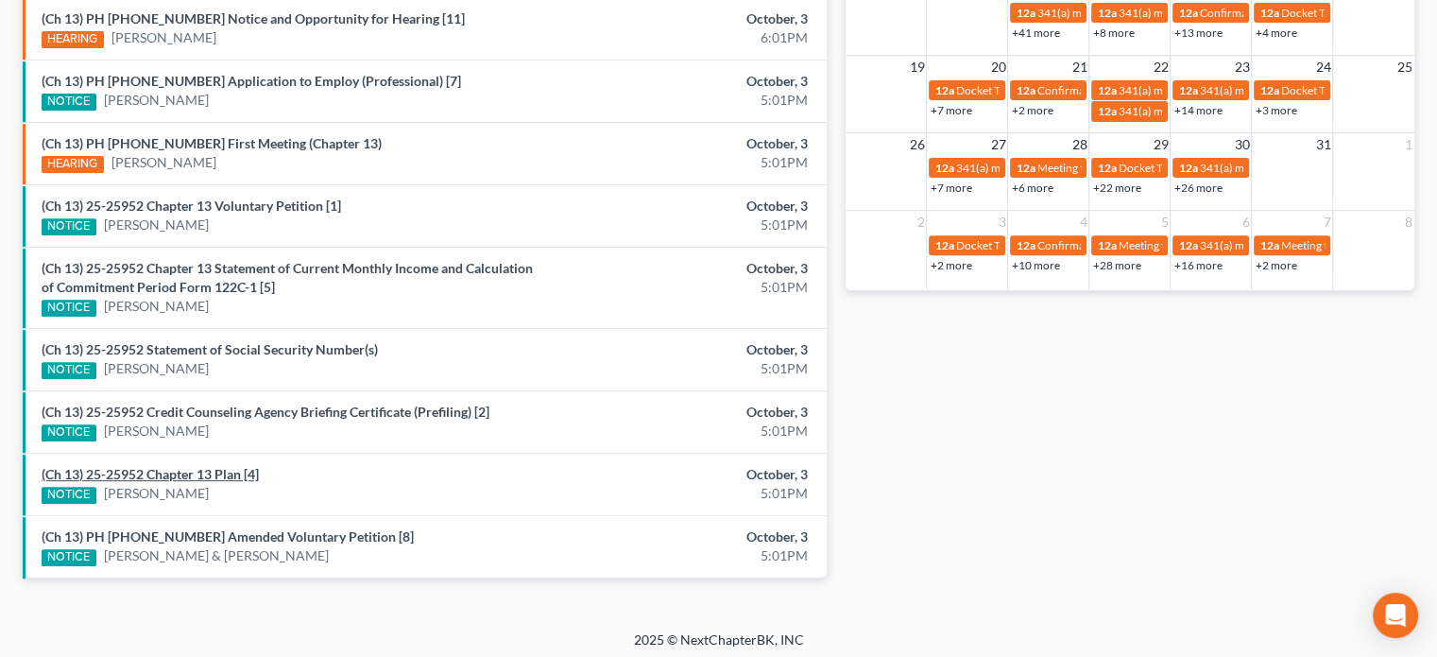
click at [155, 467] on link "(Ch 13) 25-25952 Chapter 13 Plan [4]" at bounding box center [150, 474] width 217 height 16
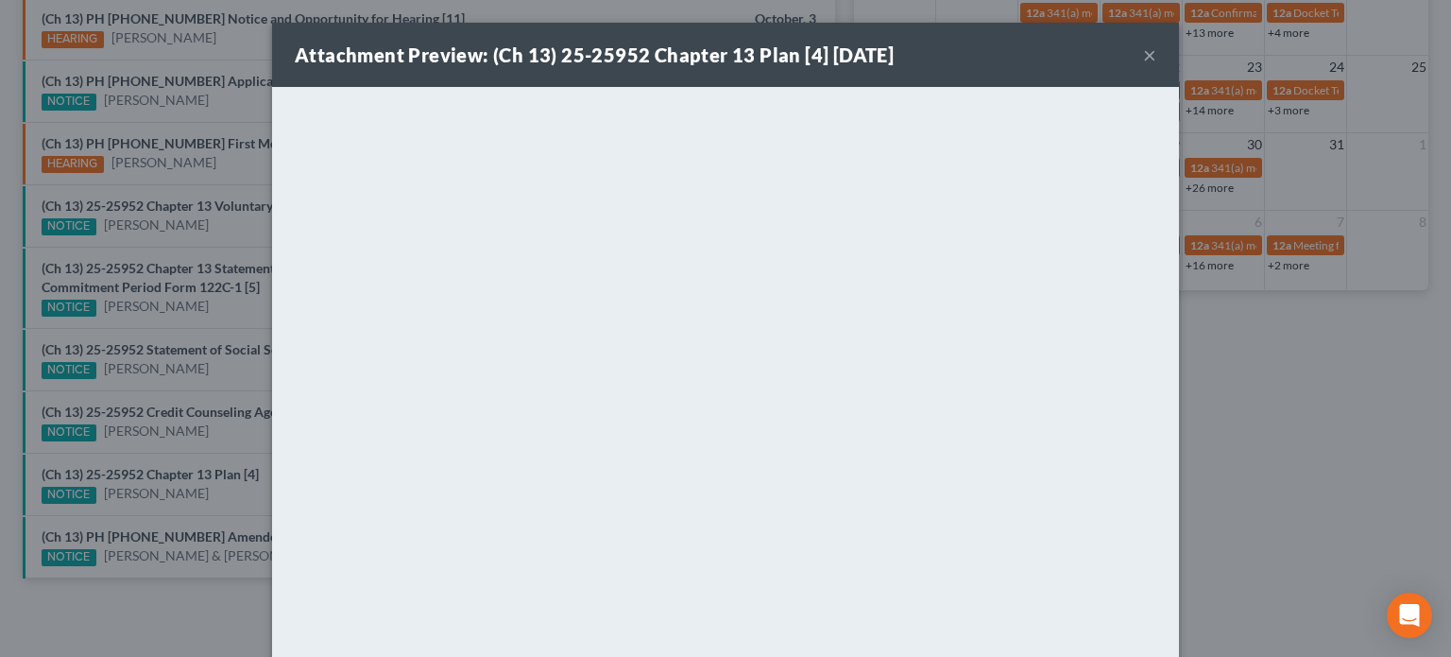
click at [155, 437] on div "Attachment Preview: (Ch 13) 25-25952 Chapter 13 Plan [4] [DATE] × <object ng-at…" at bounding box center [725, 328] width 1451 height 657
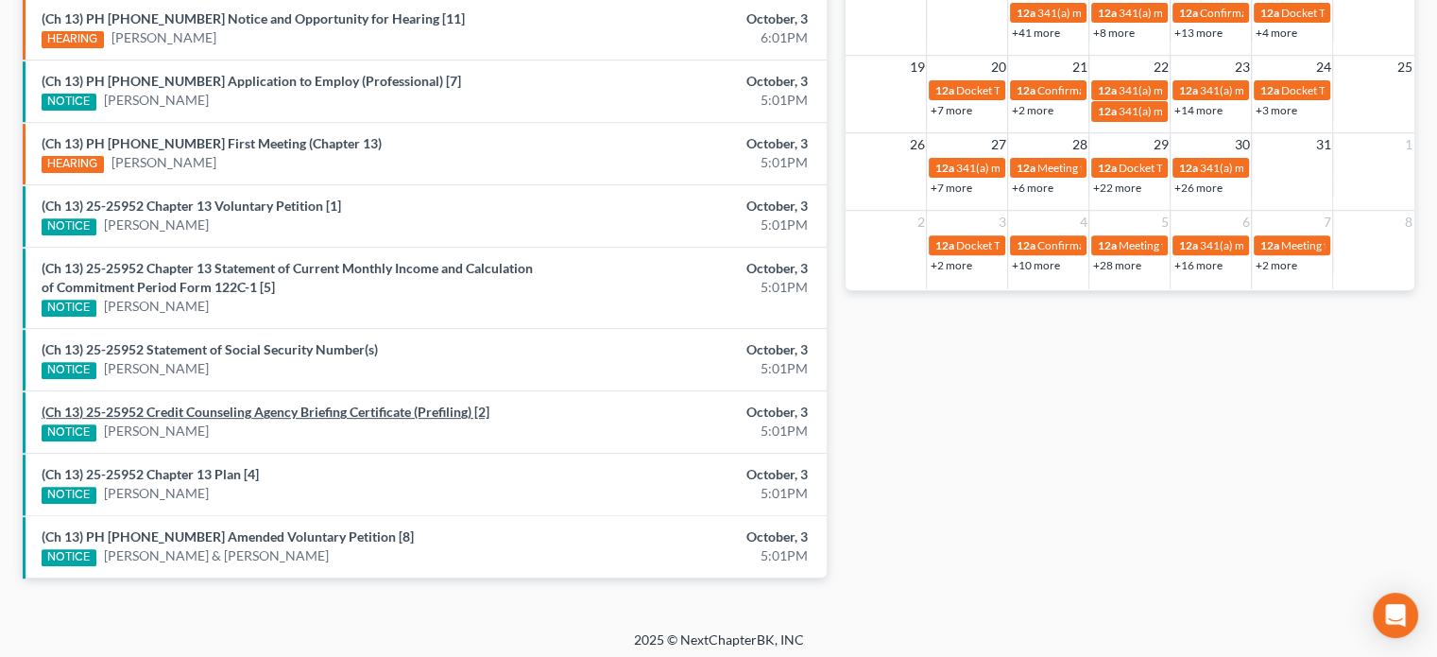
click at [153, 409] on link "(Ch 13) 25-25952 Credit Counseling Agency Briefing Certificate (Prefiling) [2]" at bounding box center [266, 411] width 448 height 16
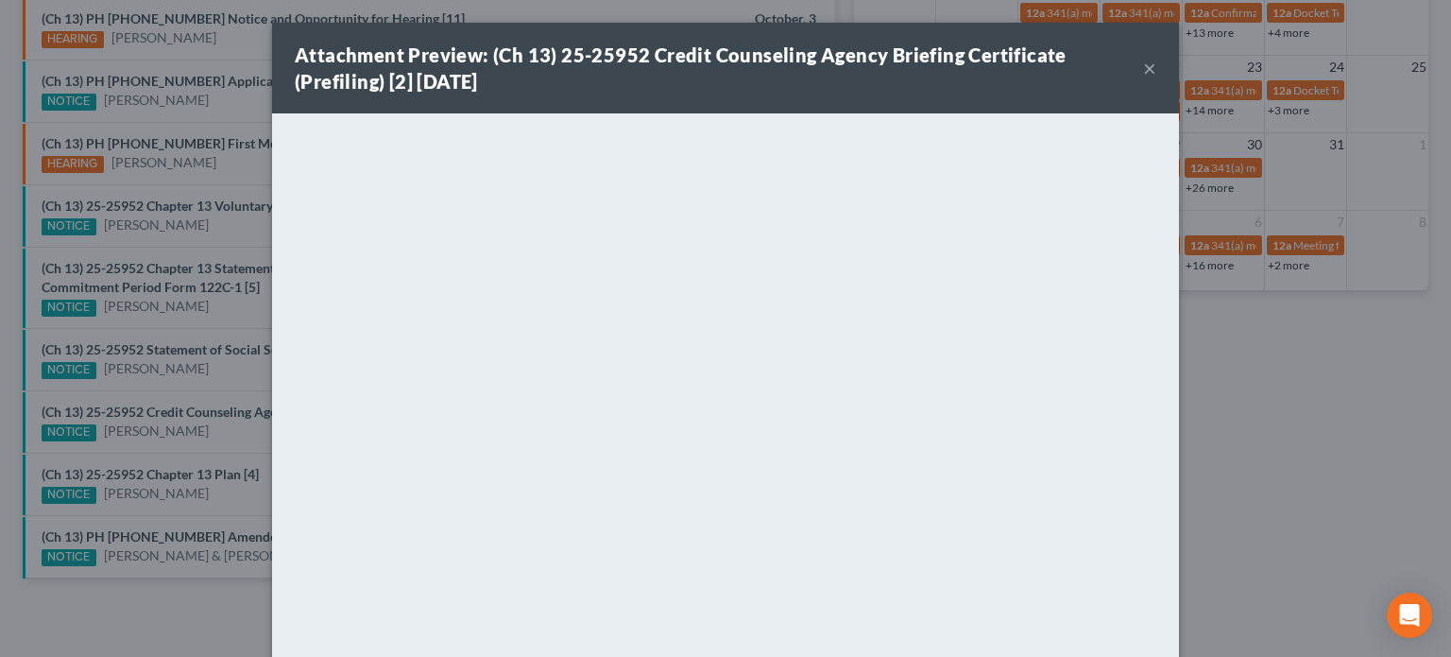
click at [157, 386] on div "Attachment Preview: (Ch 13) 25-25952 Credit Counseling Agency Briefing Certific…" at bounding box center [725, 328] width 1451 height 657
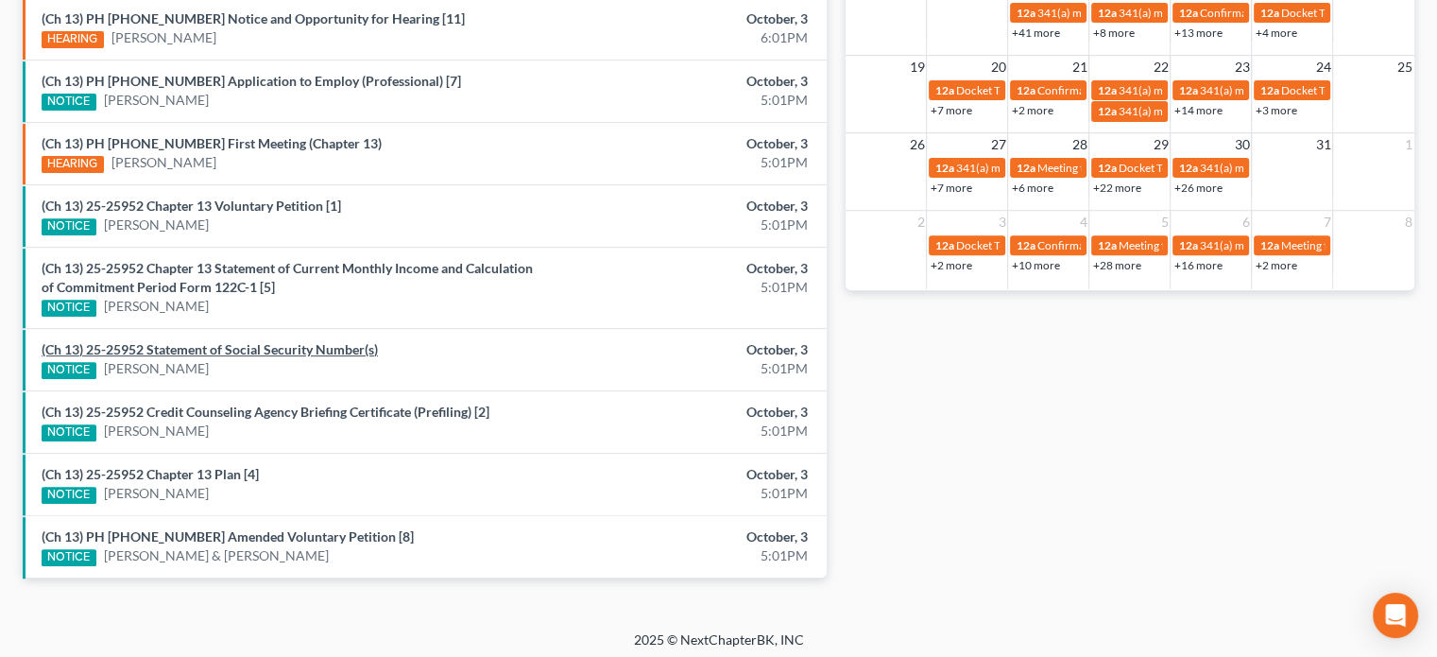
click at [158, 347] on link "(Ch 13) 25-25952 Statement of Social Security Number(s)" at bounding box center [210, 349] width 336 height 16
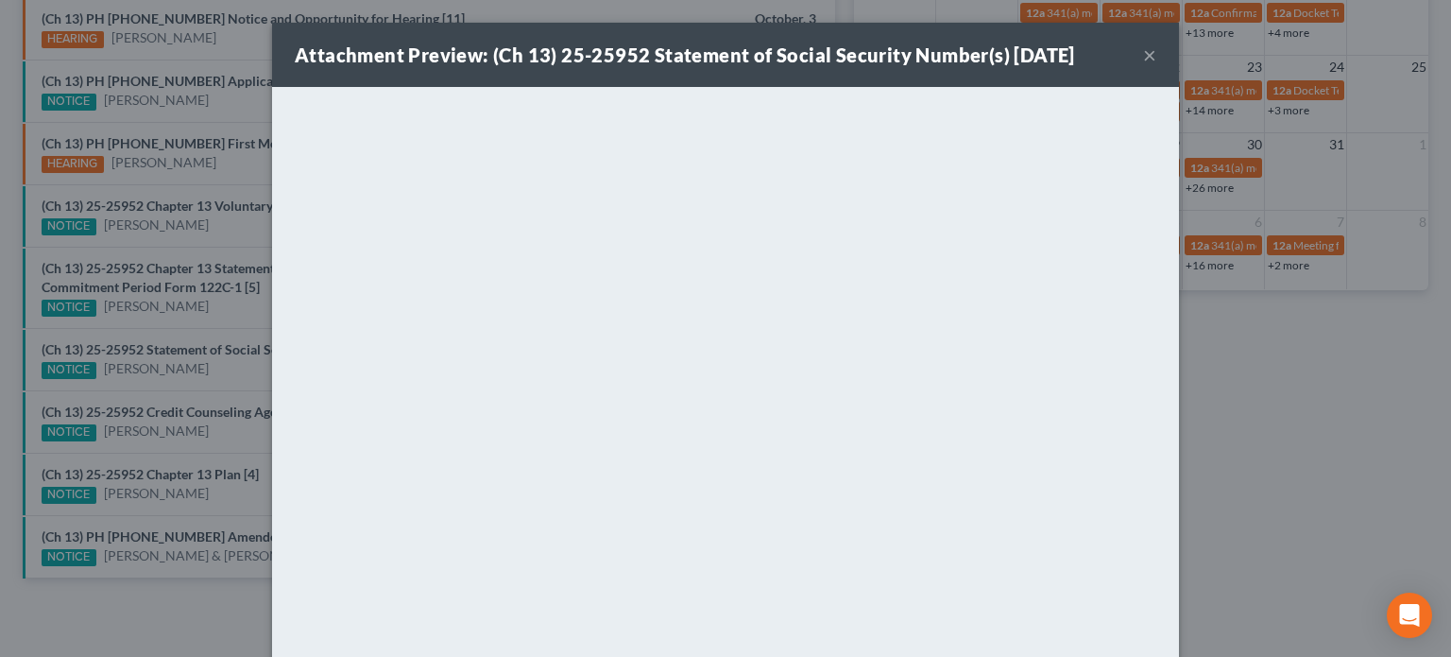
click at [156, 317] on div "Attachment Preview: (Ch 13) 25-25952 Statement of Social Security Number(s) 10/…" at bounding box center [725, 328] width 1451 height 657
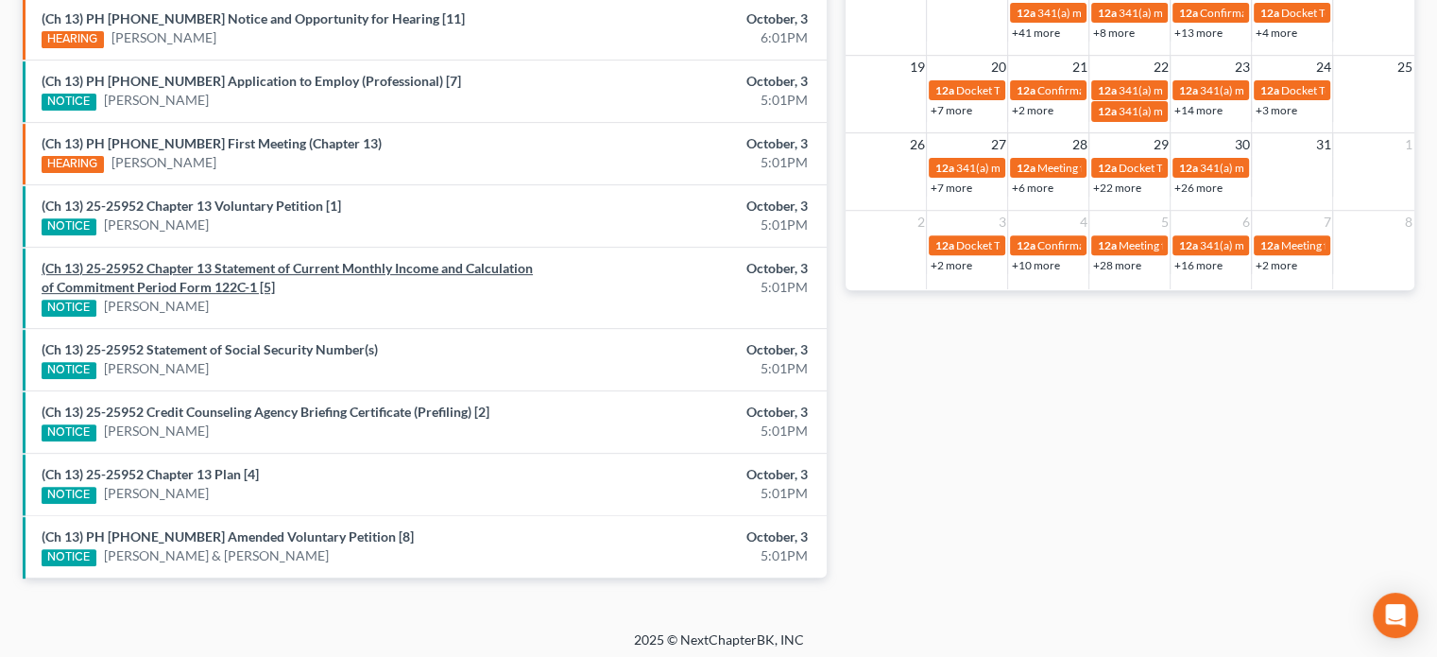
click at [179, 266] on link "(Ch 13) 25-25952 Chapter 13 Statement of Current Monthly Income and Calculation…" at bounding box center [287, 277] width 491 height 35
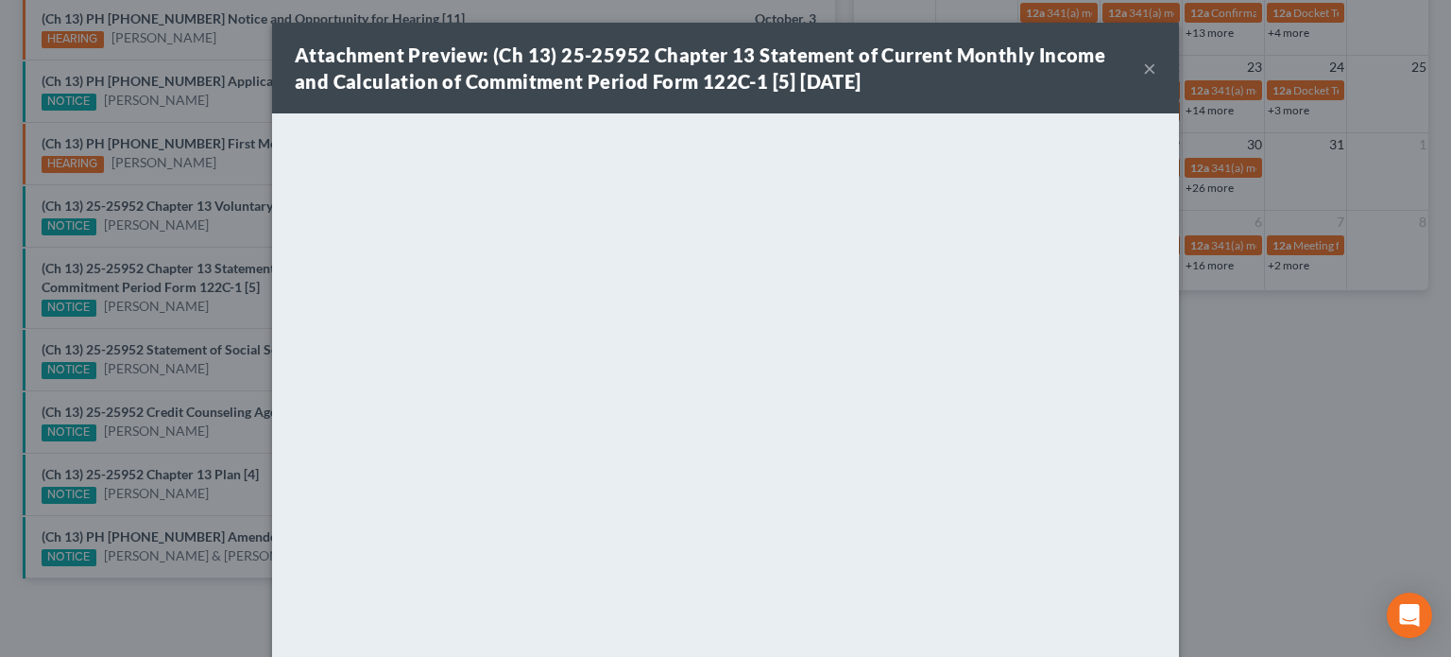
click at [209, 245] on div "Attachment Preview: (Ch 13) 25-25952 Chapter 13 Statement of Current Monthly In…" at bounding box center [725, 328] width 1451 height 657
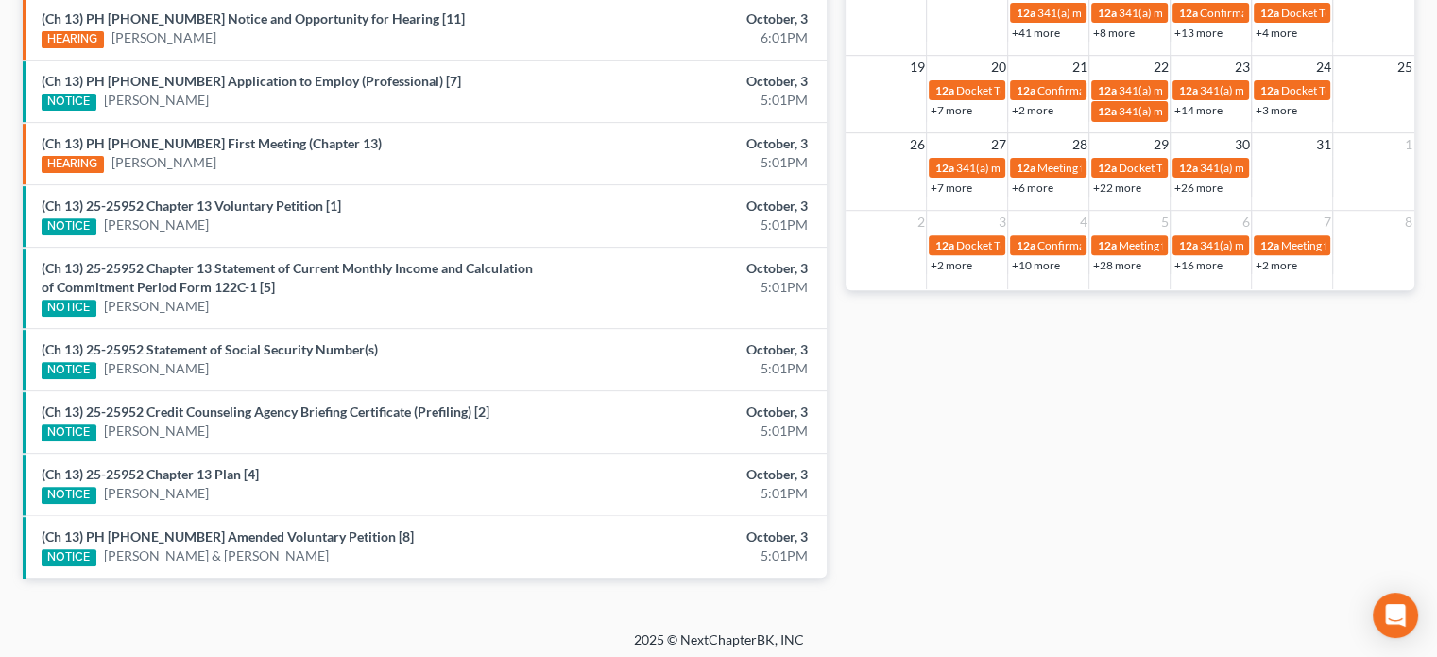
click at [221, 212] on div "(Ch 13) 25-25952 Chapter 13 Voluntary Petition [1] NOTICE Elizabeth Williams" at bounding box center [293, 216] width 523 height 39
click at [216, 199] on link "(Ch 13) 25-25952 Chapter 13 Voluntary Petition [1]" at bounding box center [191, 205] width 299 height 16
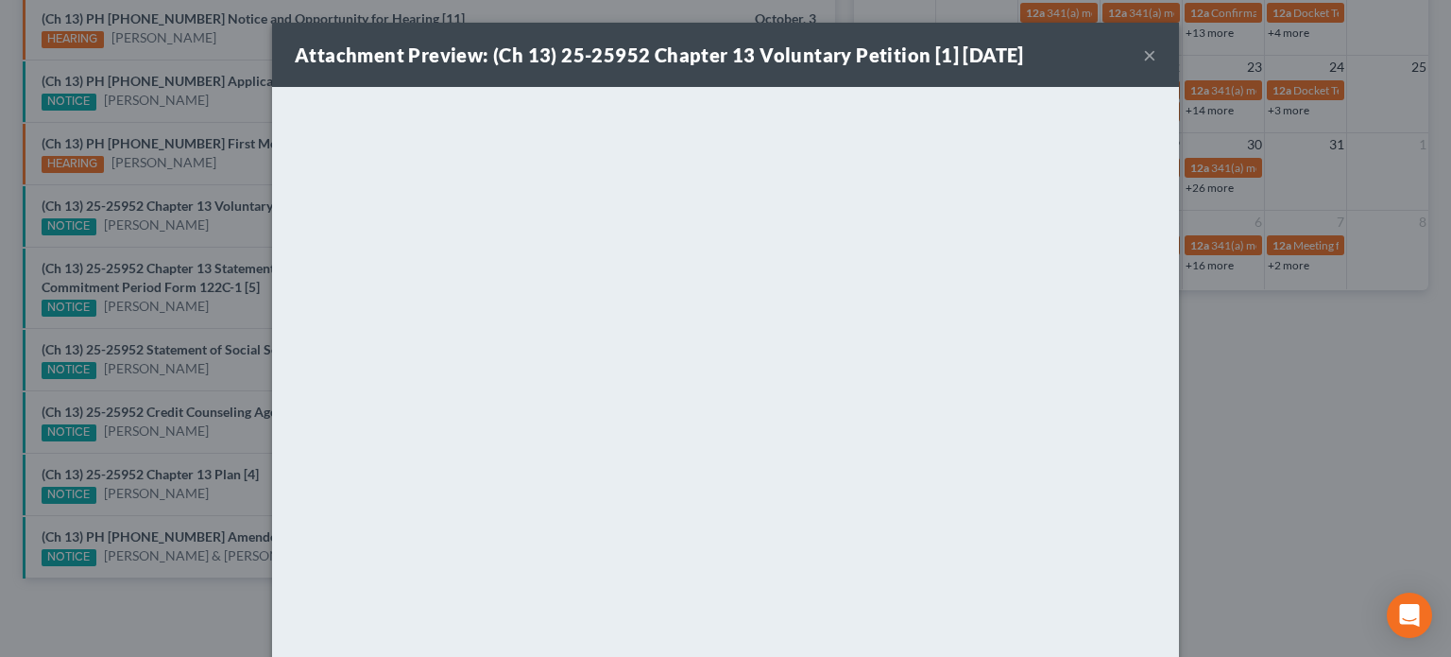
click at [230, 227] on div "Attachment Preview: (Ch 13) 25-25952 Chapter 13 Voluntary Petition [1] 10/03/20…" at bounding box center [725, 328] width 1451 height 657
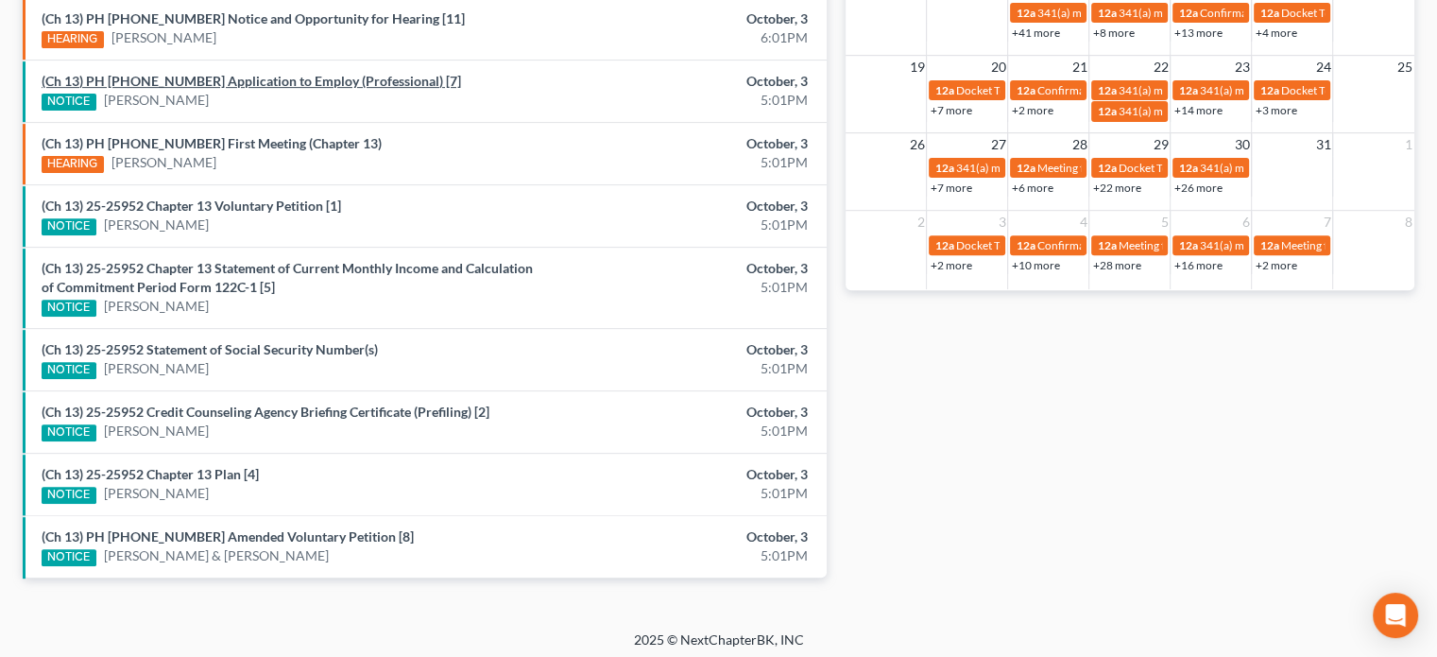
click at [216, 79] on link "(Ch 13) PH 25-25884 Application to Employ (Professional) [7]" at bounding box center [251, 81] width 419 height 16
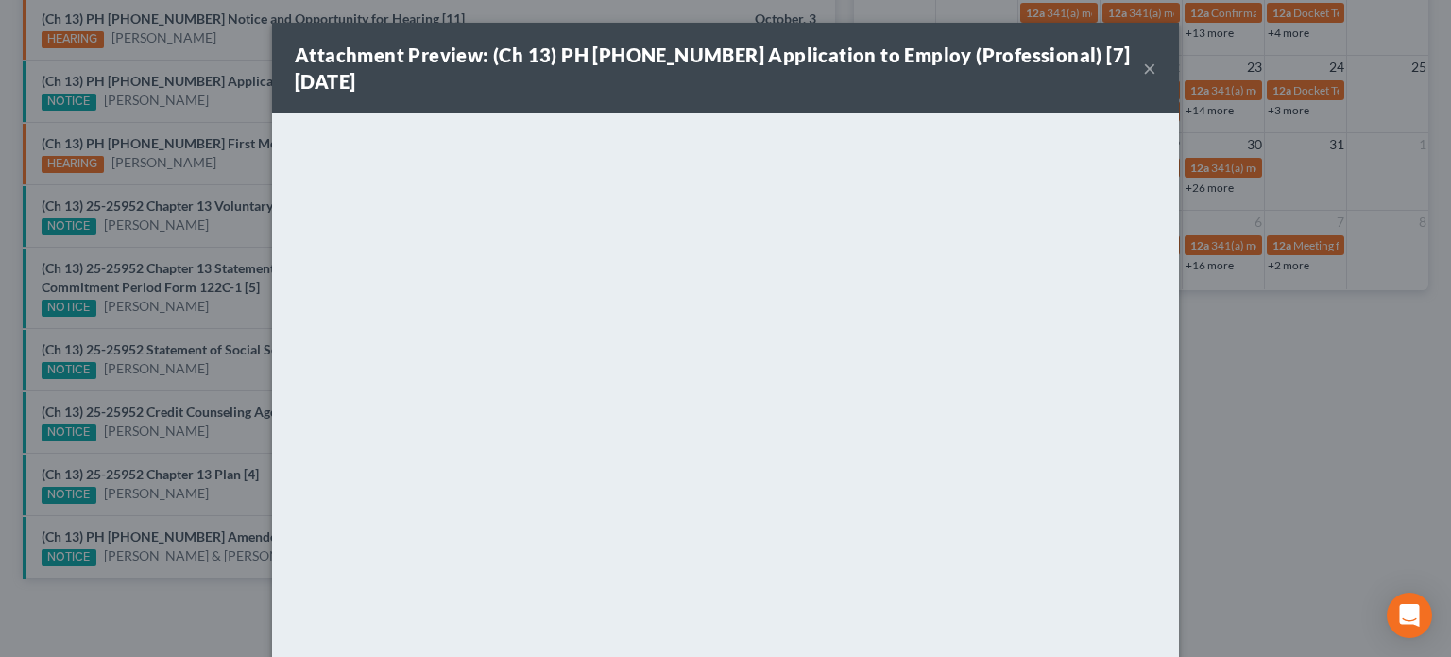
click at [211, 90] on div "Attachment Preview: (Ch 13) PH 25-25884 Application to Employ (Professional) [7…" at bounding box center [725, 328] width 1451 height 657
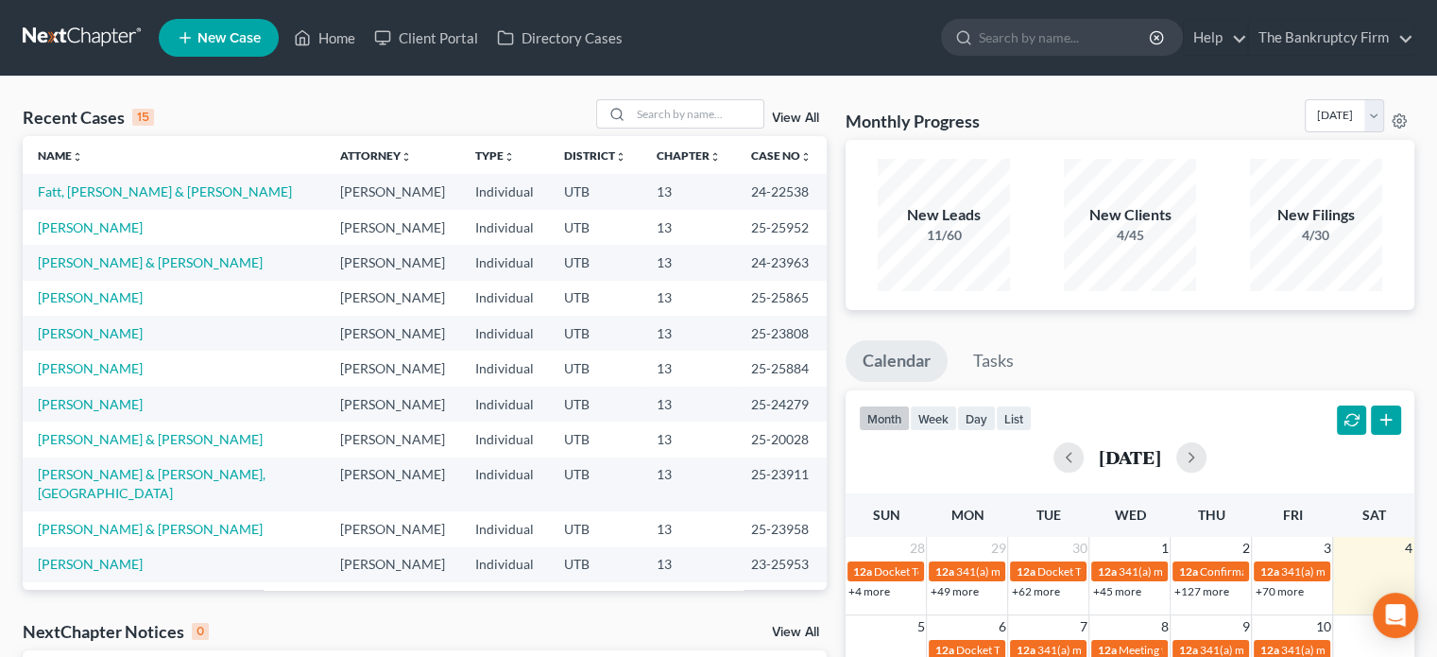
scroll to position [434, 0]
